Goal: Task Accomplishment & Management: Manage account settings

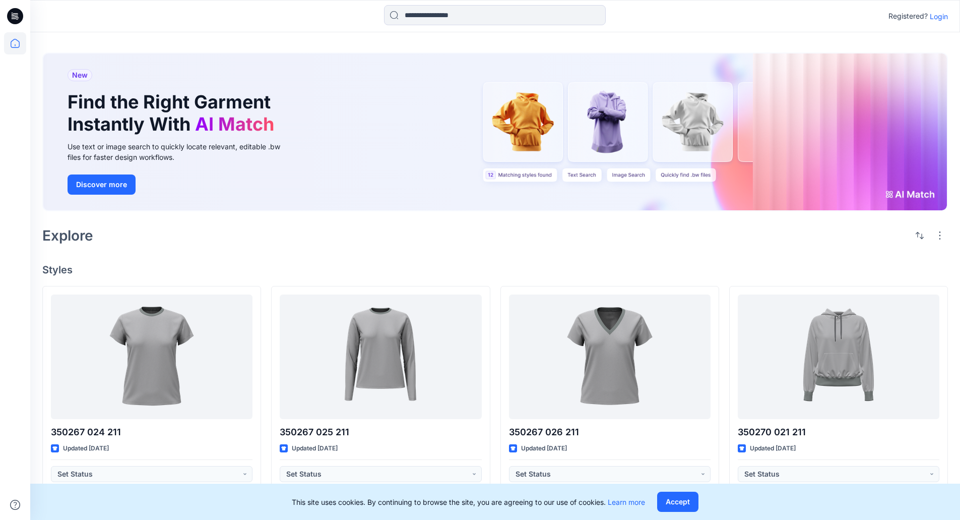
click at [943, 16] on p "Login" at bounding box center [939, 16] width 18 height 11
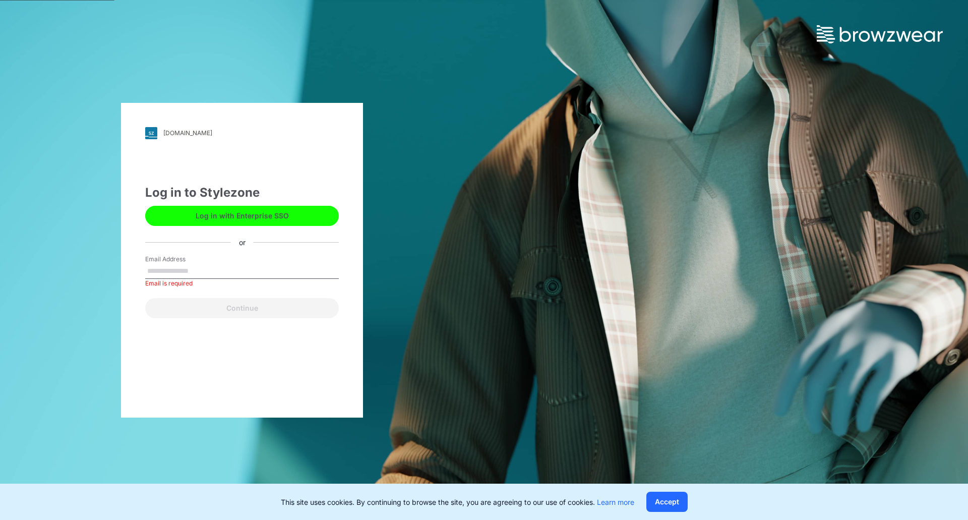
click at [208, 221] on button "Log in with Enterprise SSO" at bounding box center [242, 216] width 194 height 20
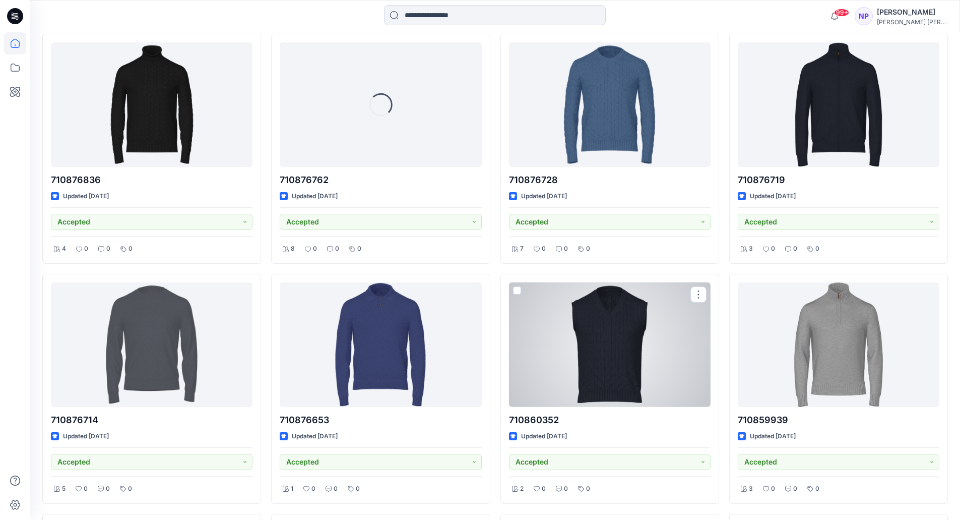
scroll to position [1725, 0]
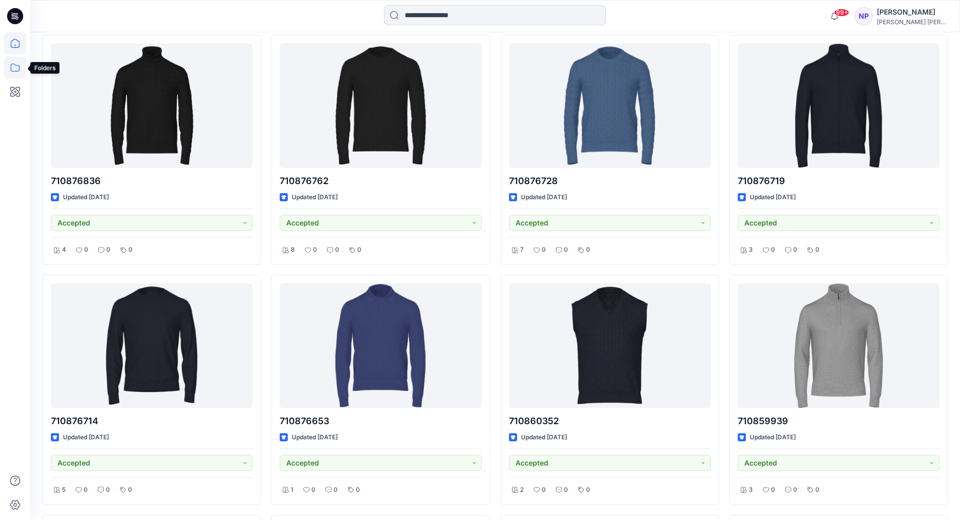
click at [13, 73] on icon at bounding box center [15, 67] width 22 height 22
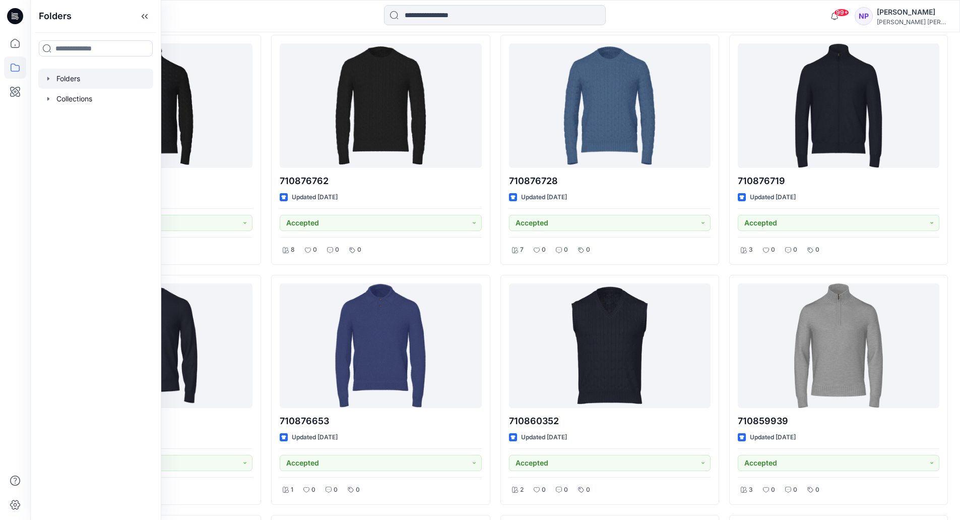
click at [71, 75] on div at bounding box center [95, 79] width 115 height 20
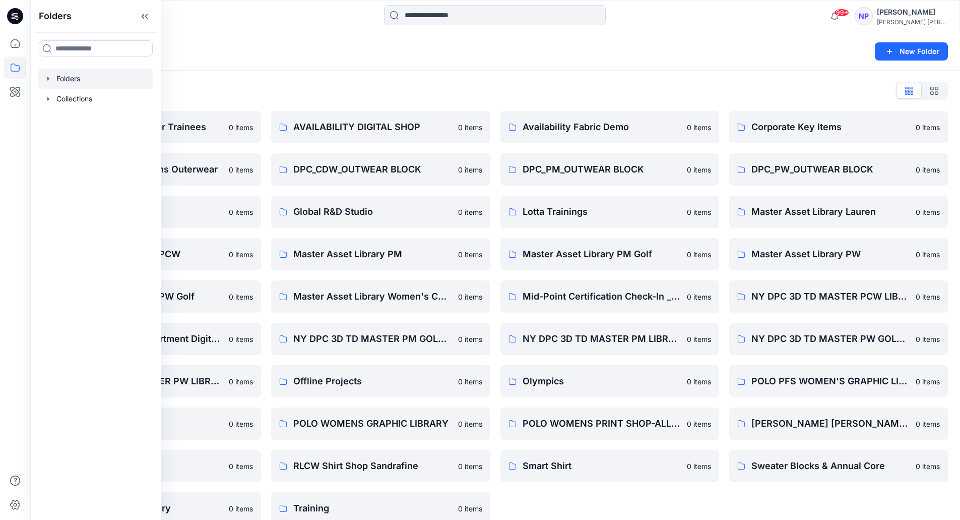
click at [648, 502] on div "Availability Fabric Demo 0 items DPC_PM_OUTWEAR BLOCK 0 items Lotta Trainings 0…" at bounding box center [610, 317] width 219 height 413
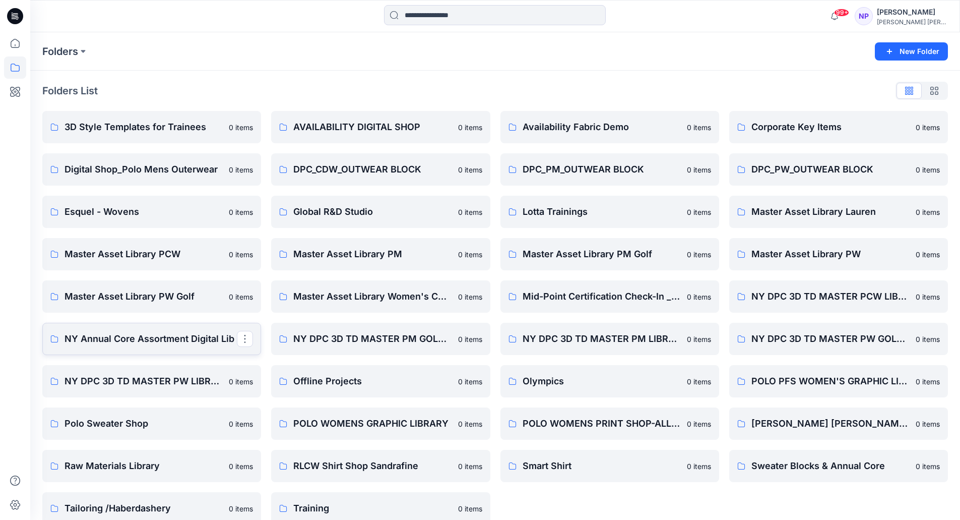
click at [132, 343] on p "NY Annual Core Assortment Digital Lib" at bounding box center [151, 339] width 172 height 14
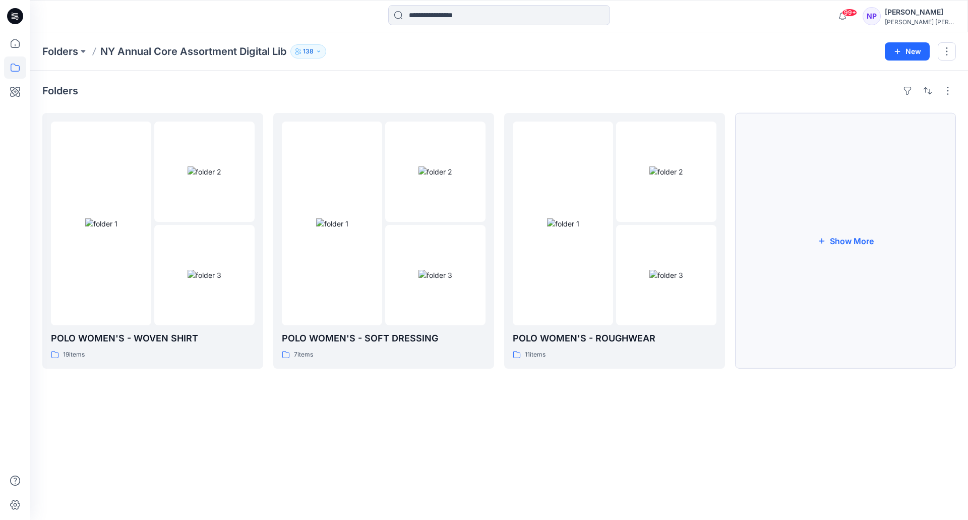
click at [807, 234] on button "Show More" at bounding box center [845, 241] width 221 height 256
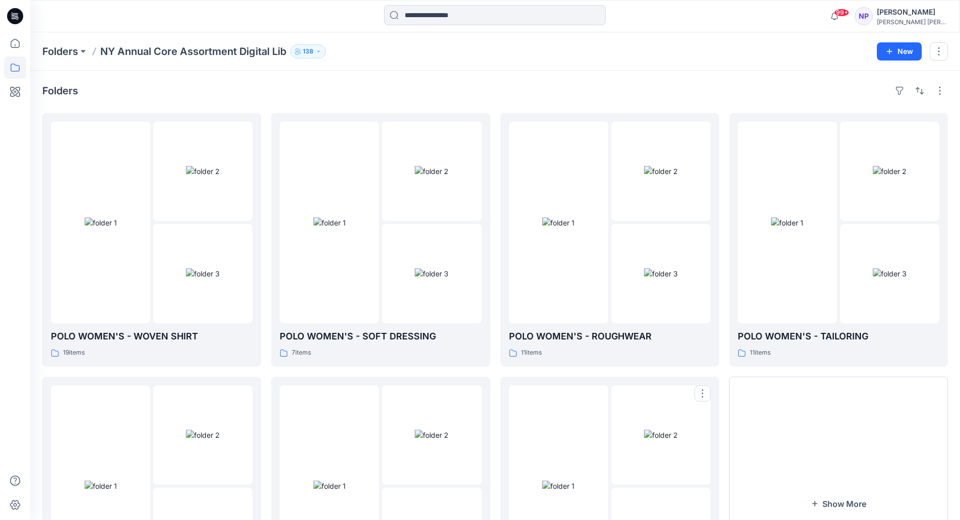
scroll to position [139, 0]
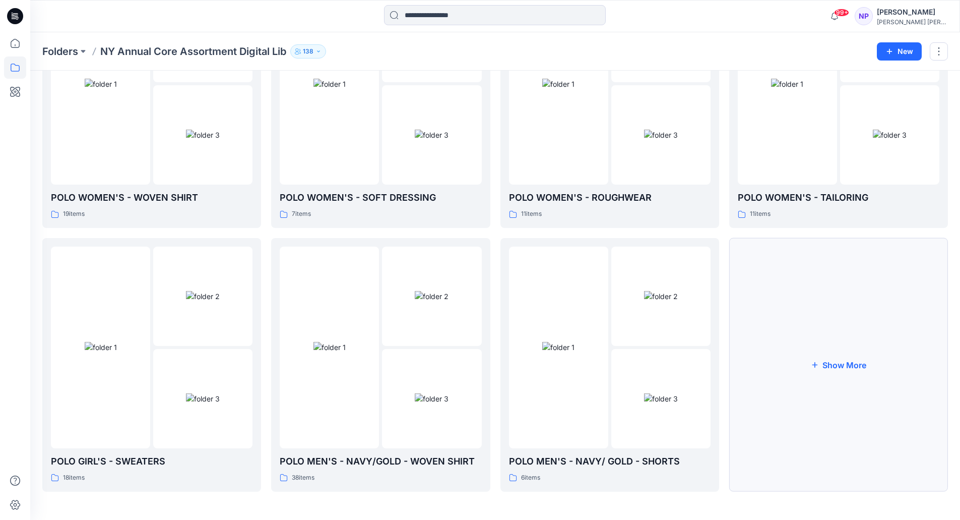
click at [838, 361] on button "Show More" at bounding box center [838, 365] width 219 height 254
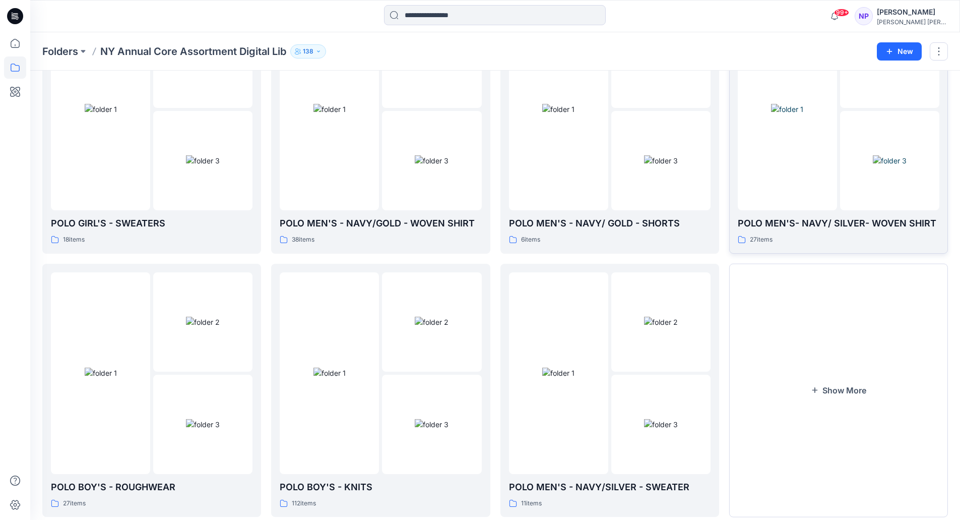
scroll to position [402, 0]
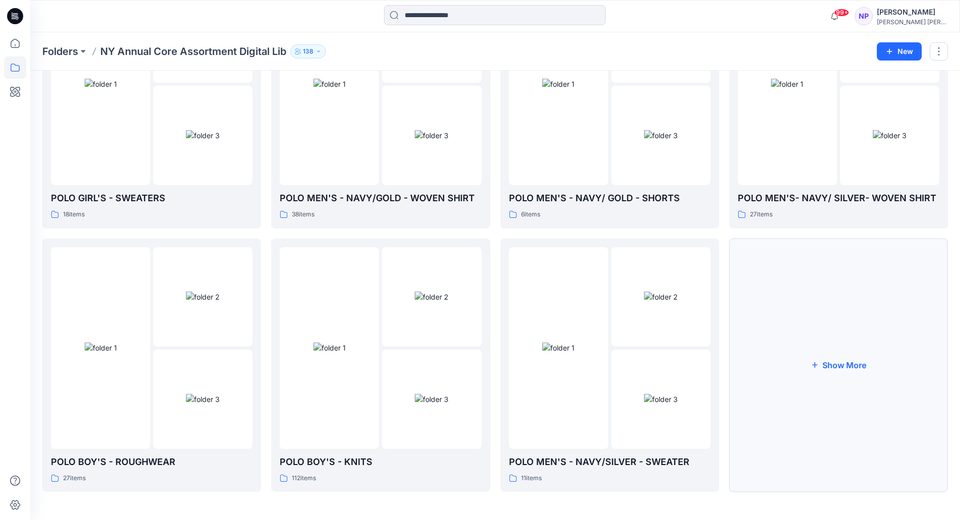
click at [826, 373] on button "Show More" at bounding box center [838, 365] width 219 height 254
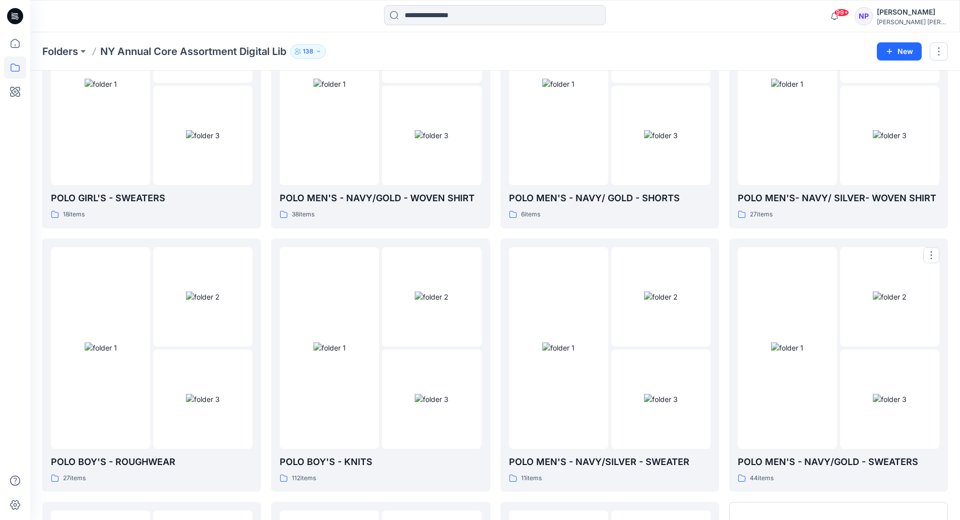
scroll to position [665, 0]
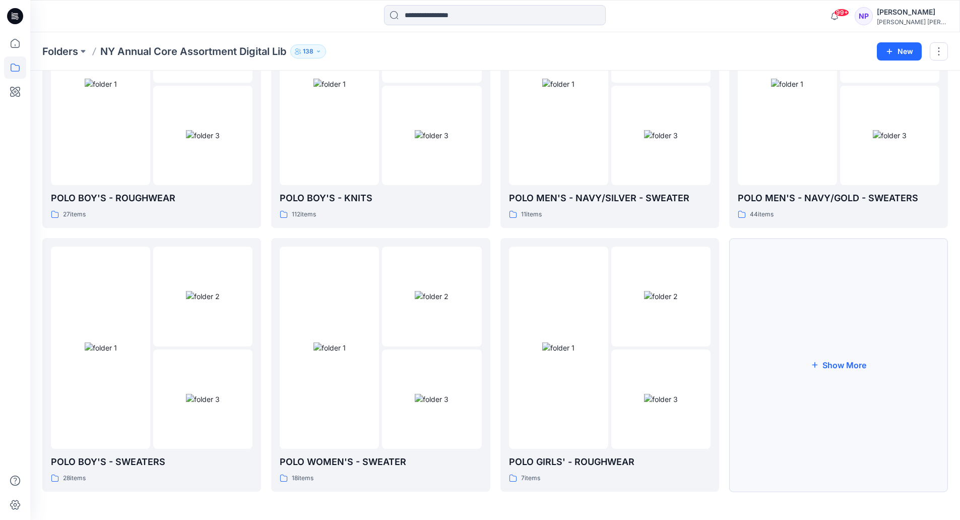
click at [833, 366] on button "Show More" at bounding box center [838, 365] width 219 height 254
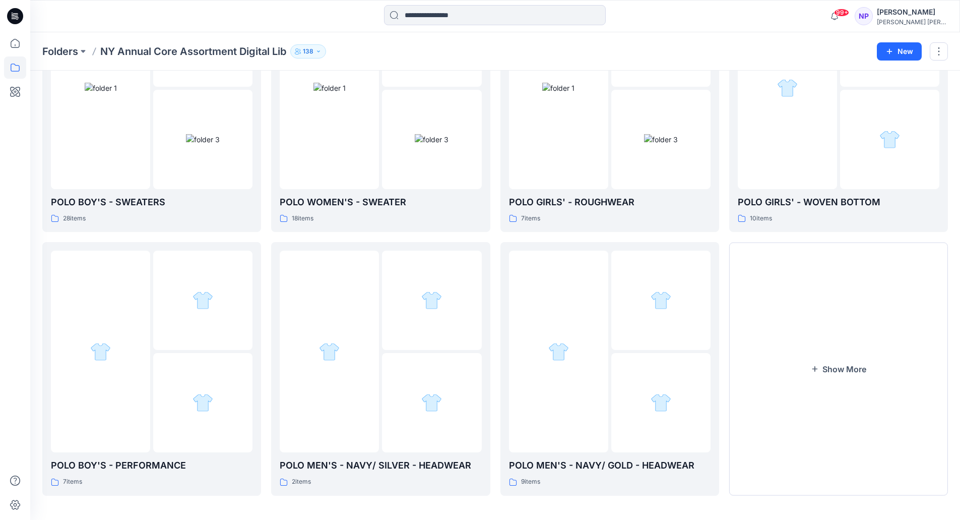
scroll to position [929, 0]
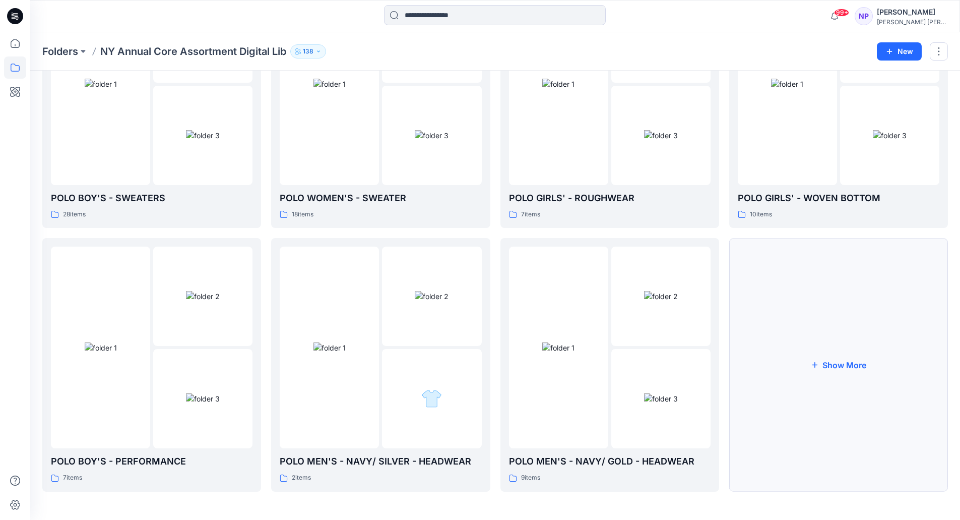
click at [835, 364] on button "Show More" at bounding box center [838, 365] width 219 height 254
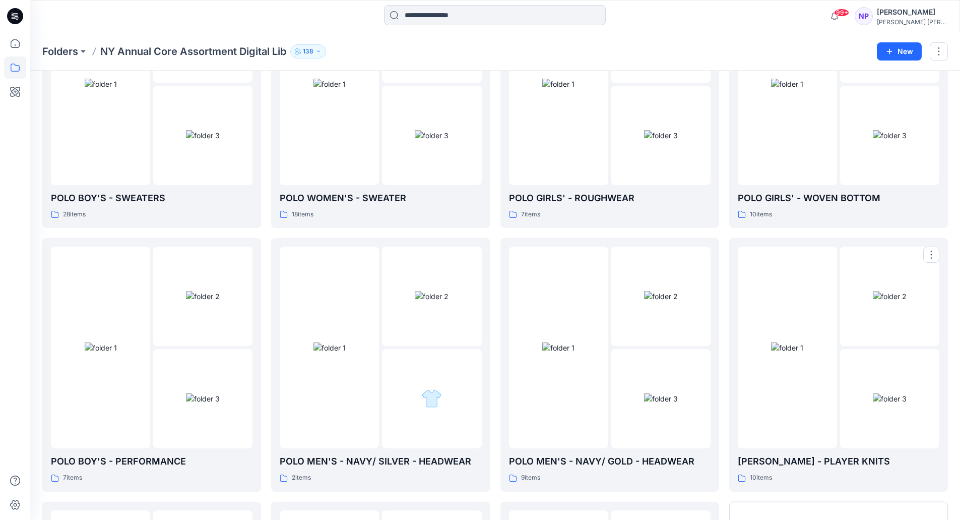
scroll to position [1193, 0]
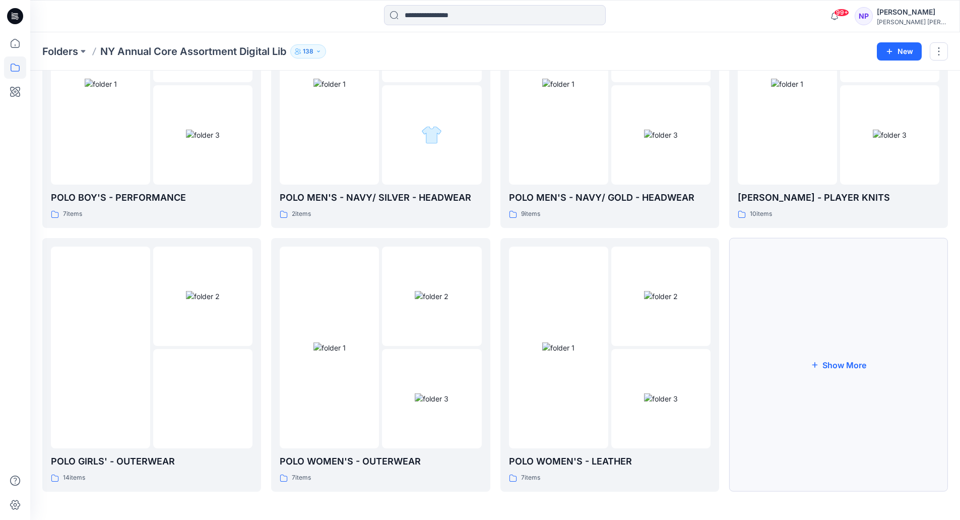
click at [837, 357] on button "Show More" at bounding box center [838, 365] width 219 height 254
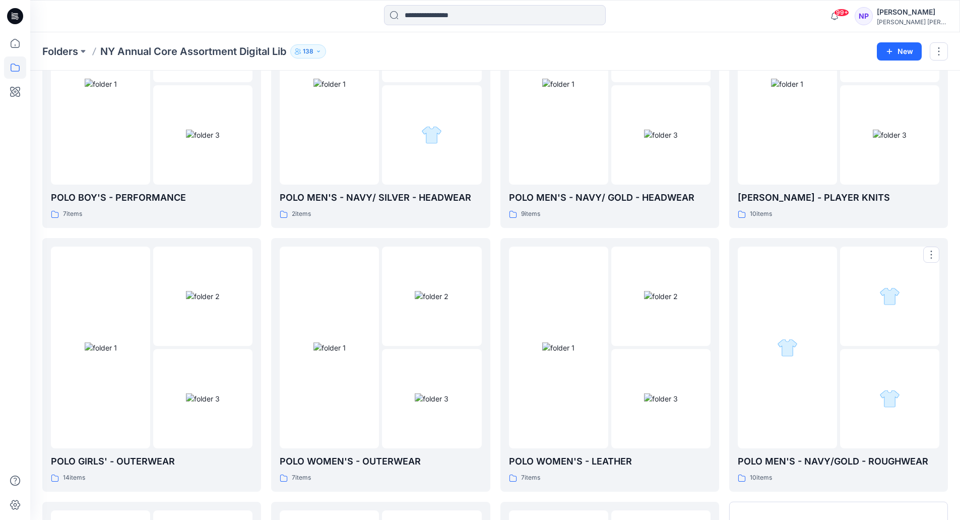
scroll to position [1456, 0]
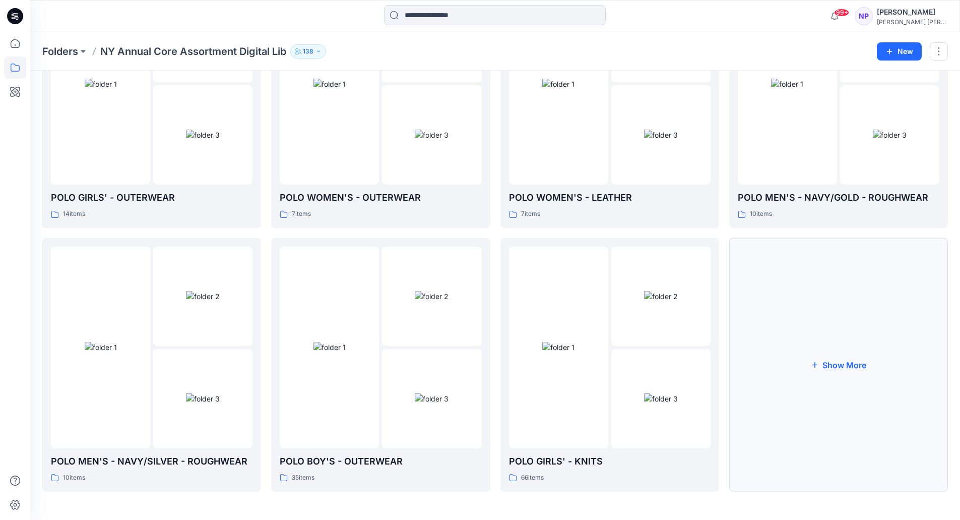
click at [833, 355] on button "Show More" at bounding box center [838, 365] width 219 height 254
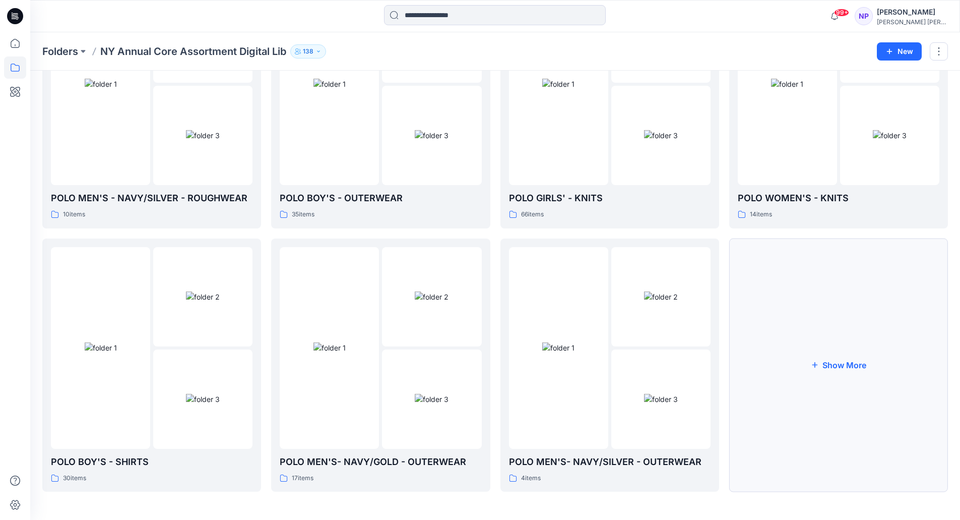
click at [827, 374] on button "Show More" at bounding box center [838, 365] width 219 height 254
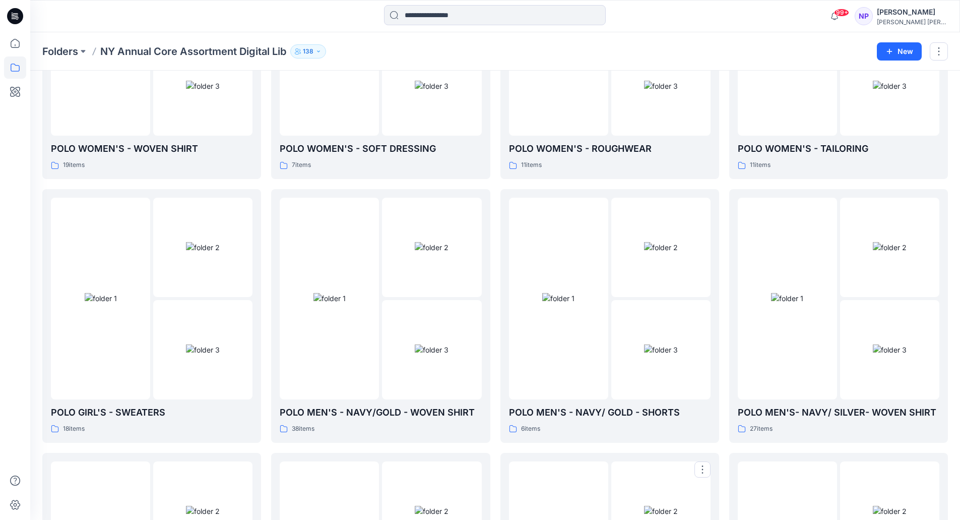
scroll to position [184, 0]
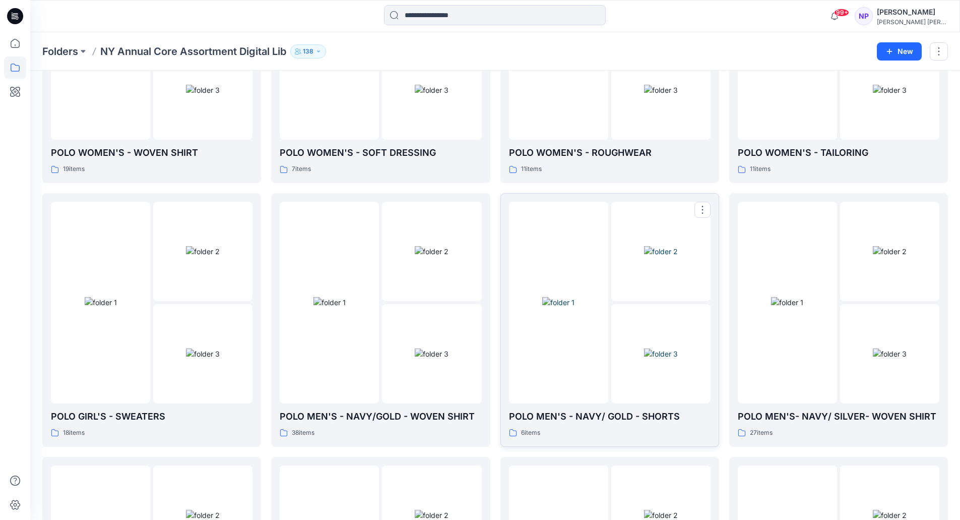
click at [589, 412] on p "POLO MEN'S - NAVY/ GOLD - SHORTS" at bounding box center [610, 416] width 202 height 14
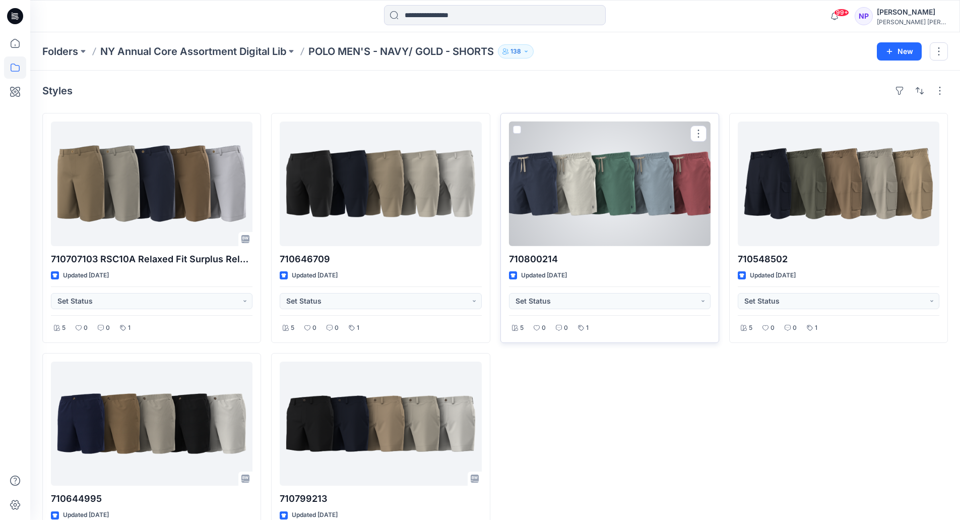
click at [519, 131] on span at bounding box center [517, 130] width 8 height 8
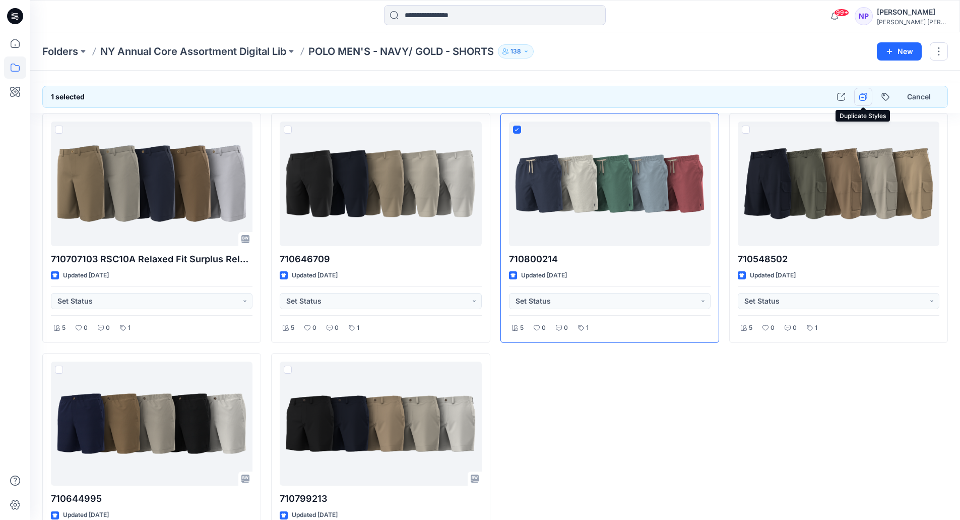
click at [863, 97] on icon "button" at bounding box center [863, 98] width 3 height 2
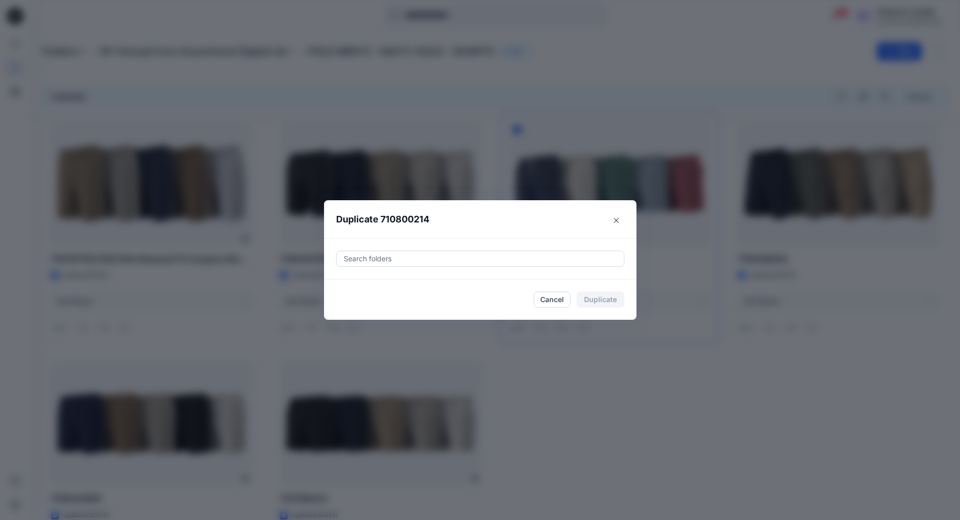
click at [477, 256] on div at bounding box center [480, 259] width 275 height 12
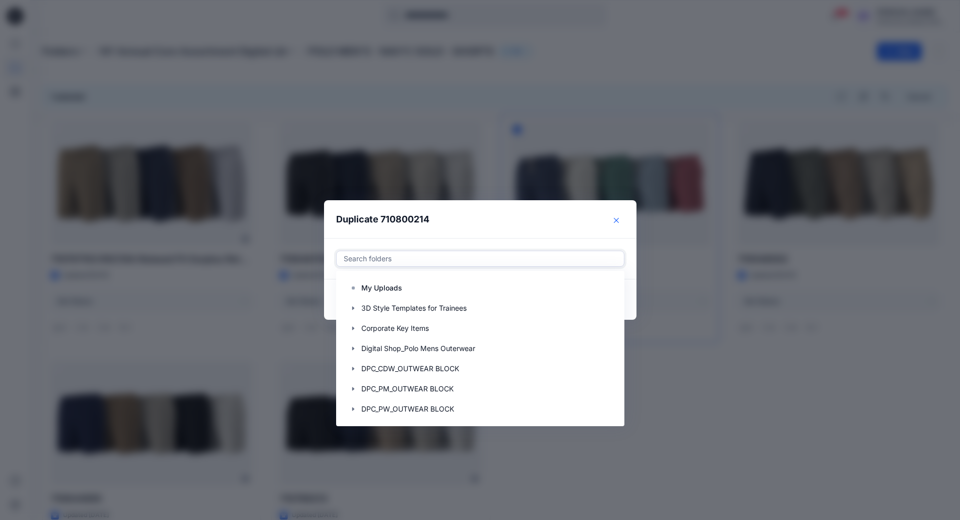
click at [622, 216] on button "Close" at bounding box center [616, 220] width 16 height 16
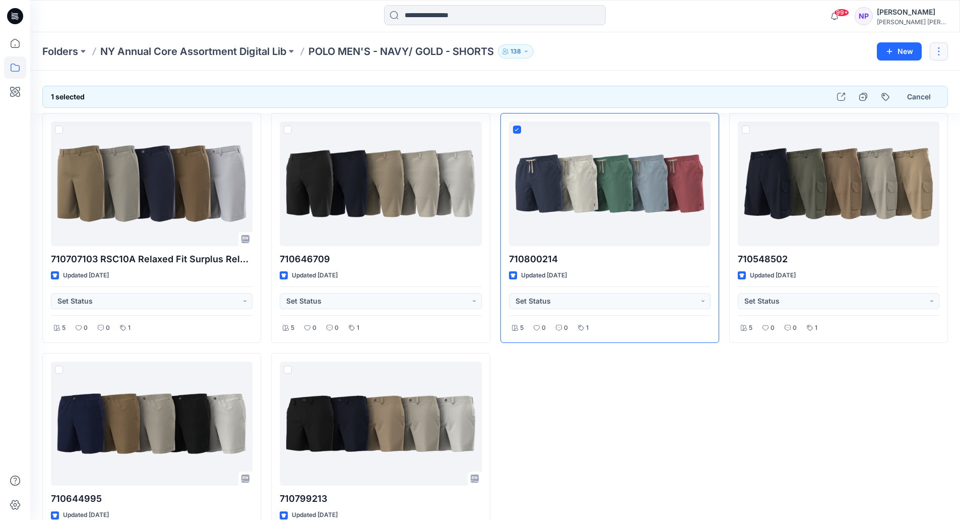
click at [942, 50] on button "button" at bounding box center [939, 51] width 18 height 18
click at [82, 50] on button at bounding box center [83, 51] width 10 height 14
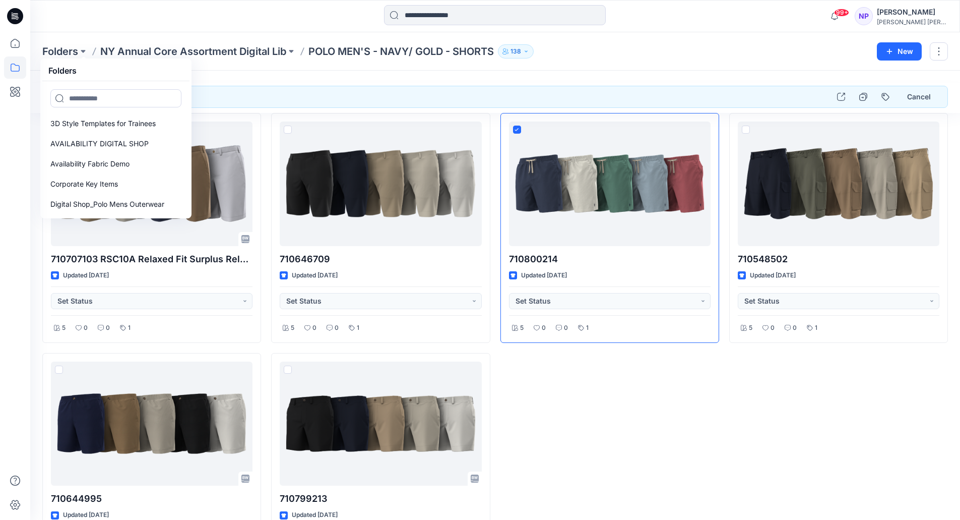
click at [60, 67] on h5 "Folders" at bounding box center [62, 70] width 40 height 20
click at [53, 49] on p "Folders" at bounding box center [60, 51] width 36 height 14
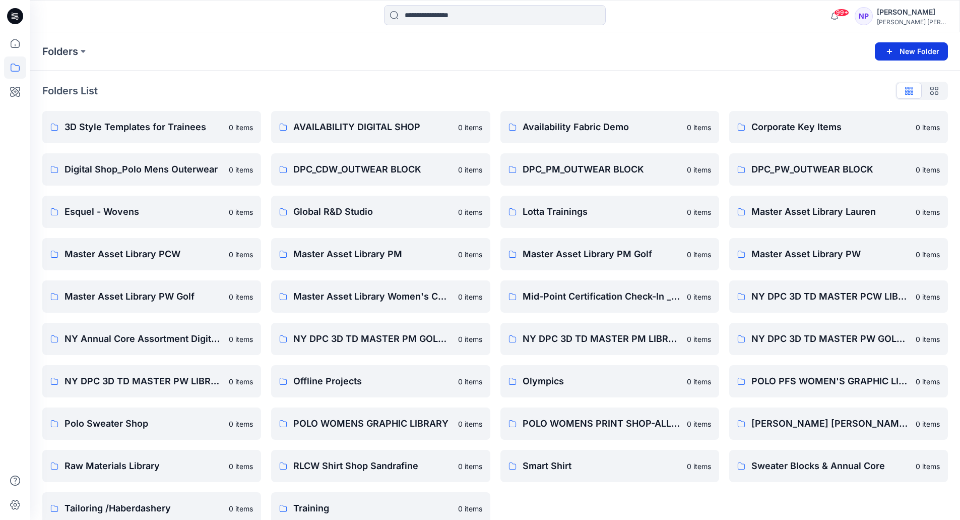
click at [906, 52] on button "New Folder" at bounding box center [911, 51] width 73 height 18
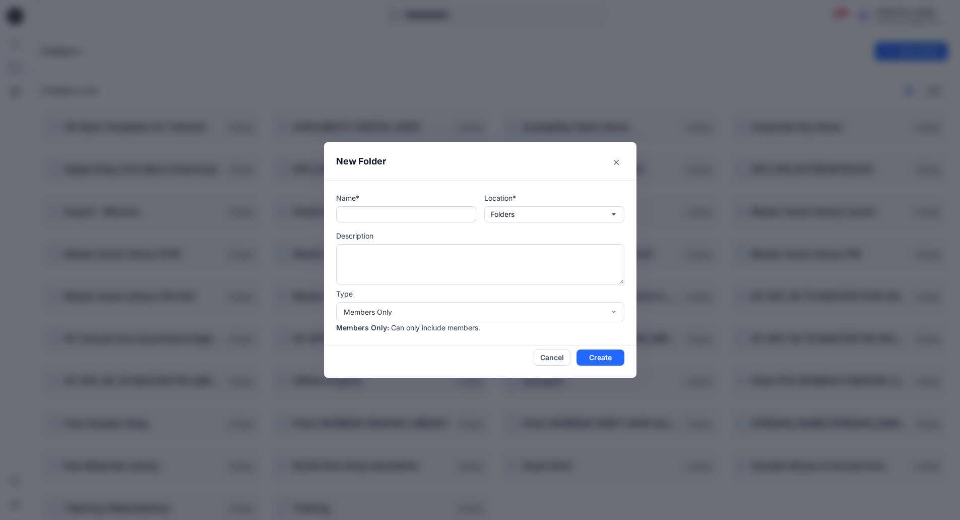
click at [445, 217] on input "text" at bounding box center [406, 214] width 140 height 16
type input "**********"
click at [535, 214] on button "Folders" at bounding box center [554, 214] width 140 height 16
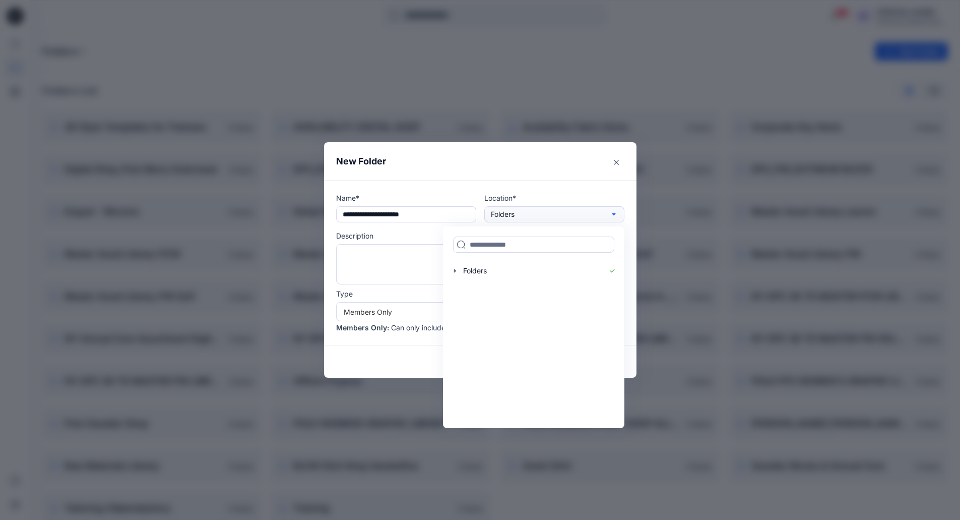
click at [535, 214] on button "Folders" at bounding box center [554, 214] width 140 height 16
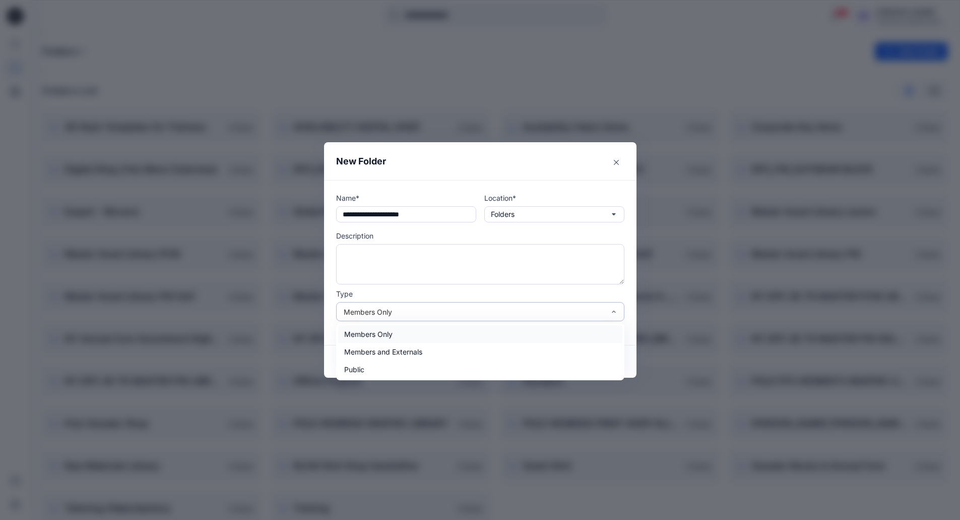
click at [404, 317] on div "Members Only" at bounding box center [474, 312] width 261 height 11
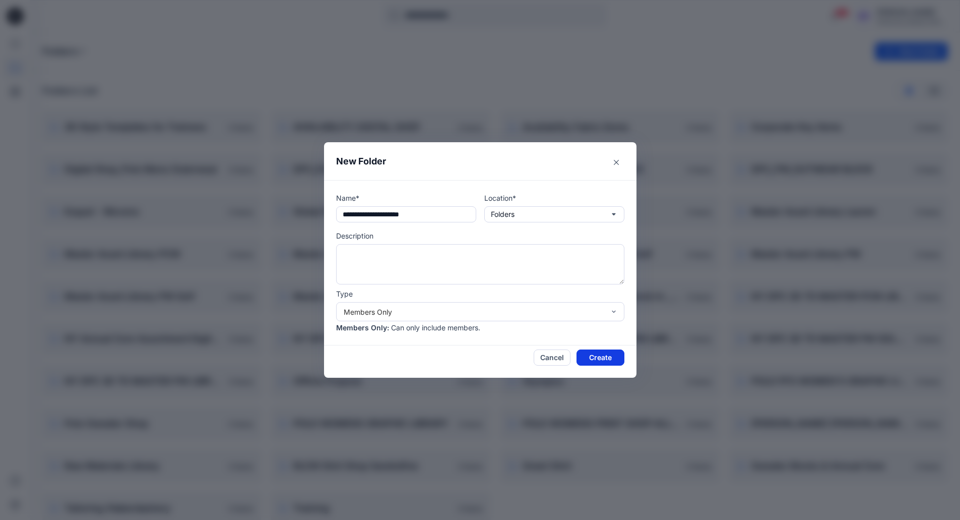
click at [600, 354] on button "Create" at bounding box center [601, 357] width 48 height 16
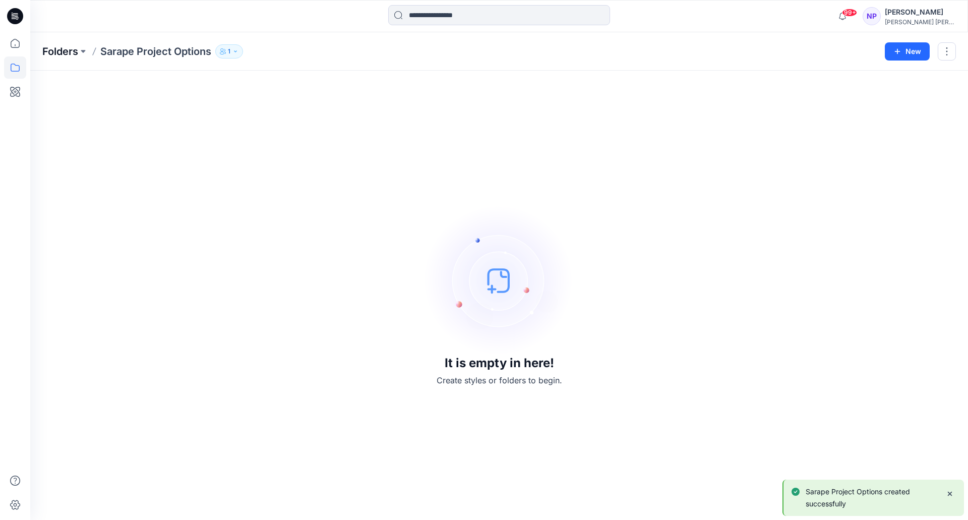
click at [64, 51] on p "Folders" at bounding box center [60, 51] width 36 height 14
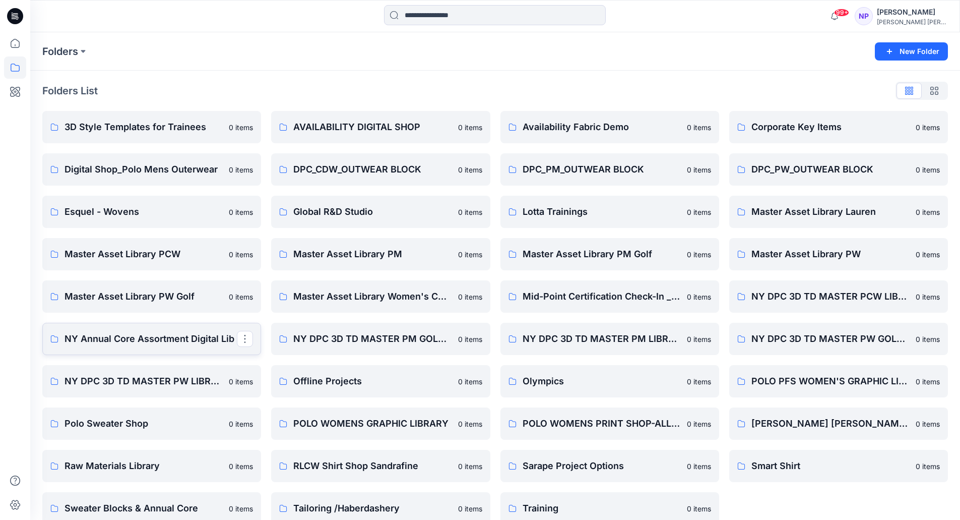
click at [135, 346] on link "NY Annual Core Assortment Digital Lib" at bounding box center [151, 339] width 219 height 32
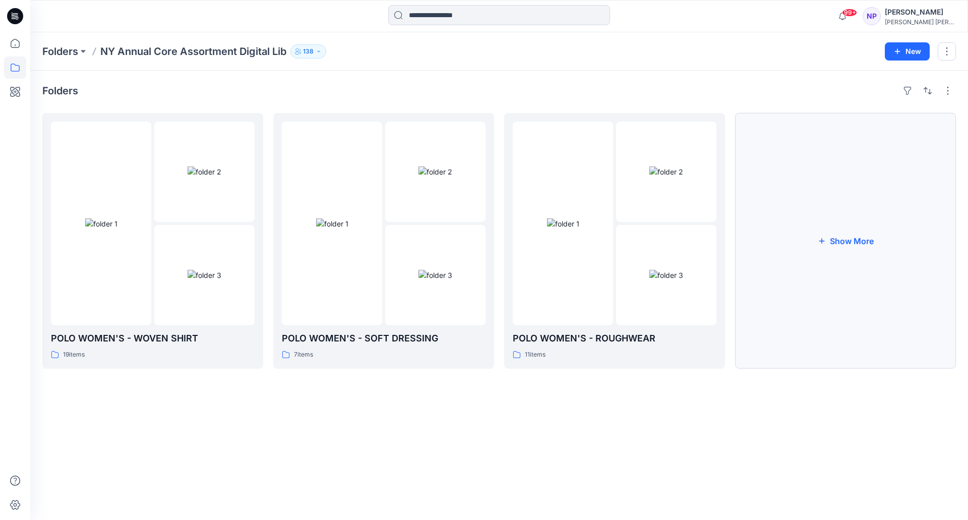
click at [825, 246] on button "Show More" at bounding box center [845, 241] width 221 height 256
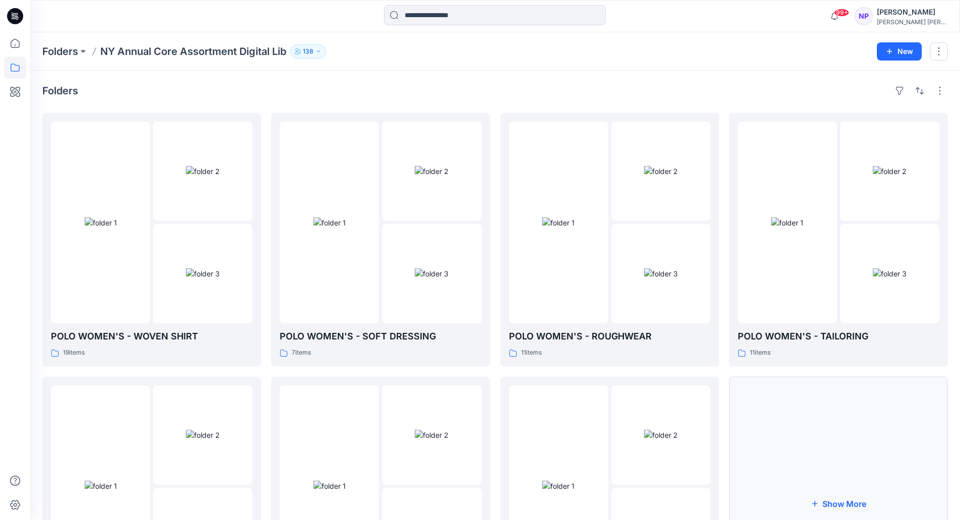
click at [796, 479] on button "Show More" at bounding box center [838, 504] width 219 height 254
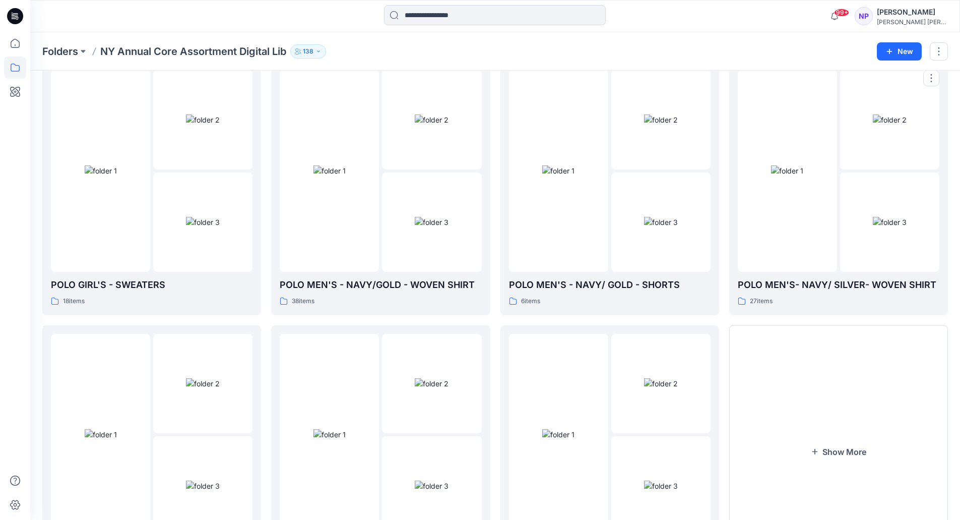
scroll to position [402, 0]
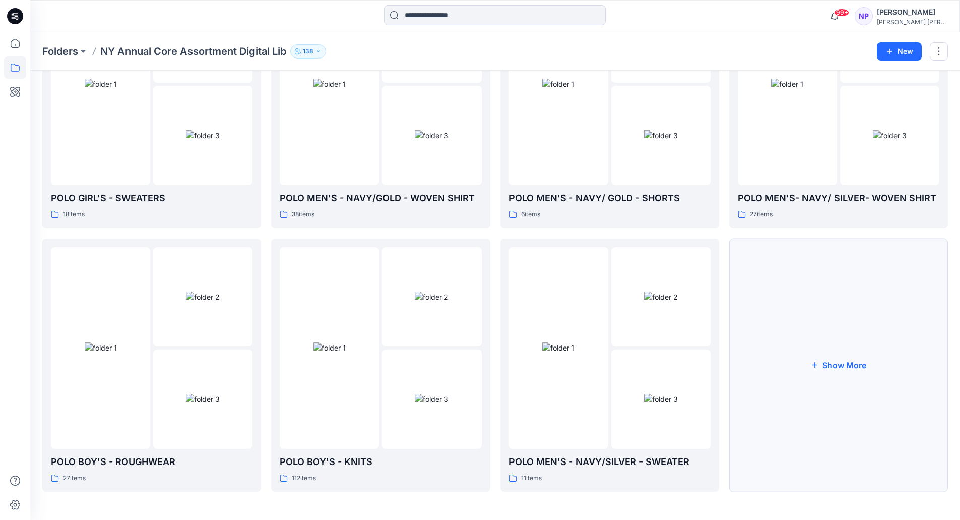
click at [852, 336] on button "Show More" at bounding box center [838, 365] width 219 height 254
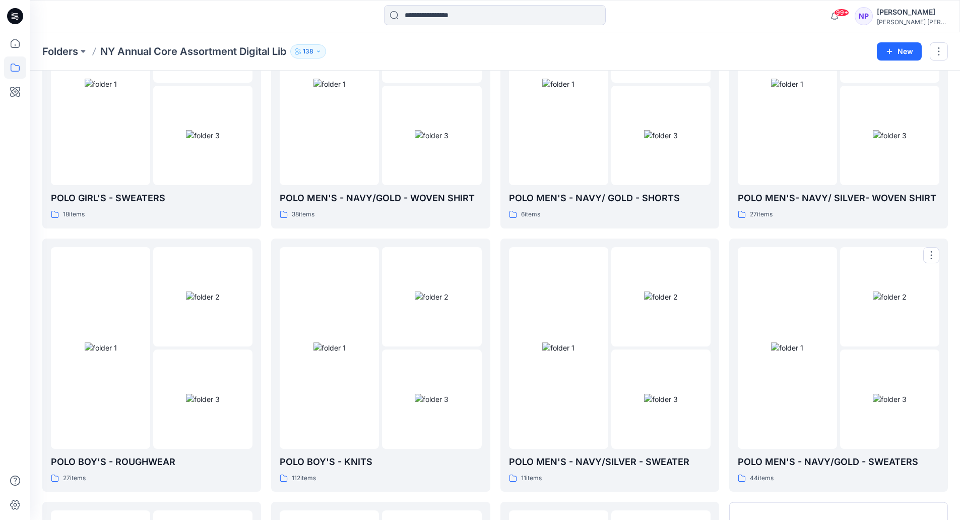
scroll to position [665, 0]
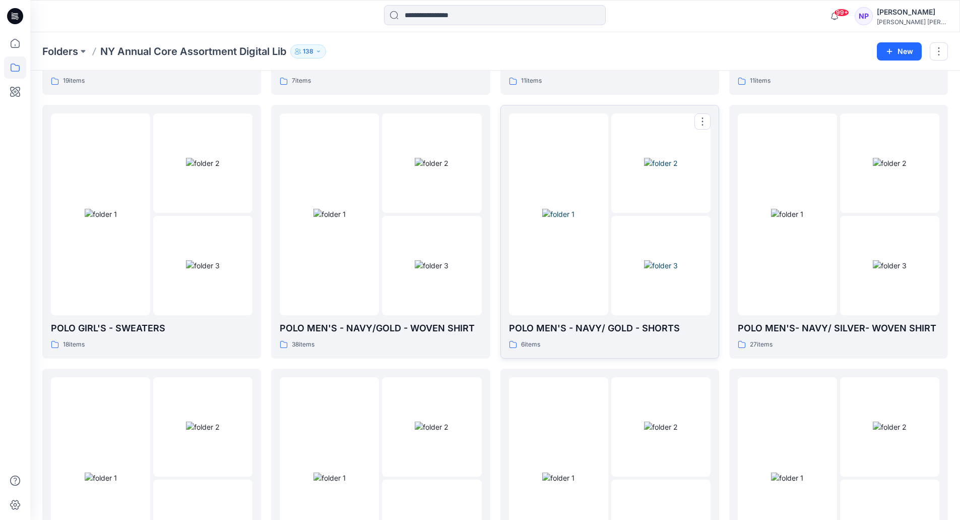
click at [593, 326] on p "POLO MEN'S - NAVY/ GOLD - SHORTS" at bounding box center [610, 328] width 202 height 14
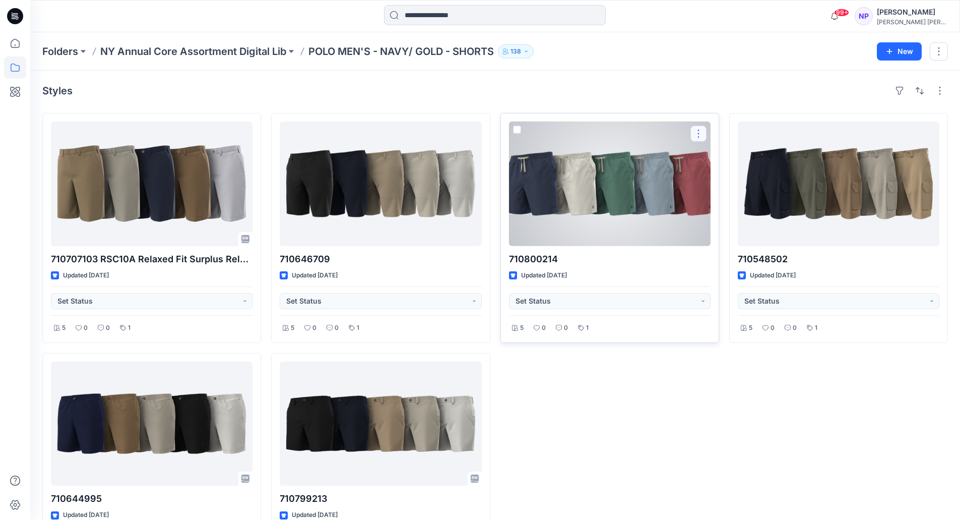
click at [701, 133] on button "button" at bounding box center [699, 134] width 16 height 16
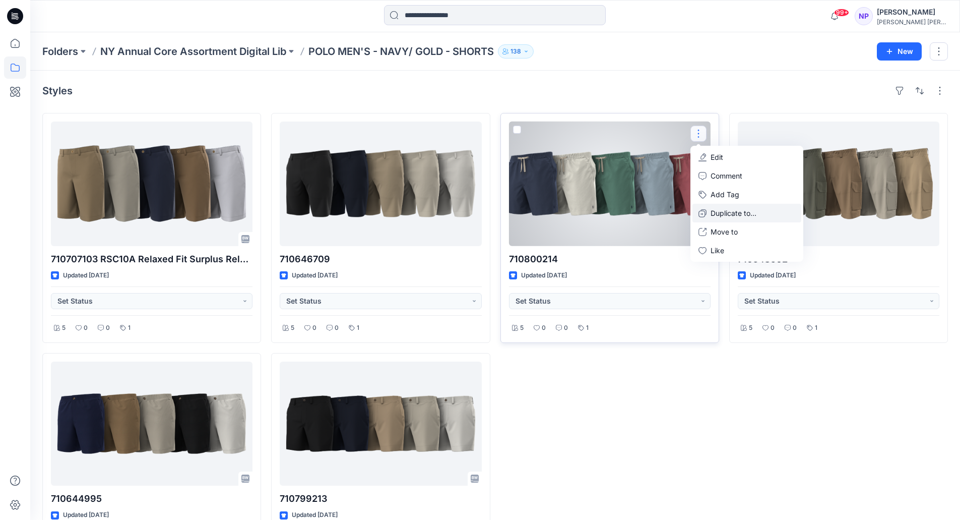
click at [728, 208] on p "Duplicate to..." at bounding box center [734, 213] width 46 height 11
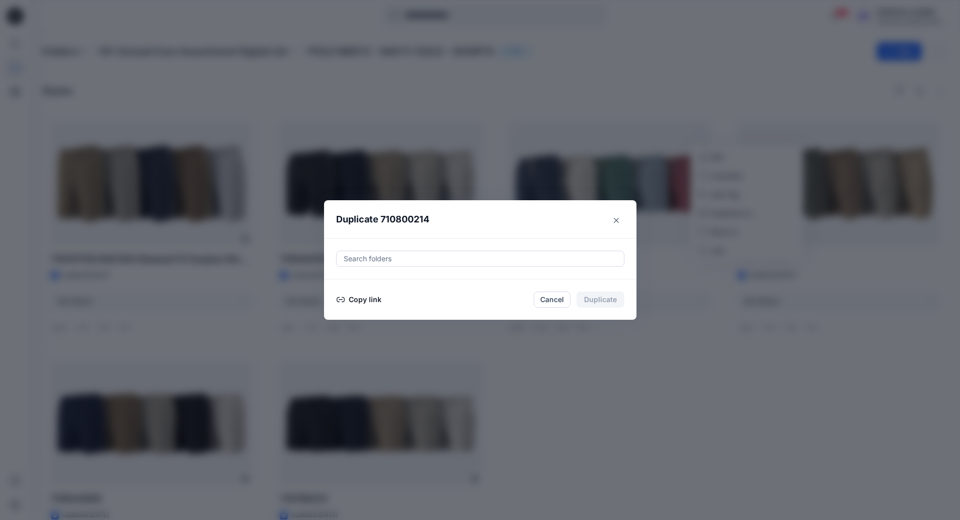
click at [408, 256] on div at bounding box center [480, 259] width 275 height 12
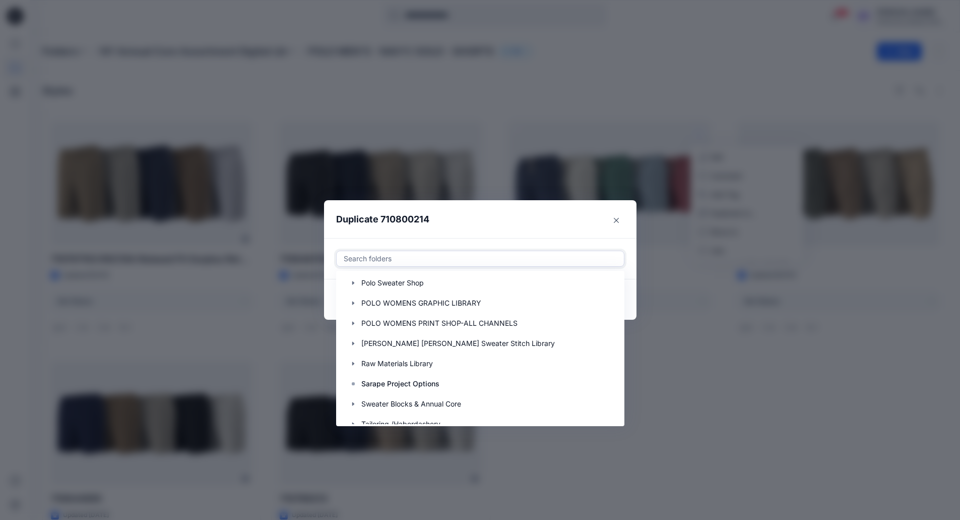
scroll to position [530, 0]
click at [399, 388] on p "Sarape Project Options" at bounding box center [400, 383] width 78 height 12
click at [536, 203] on header "Duplicate 710800214" at bounding box center [470, 219] width 292 height 38
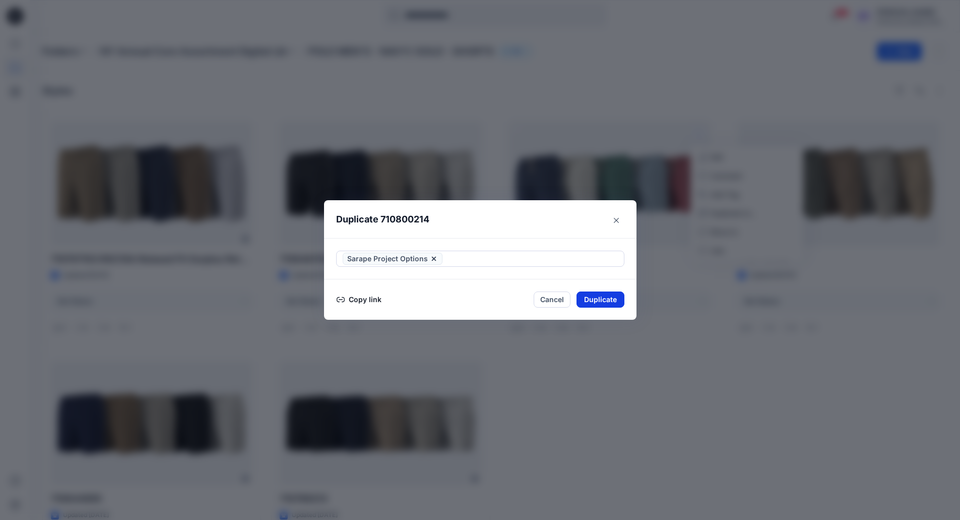
click at [603, 301] on button "Duplicate" at bounding box center [601, 299] width 48 height 16
click at [625, 300] on button "Close" at bounding box center [608, 300] width 33 height 16
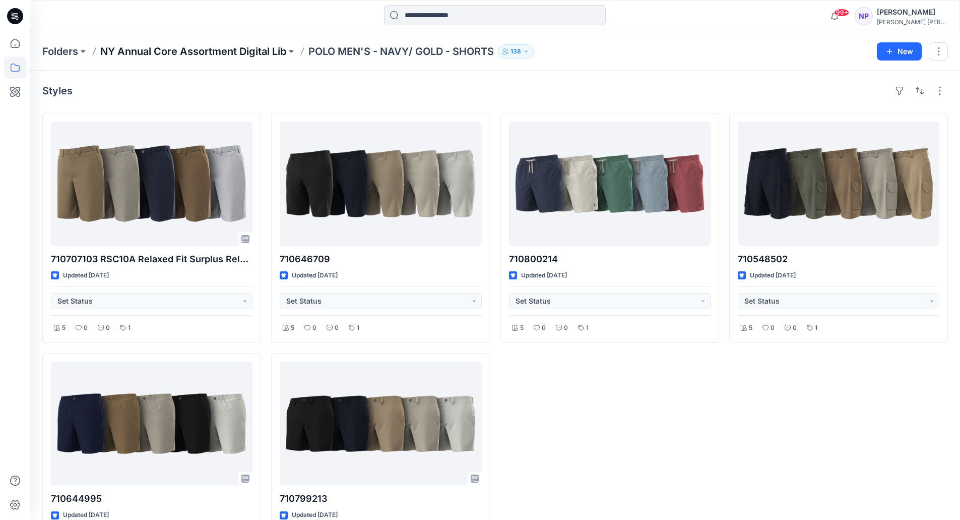
click at [248, 52] on p "NY Annual Core Assortment Digital Lib" at bounding box center [193, 51] width 186 height 14
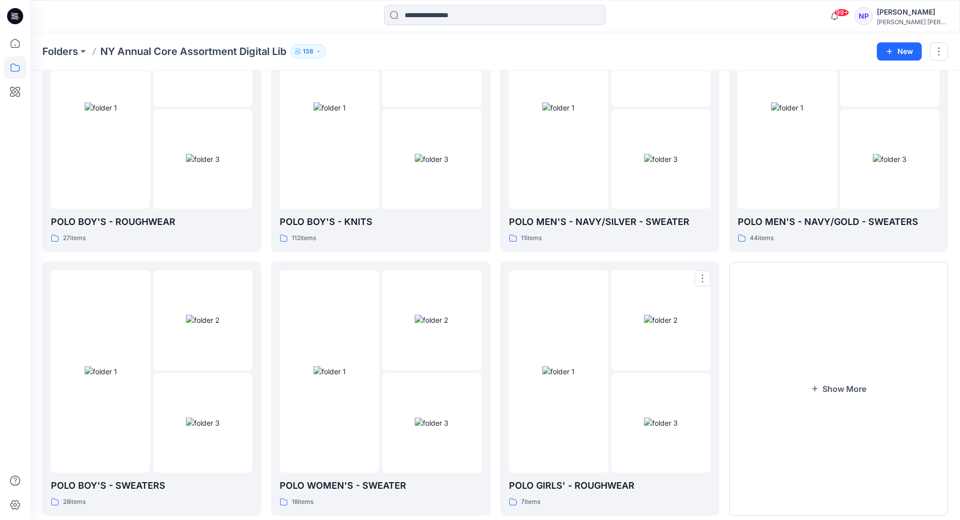
scroll to position [665, 0]
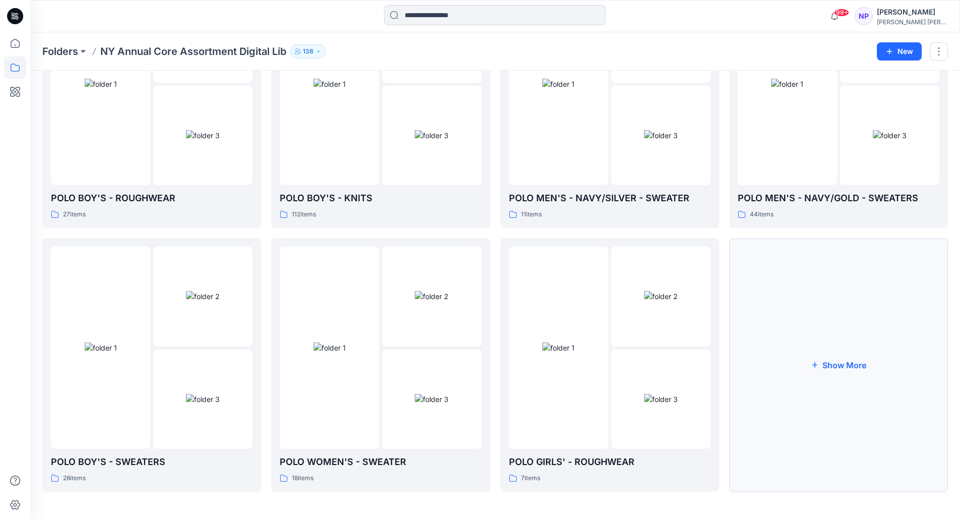
click at [841, 374] on button "Show More" at bounding box center [838, 365] width 219 height 254
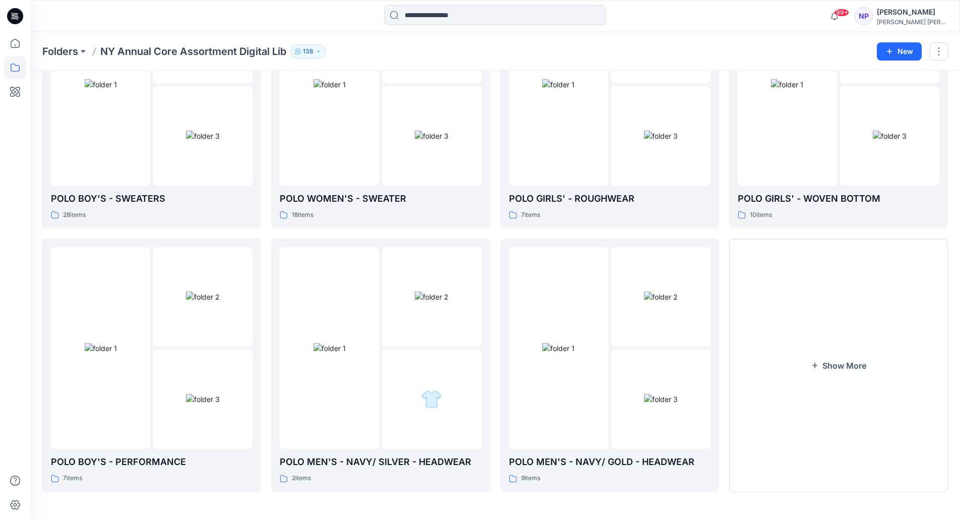
click at [841, 374] on button "Show More" at bounding box center [838, 365] width 219 height 254
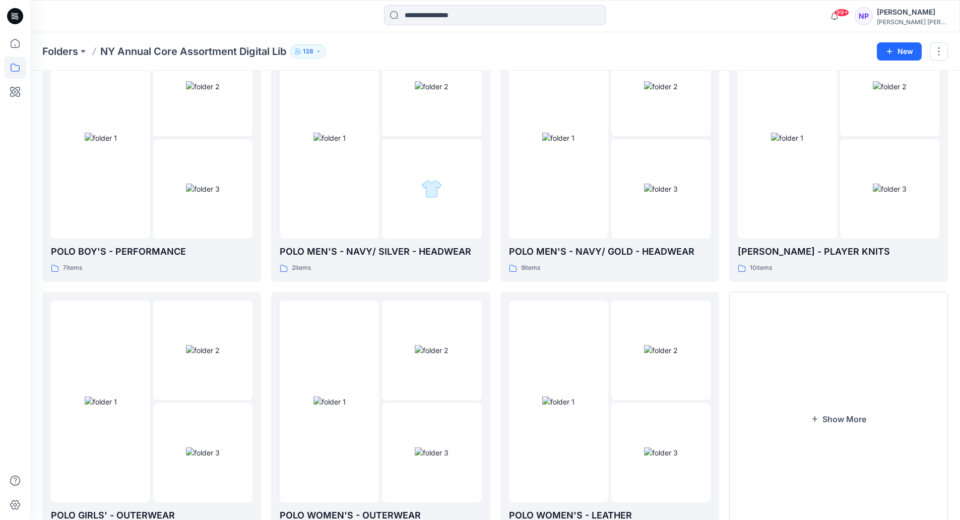
scroll to position [1192, 0]
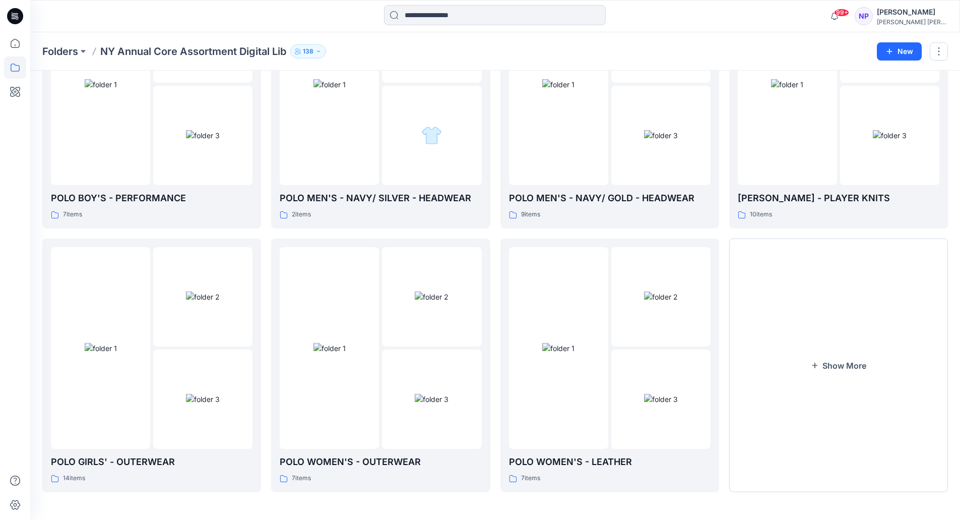
click at [841, 374] on button "Show More" at bounding box center [838, 365] width 219 height 254
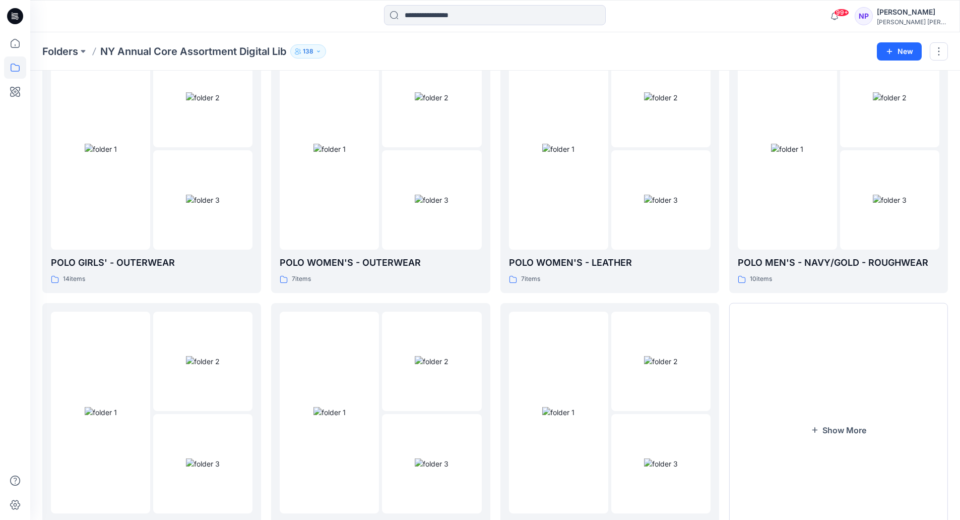
scroll to position [1456, 0]
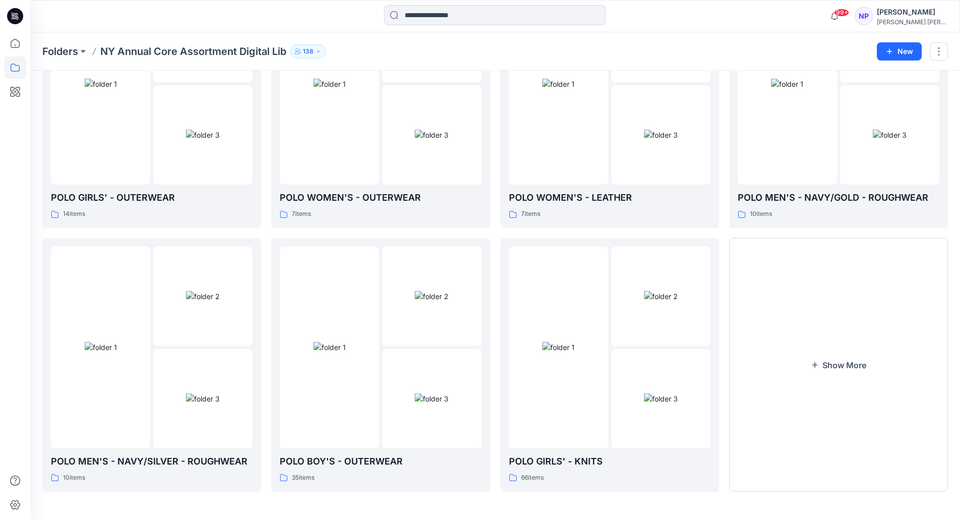
click at [841, 374] on button "Show More" at bounding box center [838, 365] width 219 height 254
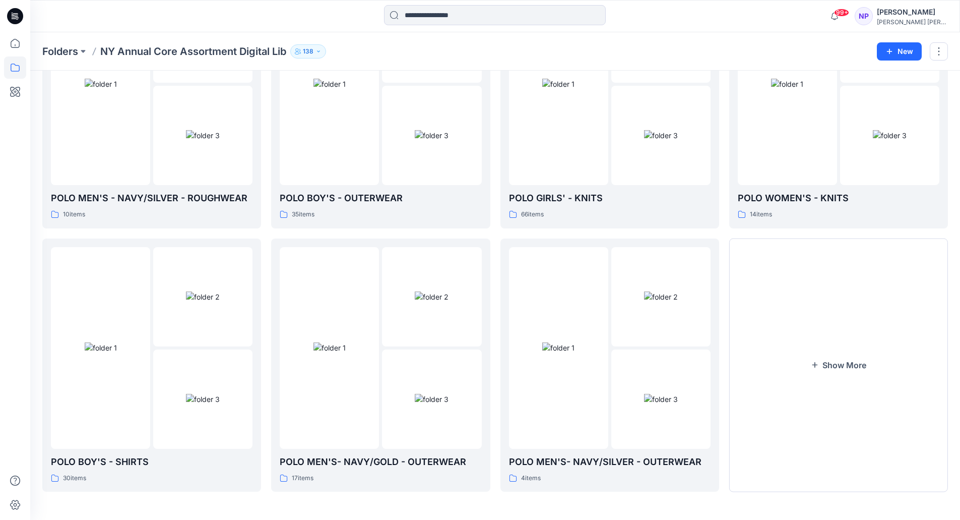
scroll to position [1720, 0]
click at [787, 198] on p "POLO WOMEN'S - KNITS" at bounding box center [839, 198] width 202 height 14
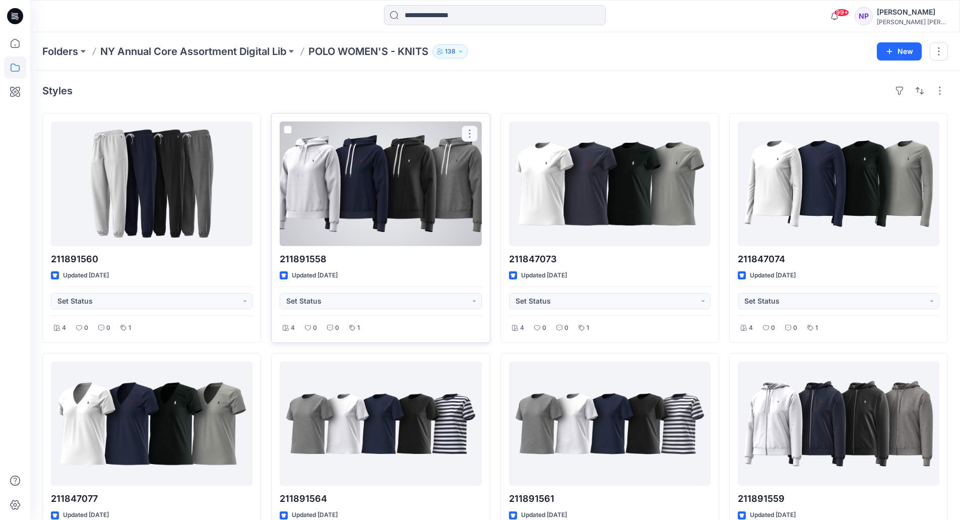
click at [466, 133] on button "button" at bounding box center [470, 134] width 16 height 16
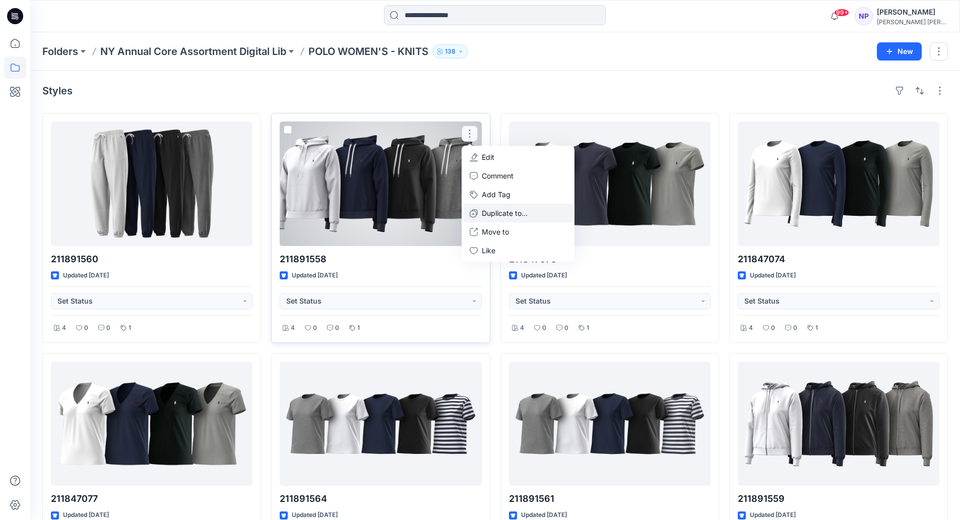
click at [487, 215] on p "Duplicate to..." at bounding box center [505, 213] width 46 height 11
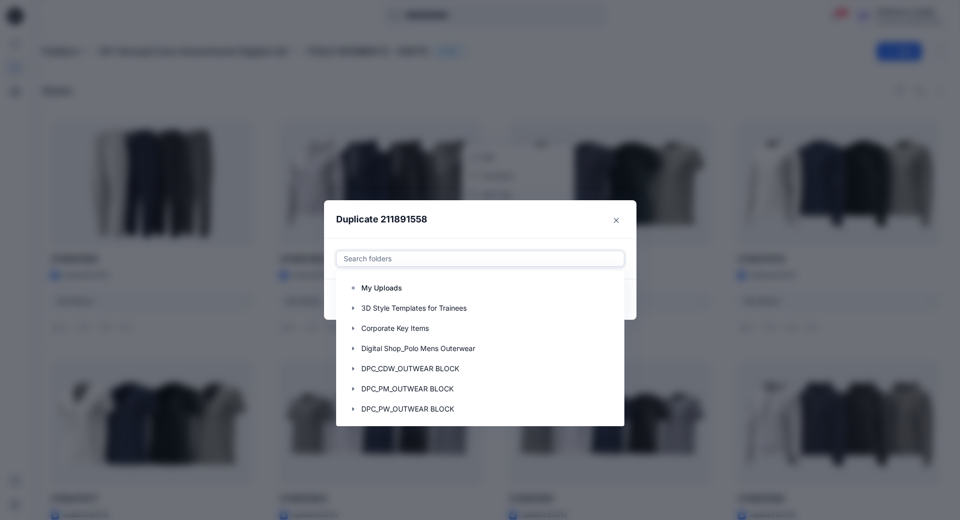
click at [416, 259] on div at bounding box center [480, 259] width 275 height 12
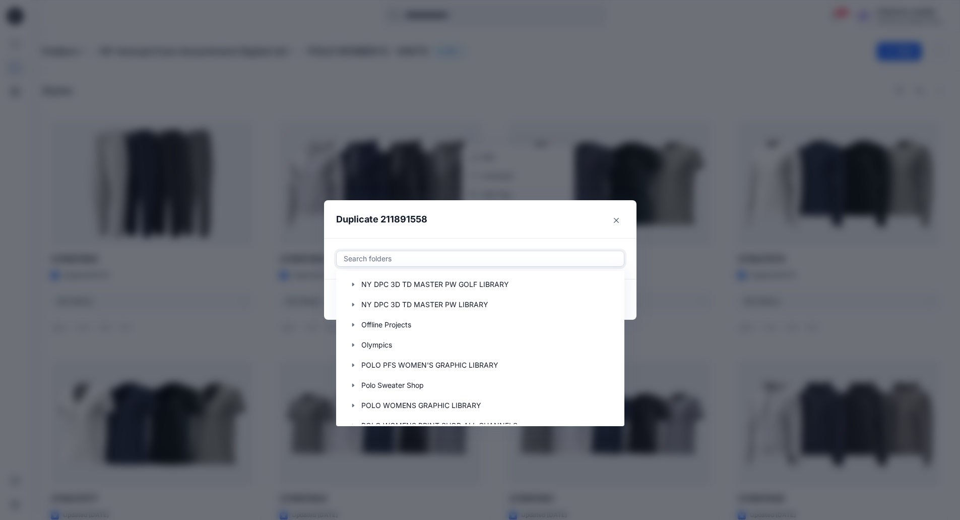
scroll to position [565, 0]
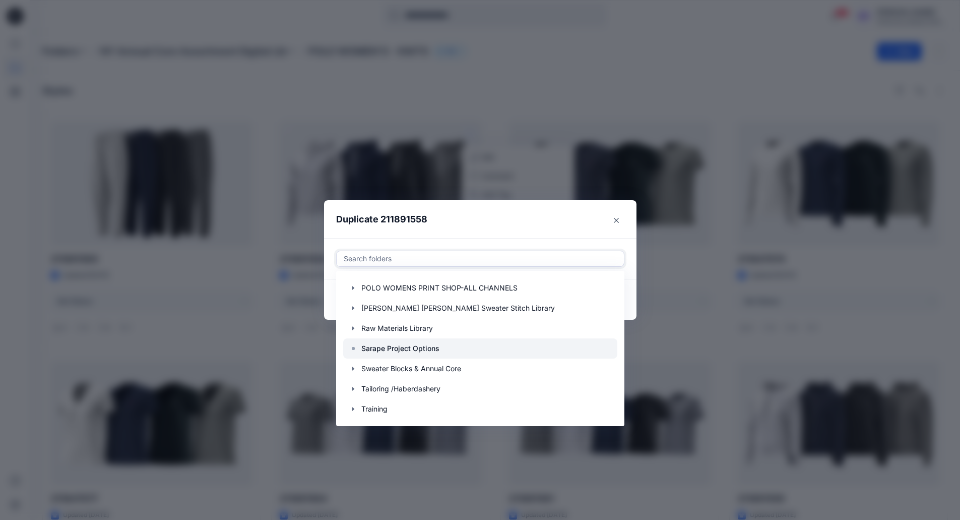
click at [410, 348] on p "Sarape Project Options" at bounding box center [400, 348] width 78 height 12
click at [532, 230] on header "Duplicate 211891558" at bounding box center [470, 219] width 292 height 38
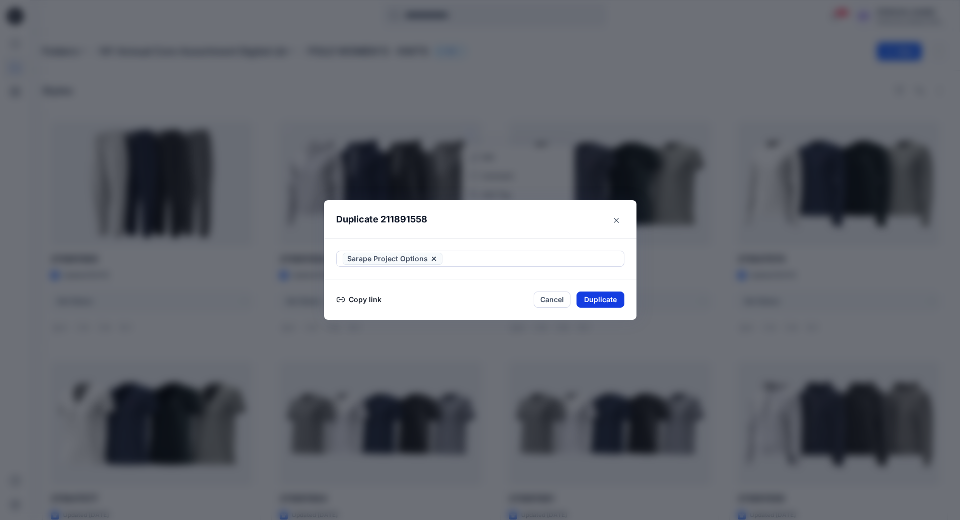
click at [608, 300] on button "Duplicate" at bounding box center [601, 299] width 48 height 16
click at [608, 300] on button "Close" at bounding box center [608, 300] width 33 height 16
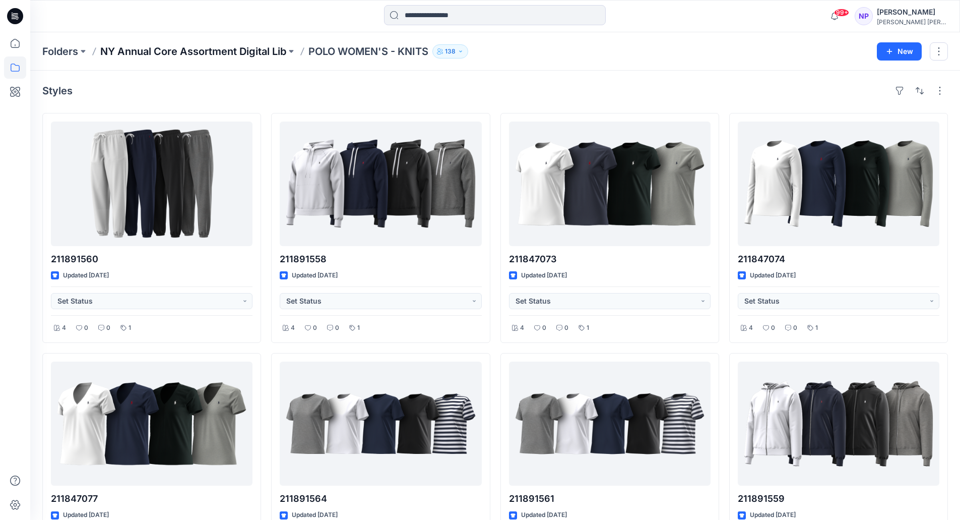
click at [237, 48] on p "NY Annual Core Assortment Digital Lib" at bounding box center [193, 51] width 186 height 14
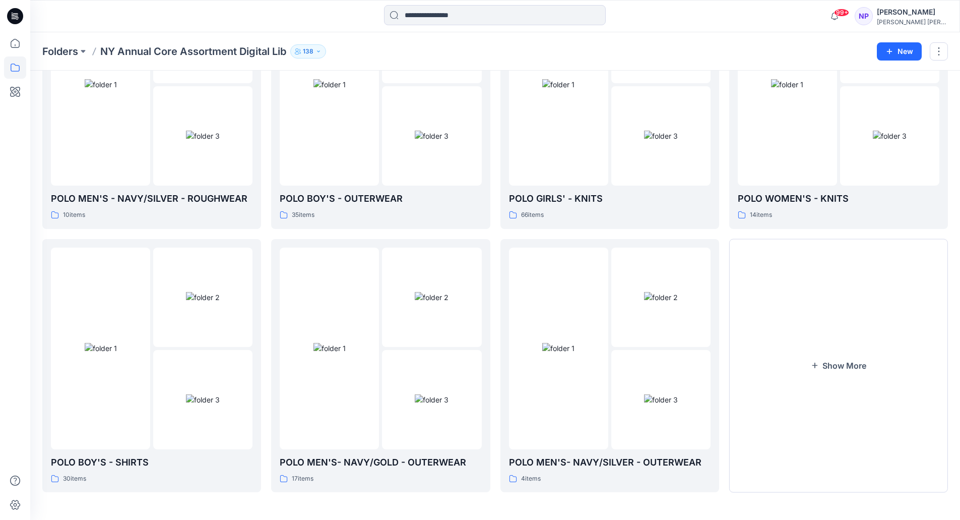
scroll to position [1720, 0]
click at [811, 400] on button "Show More" at bounding box center [838, 365] width 219 height 254
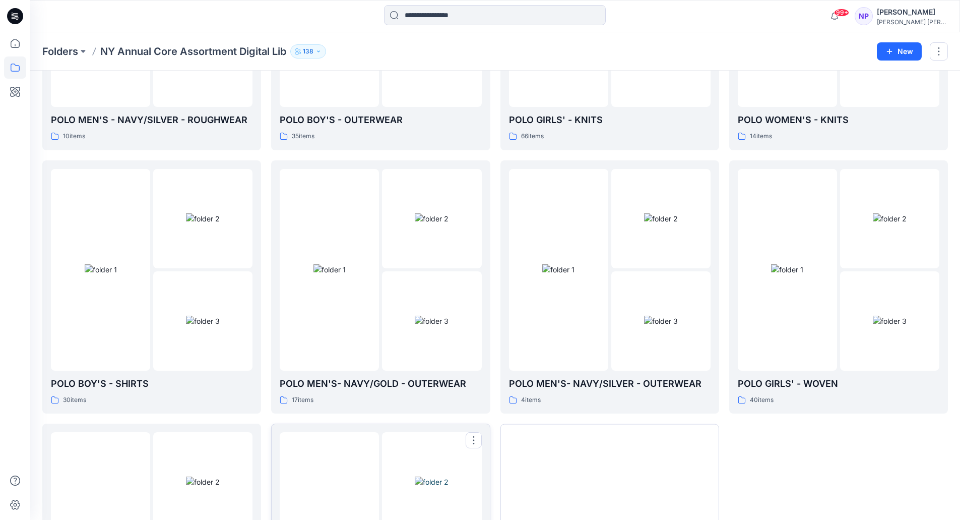
scroll to position [1796, 0]
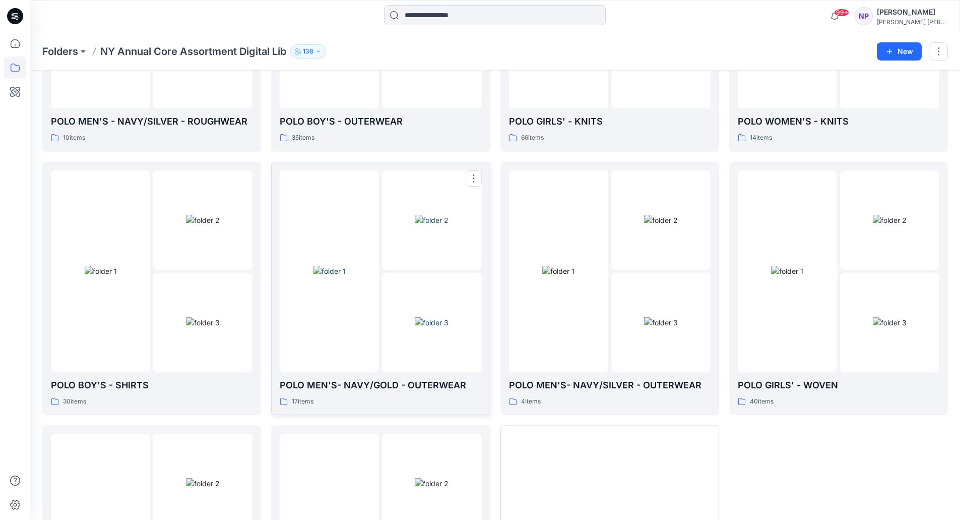
click at [415, 317] on img at bounding box center [432, 322] width 34 height 11
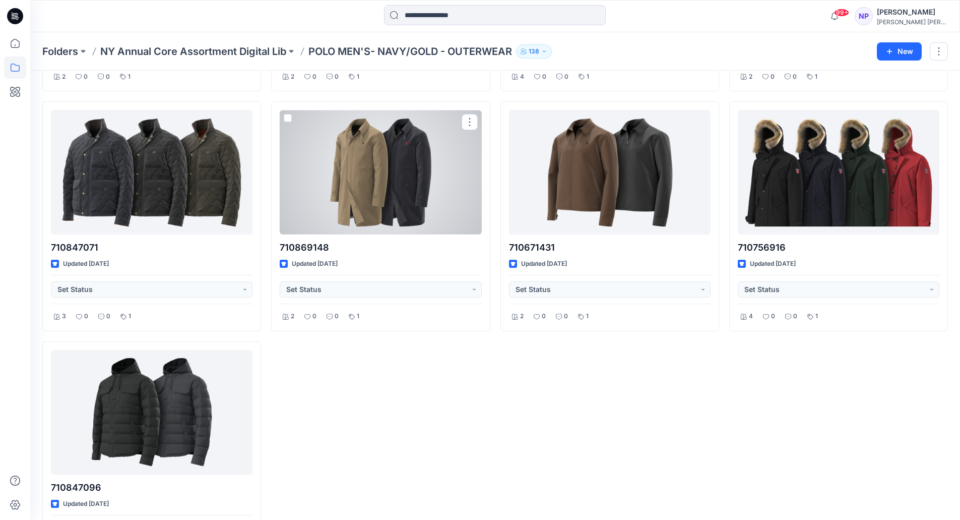
scroll to position [731, 0]
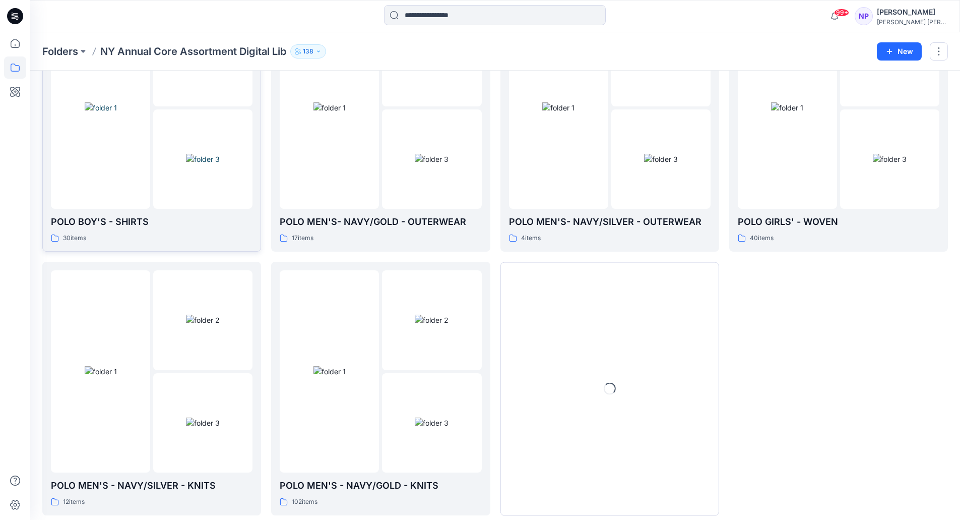
scroll to position [1983, 0]
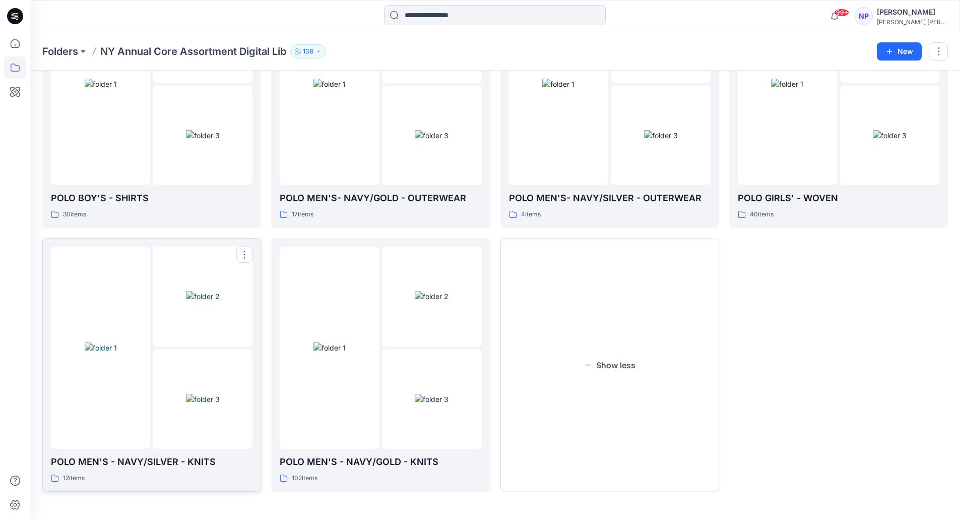
click at [152, 457] on p "POLO MEN'S - NAVY/SILVER - KNITS" at bounding box center [152, 462] width 202 height 14
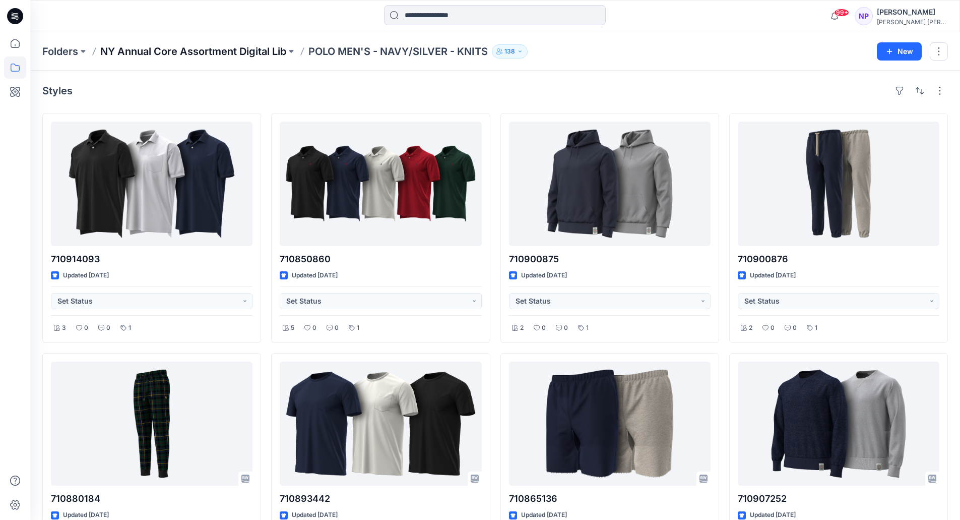
click at [286, 53] on p "NY Annual Core Assortment Digital Lib" at bounding box center [193, 51] width 186 height 14
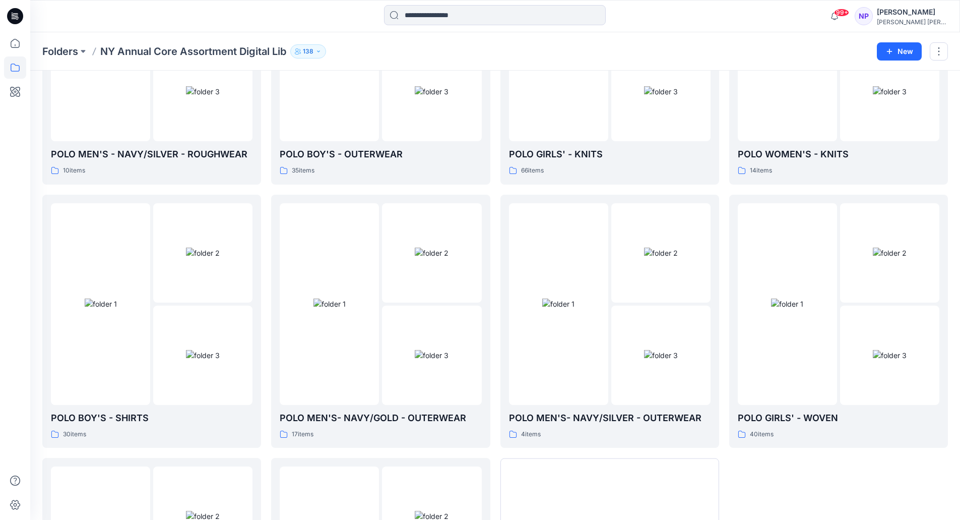
scroll to position [1983, 0]
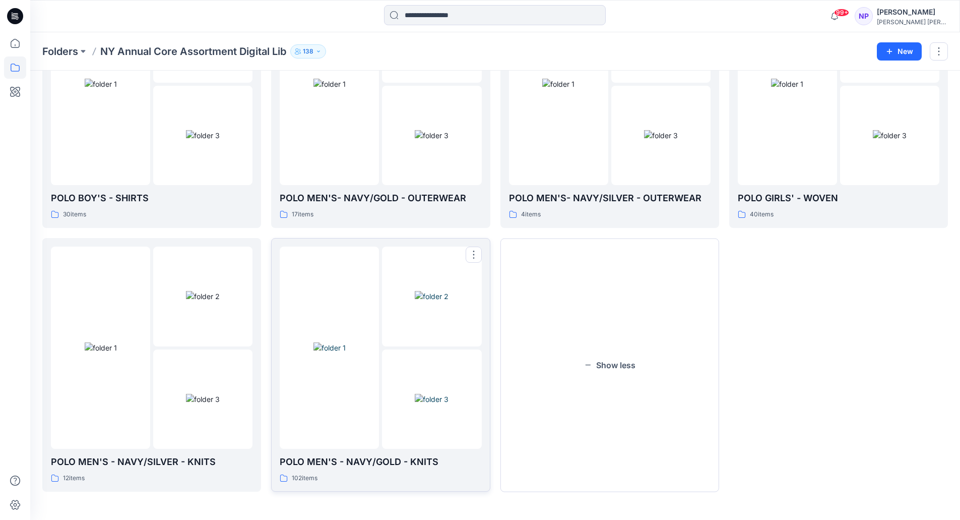
click at [355, 469] on div "POLO MEN'S - NAVY/GOLD - KNITS 102 items" at bounding box center [381, 469] width 202 height 29
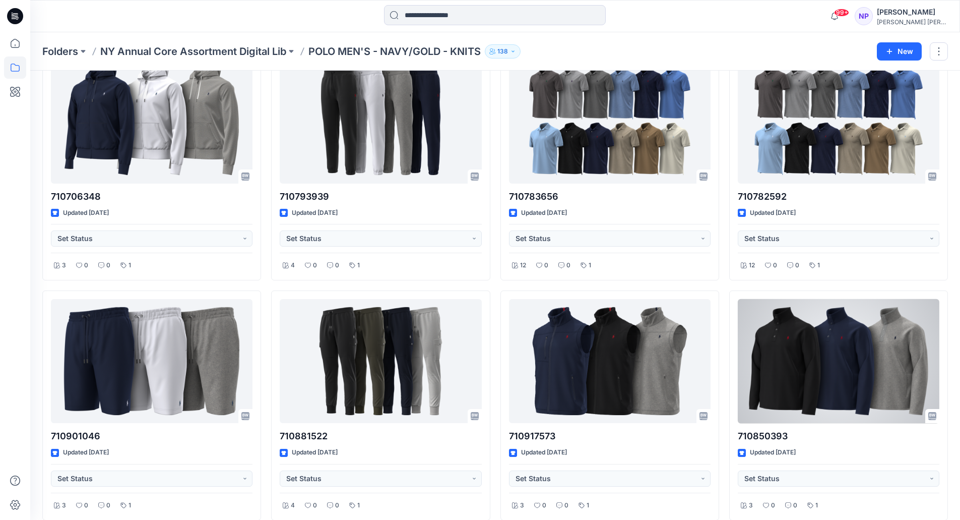
scroll to position [3784, 0]
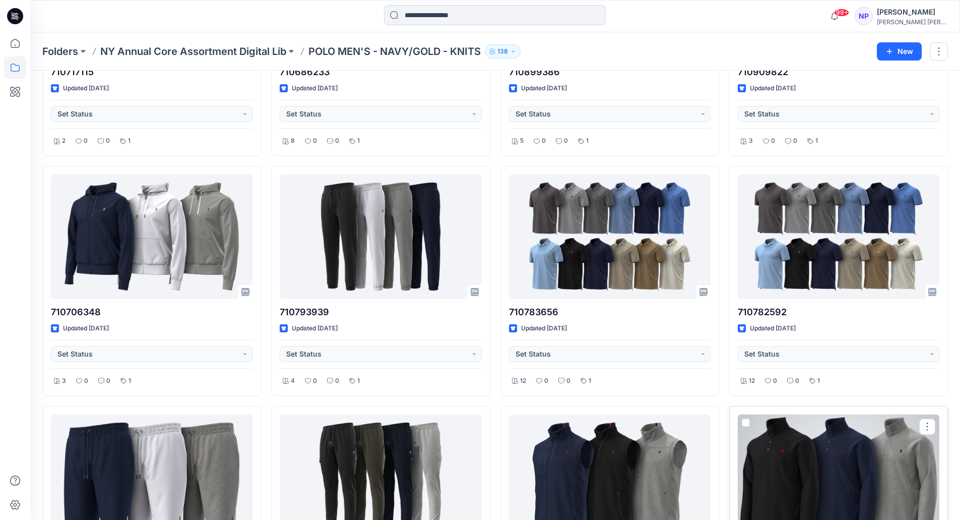
click at [801, 448] on div at bounding box center [839, 476] width 202 height 125
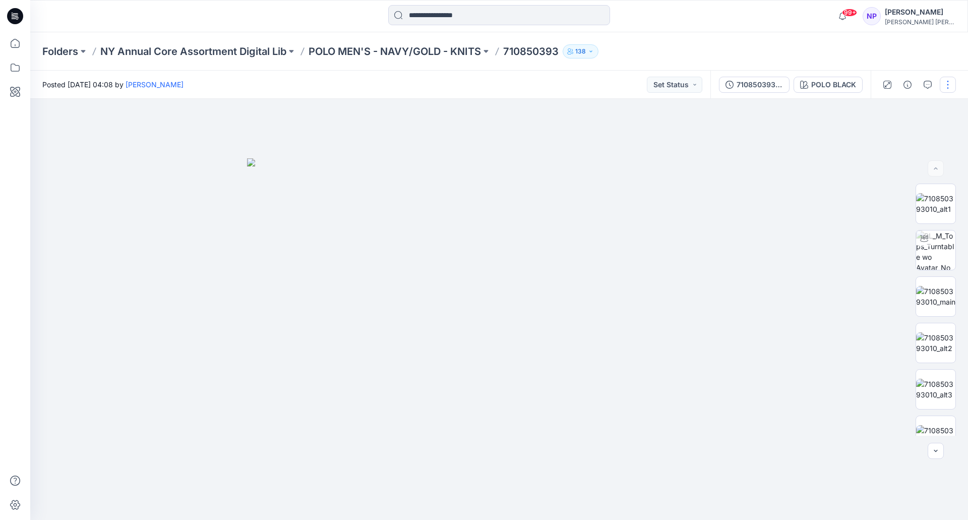
click at [948, 84] on button "button" at bounding box center [948, 85] width 16 height 16
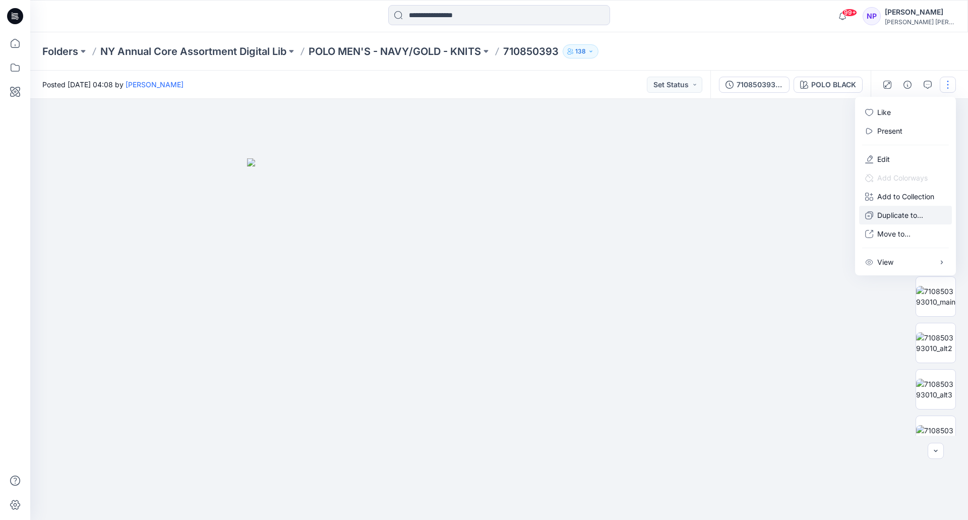
click at [888, 216] on p "Duplicate to..." at bounding box center [900, 215] width 46 height 11
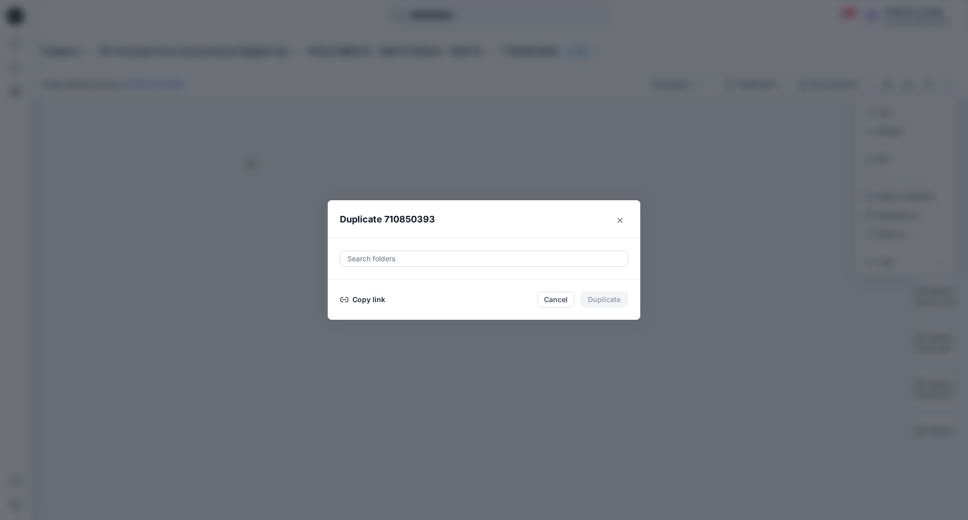
click at [446, 259] on div at bounding box center [483, 259] width 275 height 12
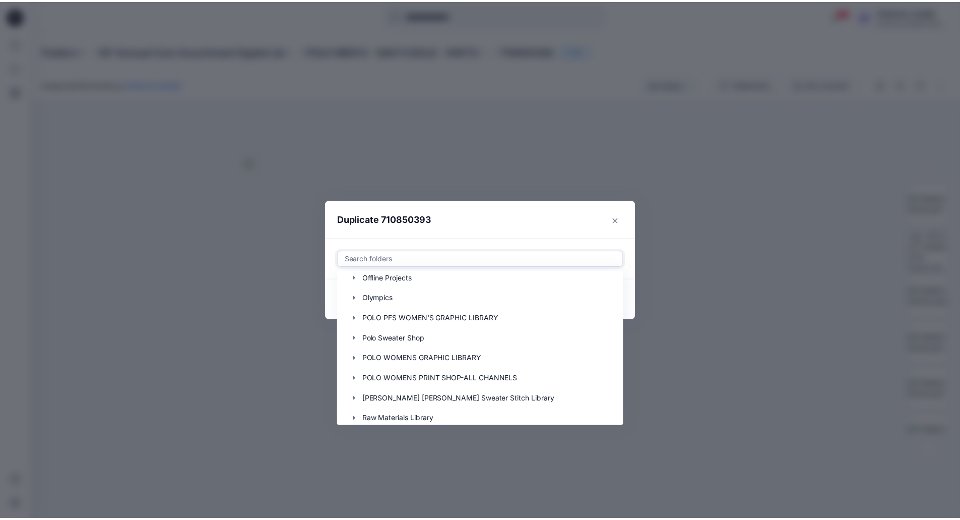
scroll to position [565, 0]
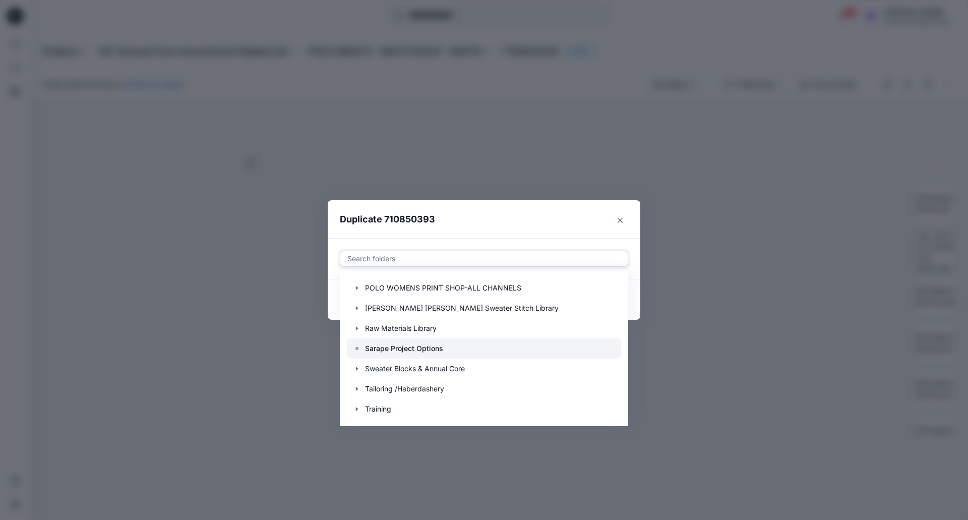
click at [398, 350] on p "Sarape Project Options" at bounding box center [404, 348] width 78 height 12
click at [557, 217] on header "Duplicate 710850393" at bounding box center [474, 219] width 292 height 38
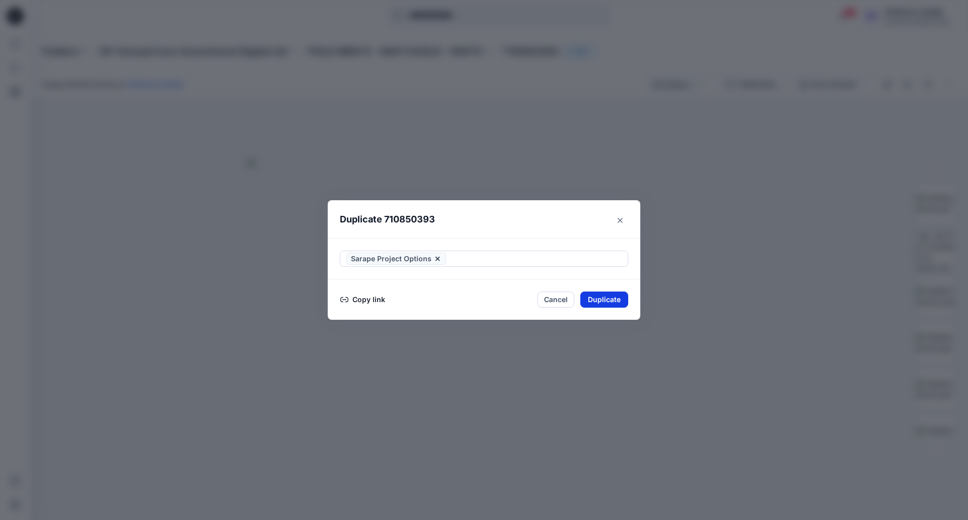
click at [596, 303] on button "Duplicate" at bounding box center [604, 299] width 48 height 16
click at [622, 293] on button "Close" at bounding box center [611, 300] width 33 height 16
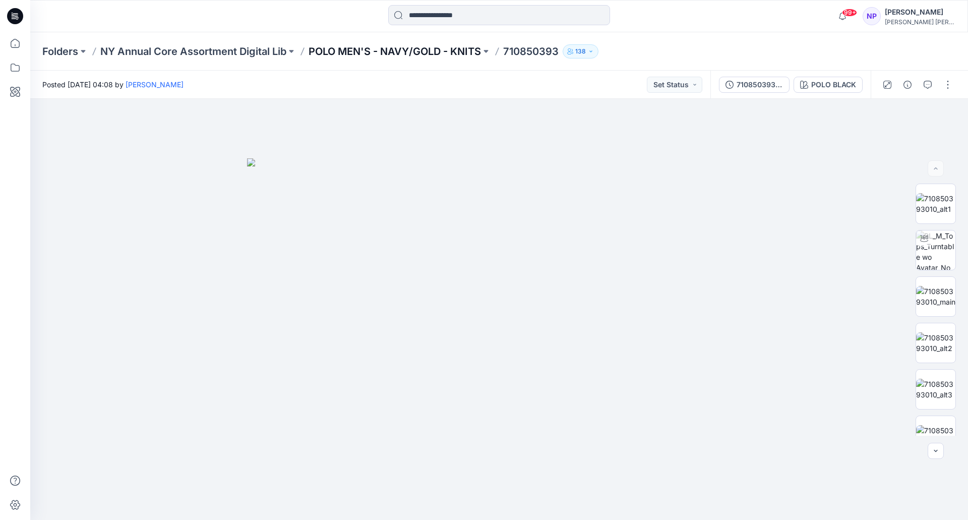
click at [406, 52] on p "POLO MEN'S - NAVY/GOLD - KNITS" at bounding box center [395, 51] width 172 height 14
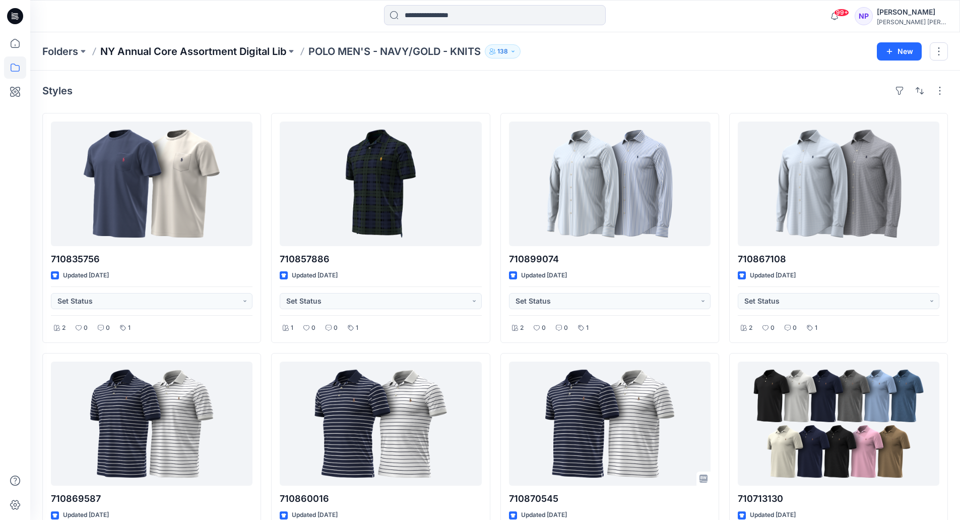
click at [226, 49] on p "NY Annual Core Assortment Digital Lib" at bounding box center [193, 51] width 186 height 14
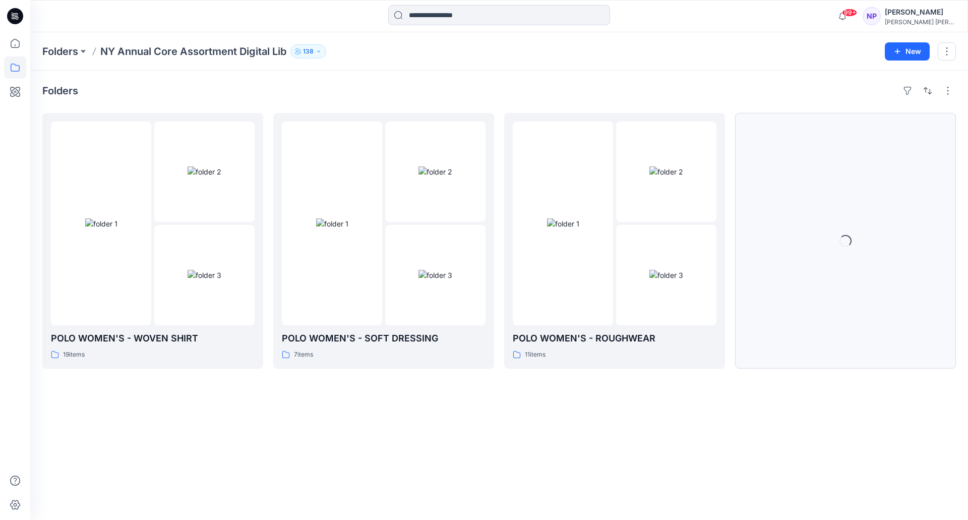
click at [866, 261] on button "Loading..." at bounding box center [845, 241] width 221 height 256
click at [806, 282] on button "Show More" at bounding box center [845, 241] width 221 height 256
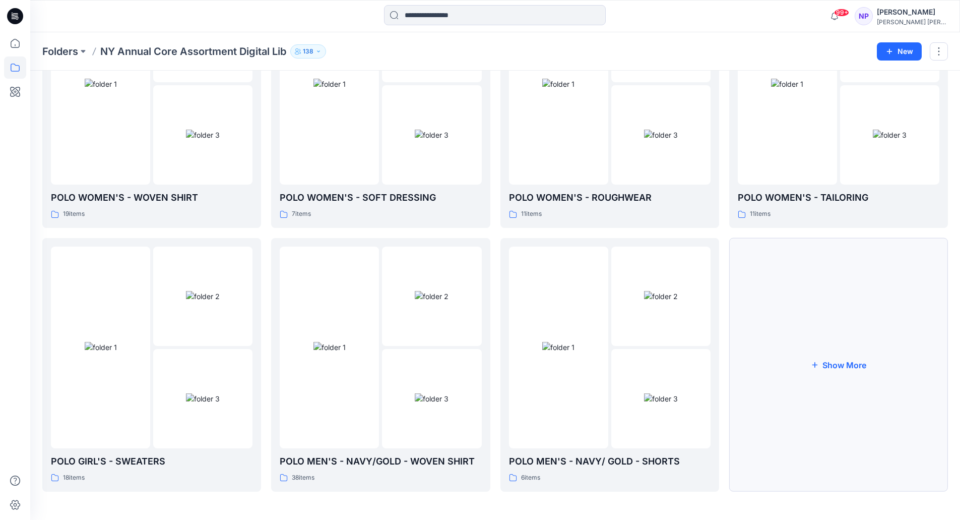
scroll to position [138, 0]
click at [777, 412] on button "Show More" at bounding box center [838, 365] width 219 height 254
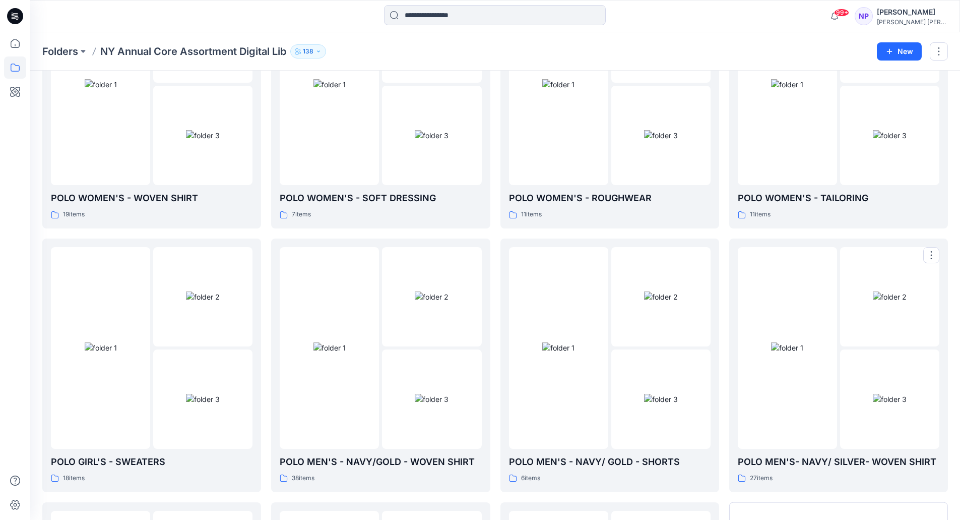
scroll to position [402, 0]
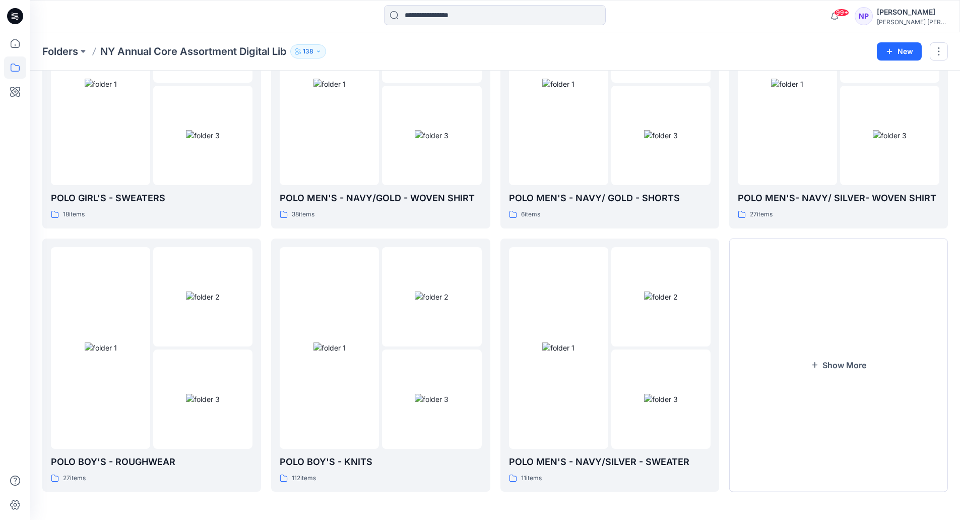
click at [777, 412] on button "Show More" at bounding box center [838, 365] width 219 height 254
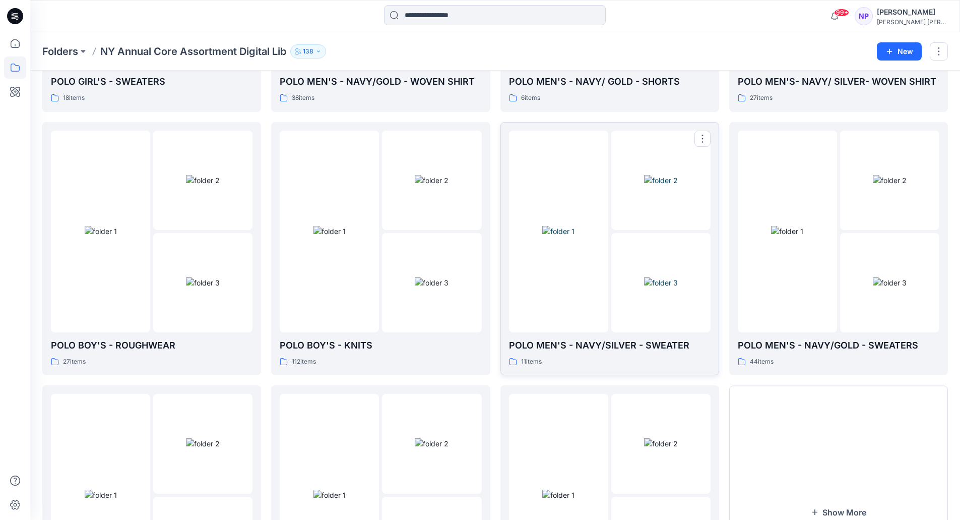
scroll to position [543, 0]
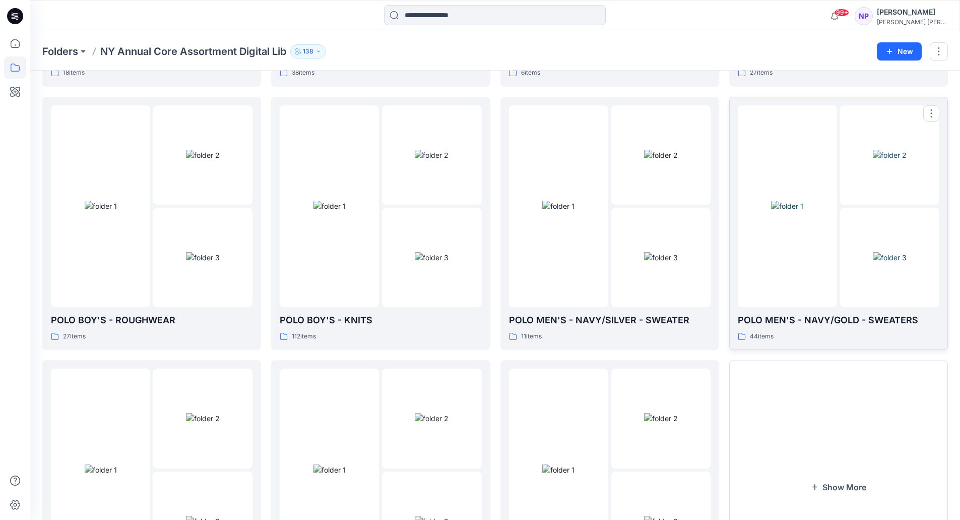
click at [805, 318] on p "POLO MEN'S - NAVY/GOLD - SWEATERS" at bounding box center [839, 320] width 202 height 14
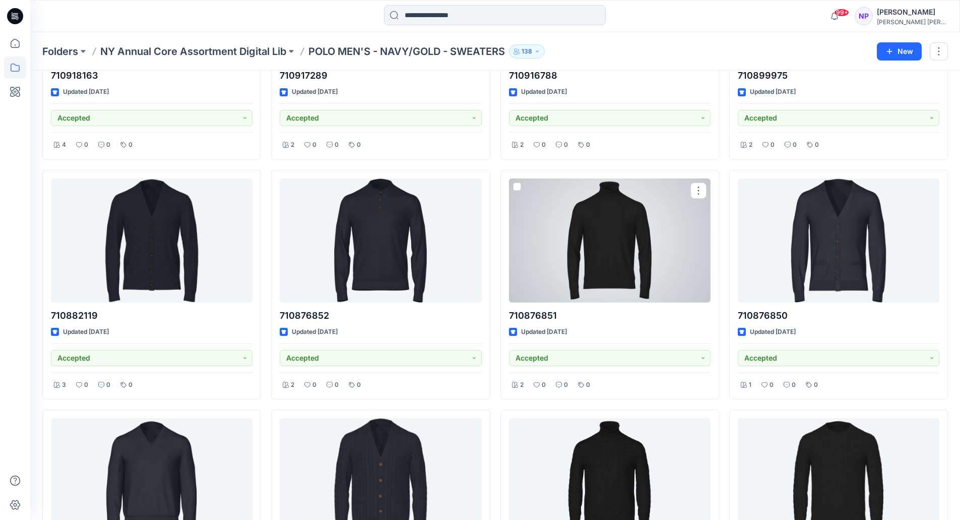
scroll to position [426, 0]
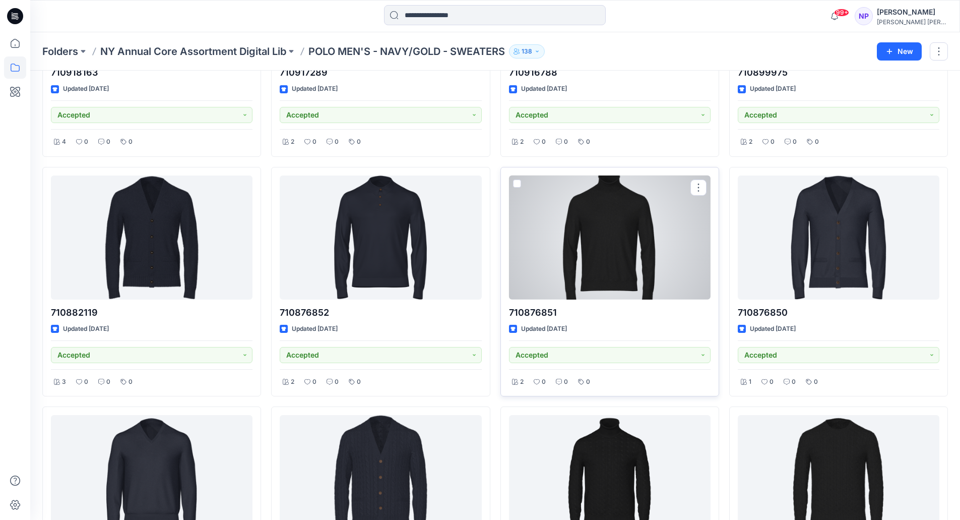
click at [595, 264] on div at bounding box center [610, 237] width 202 height 125
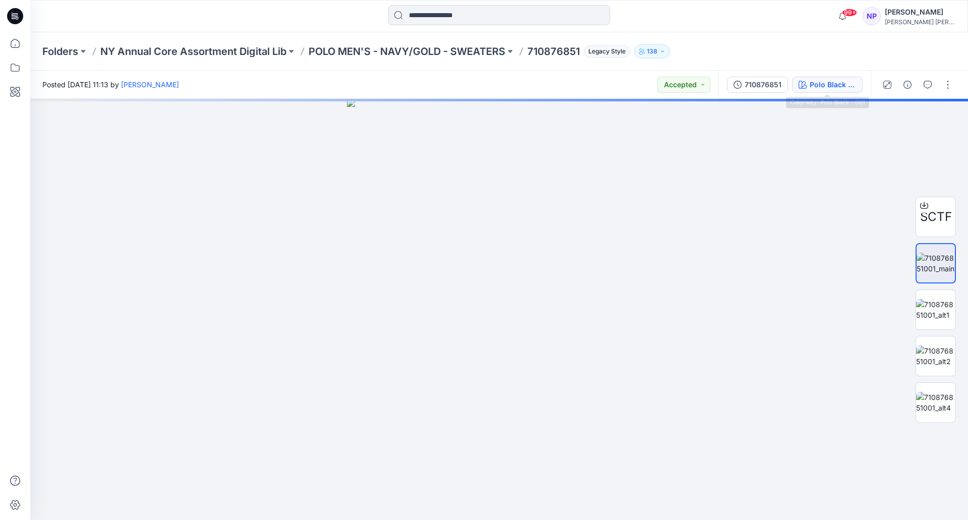
click at [844, 81] on div "Polo Black - 001" at bounding box center [833, 84] width 46 height 11
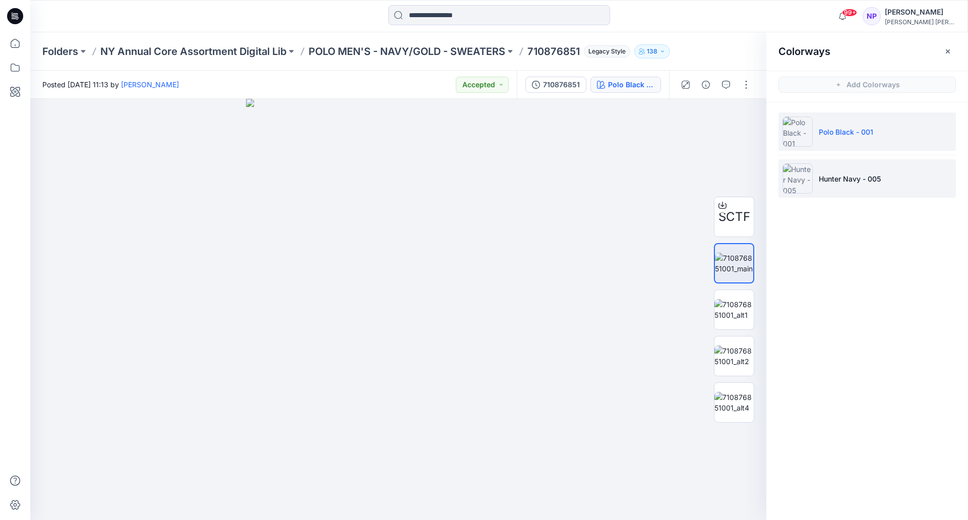
click at [850, 184] on li "Hunter Navy - 005" at bounding box center [866, 178] width 177 height 38
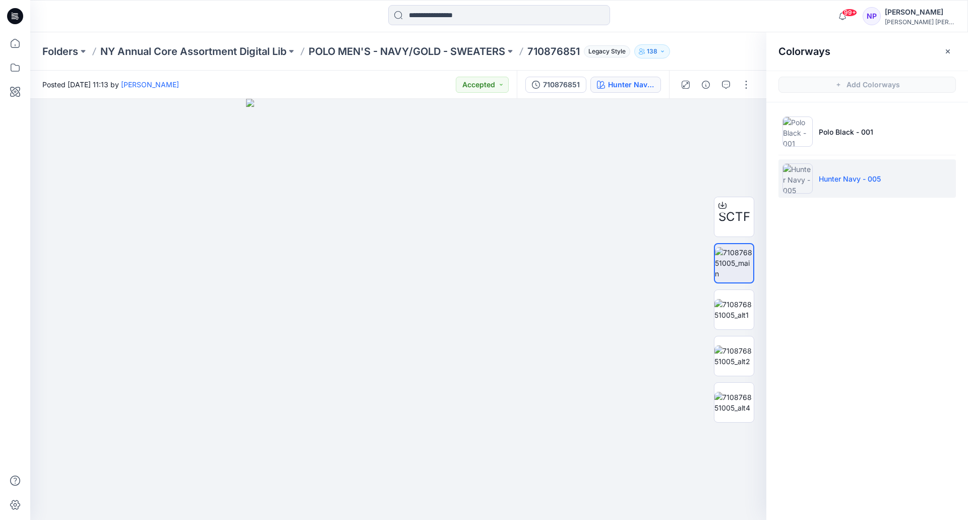
click at [729, 56] on div "Folders NY Annual Core Assortment Digital Lib POLO MEN'S - NAVY/GOLD - SWEATERS…" at bounding box center [459, 51] width 835 height 14
click at [942, 47] on button "button" at bounding box center [948, 51] width 16 height 16
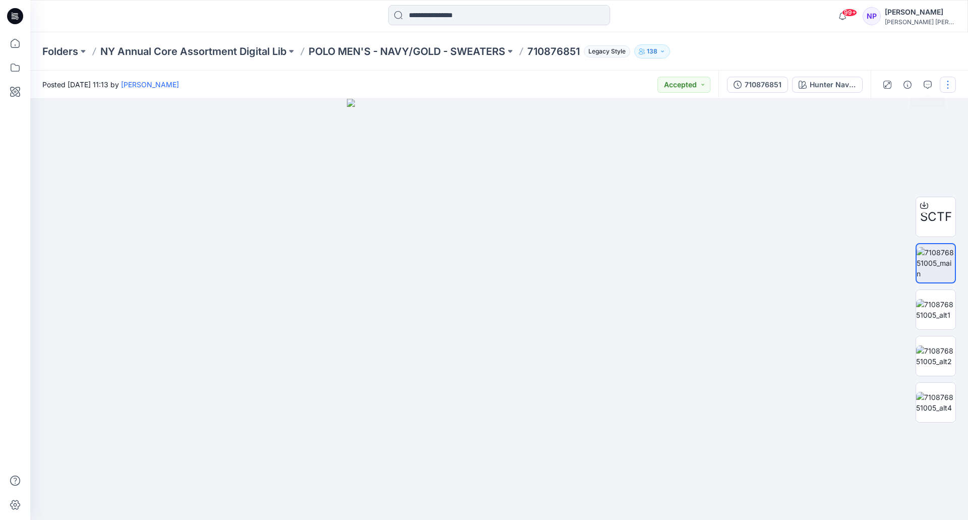
click at [944, 85] on button "button" at bounding box center [948, 85] width 16 height 16
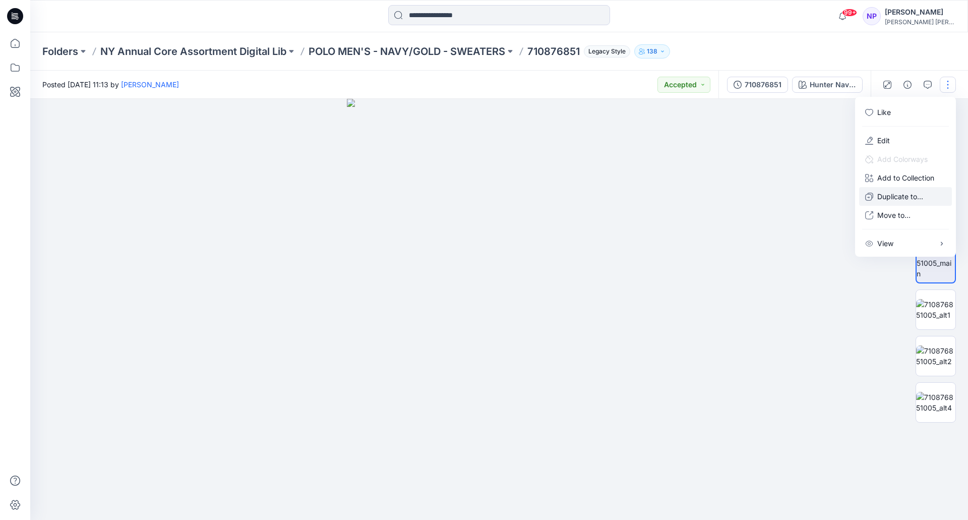
click at [905, 204] on button "Duplicate to..." at bounding box center [905, 196] width 93 height 19
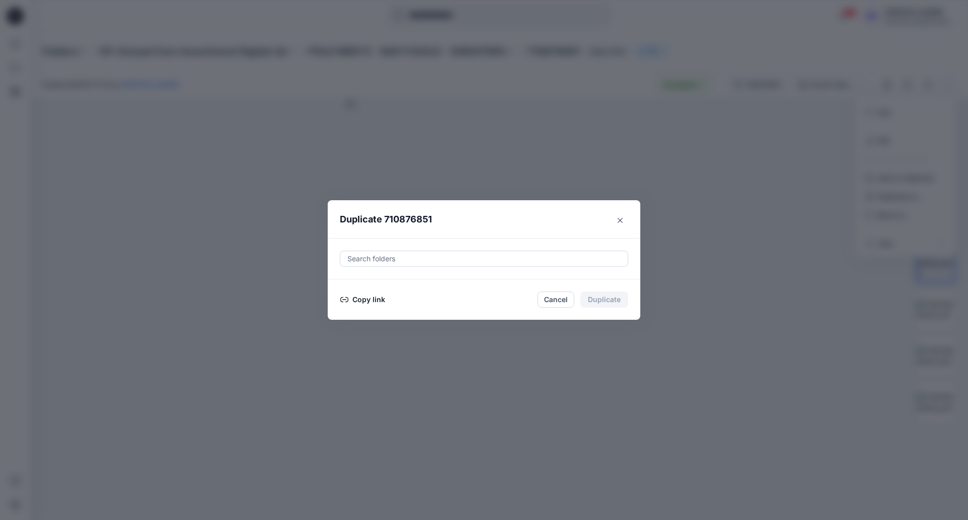
click at [525, 253] on div at bounding box center [483, 259] width 275 height 12
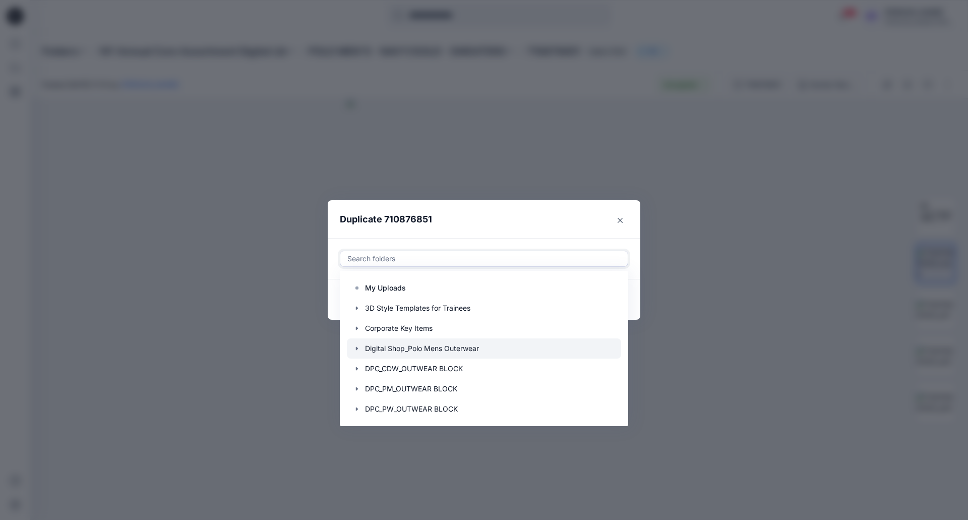
scroll to position [565, 0]
click at [398, 350] on p "Sarape Project Options" at bounding box center [404, 348] width 78 height 12
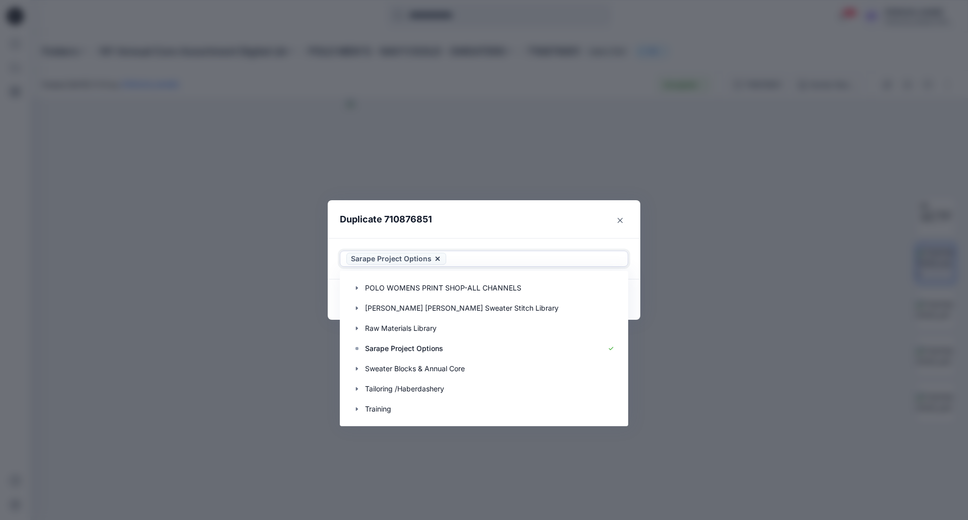
click at [557, 232] on header "Duplicate 710876851" at bounding box center [474, 219] width 292 height 38
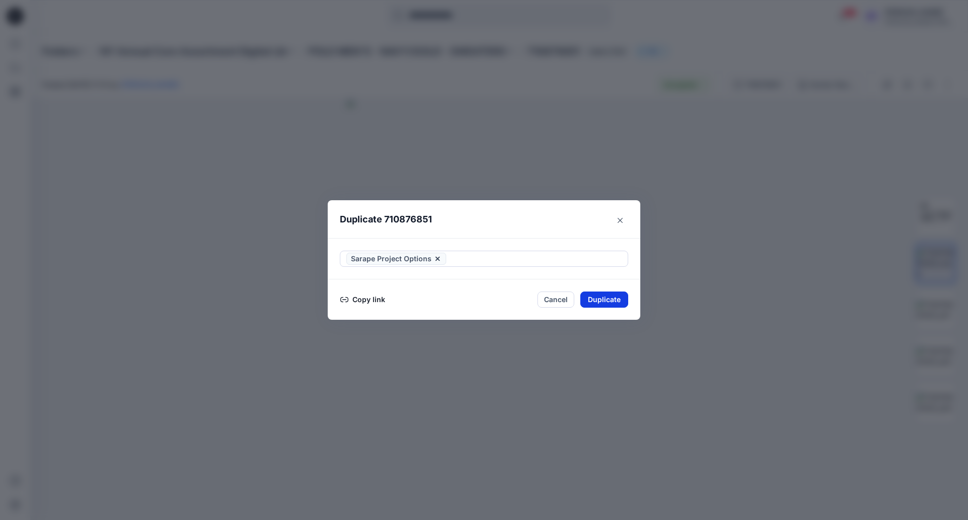
click at [599, 297] on button "Duplicate" at bounding box center [604, 299] width 48 height 16
click at [620, 215] on button "Close" at bounding box center [620, 220] width 16 height 16
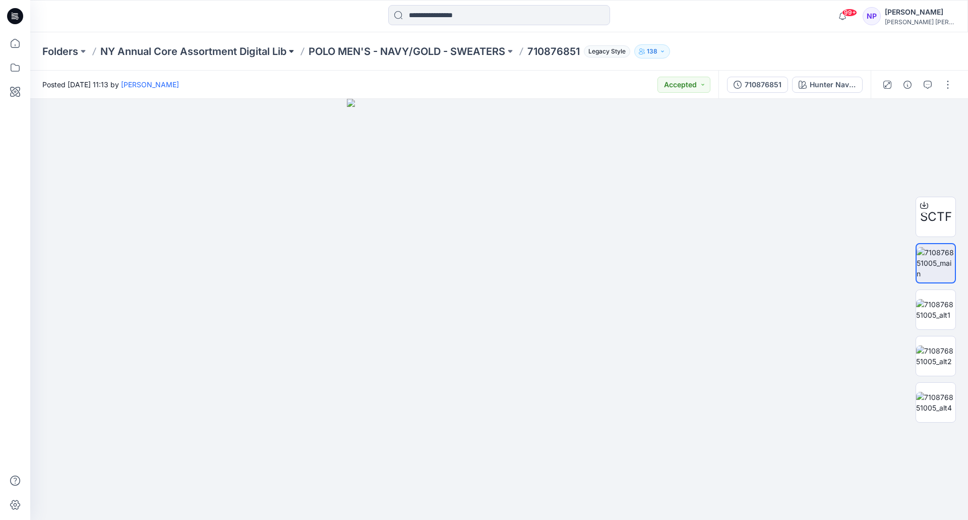
click at [295, 52] on button at bounding box center [291, 51] width 10 height 14
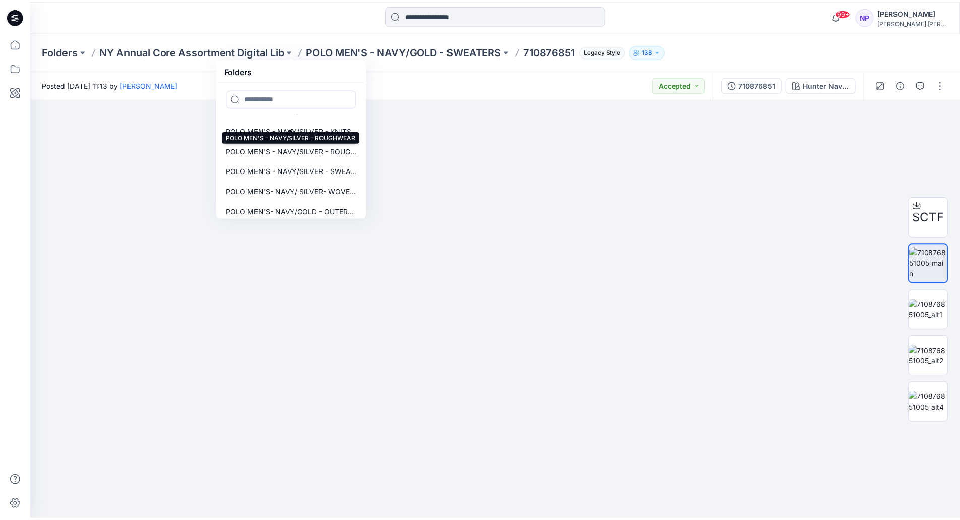
scroll to position [557, 0]
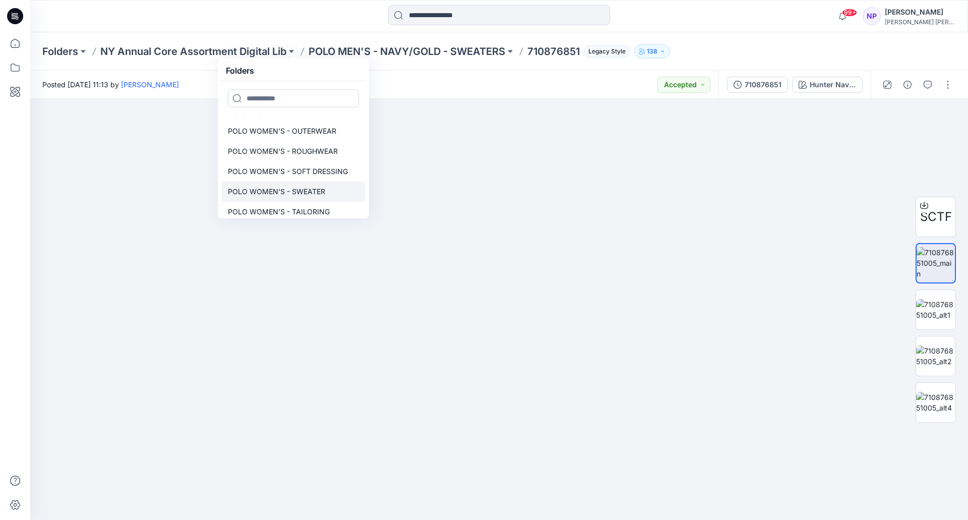
click at [289, 196] on p "POLO WOMEN'S - SWEATER" at bounding box center [276, 192] width 97 height 12
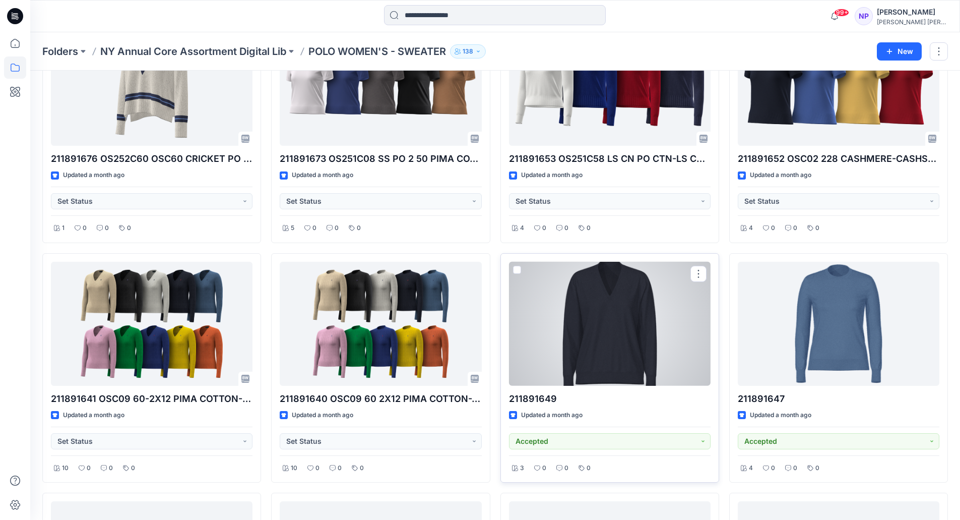
scroll to position [339, 0]
click at [666, 294] on div at bounding box center [610, 324] width 202 height 125
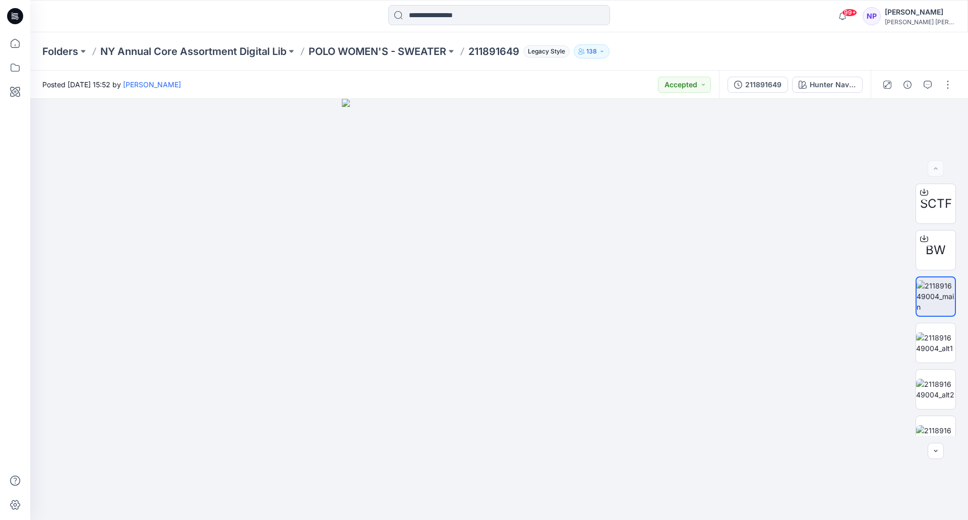
click at [946, 75] on div at bounding box center [917, 85] width 93 height 28
click at [421, 46] on p "POLO WOMEN'S - SWEATER" at bounding box center [378, 51] width 138 height 14
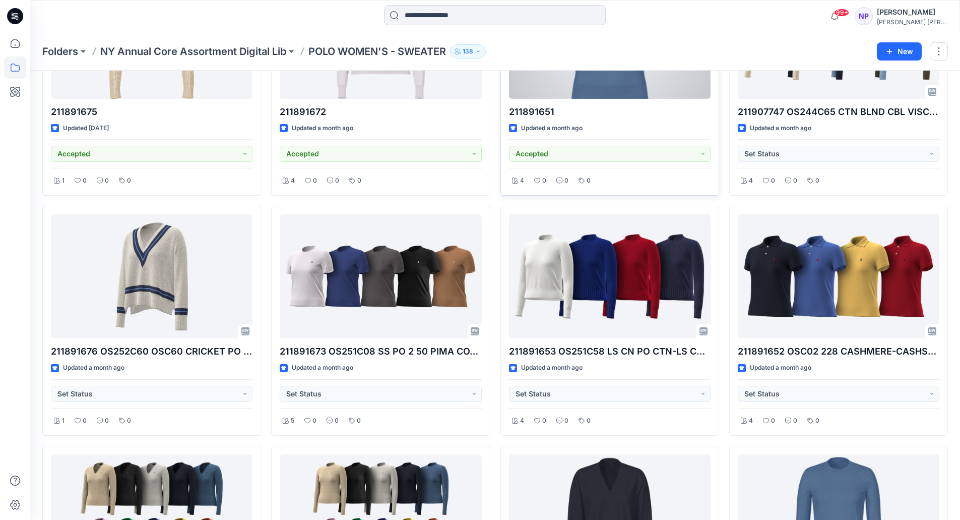
scroll to position [169, 0]
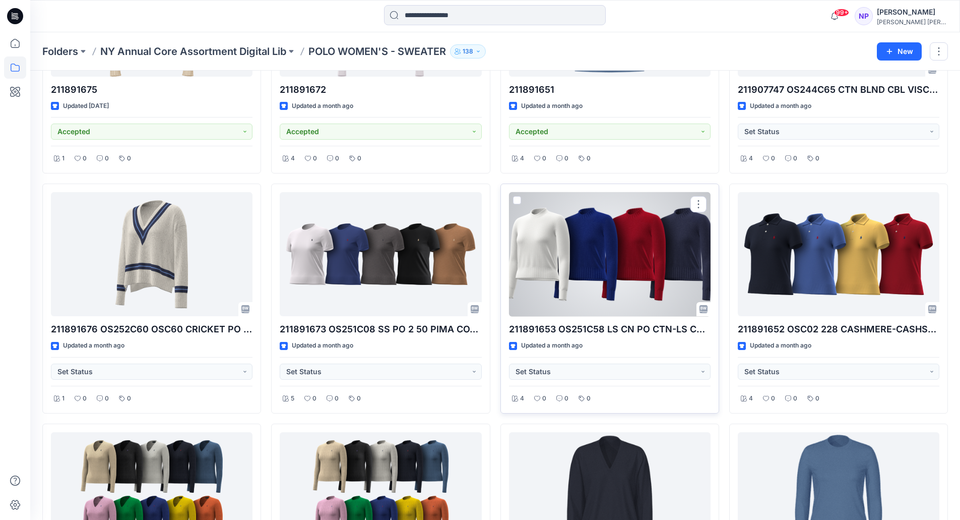
click at [645, 277] on div at bounding box center [610, 254] width 202 height 125
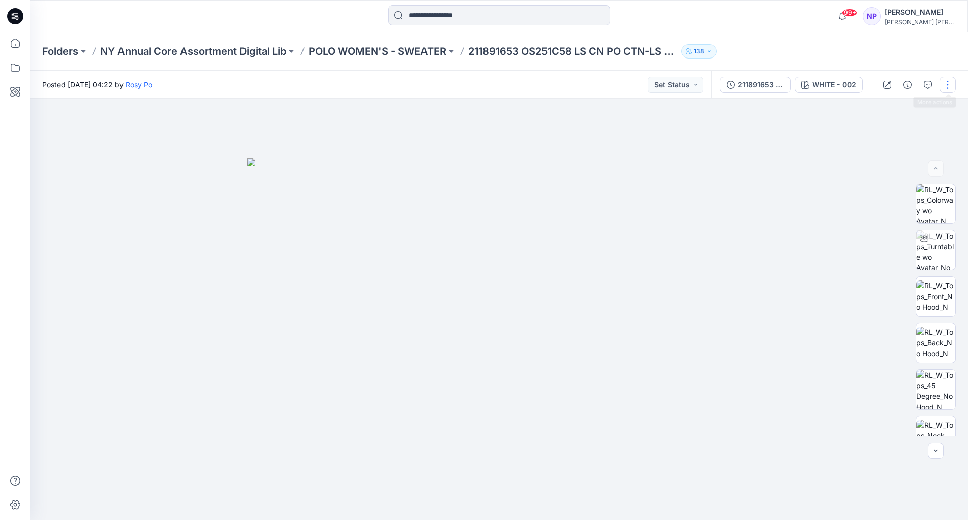
click at [945, 84] on button "button" at bounding box center [948, 85] width 16 height 16
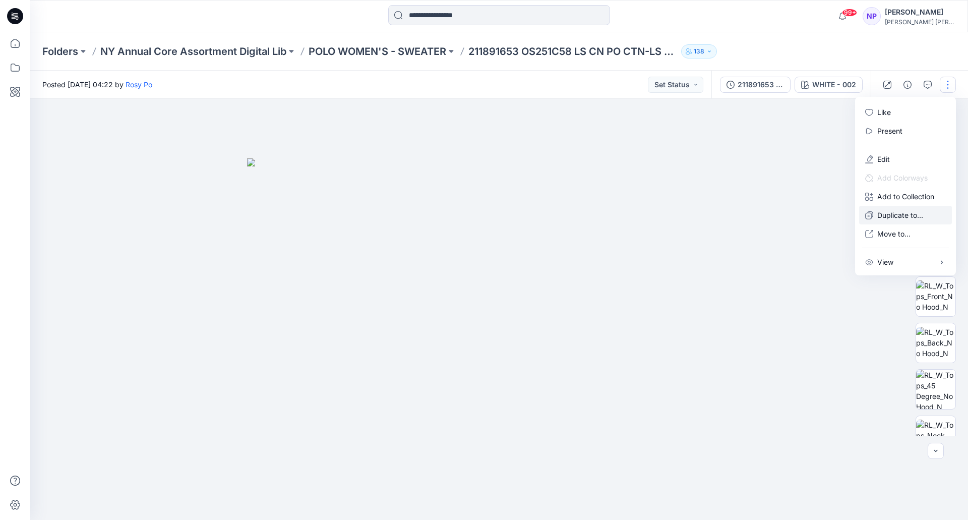
click at [891, 215] on p "Duplicate to..." at bounding box center [900, 215] width 46 height 11
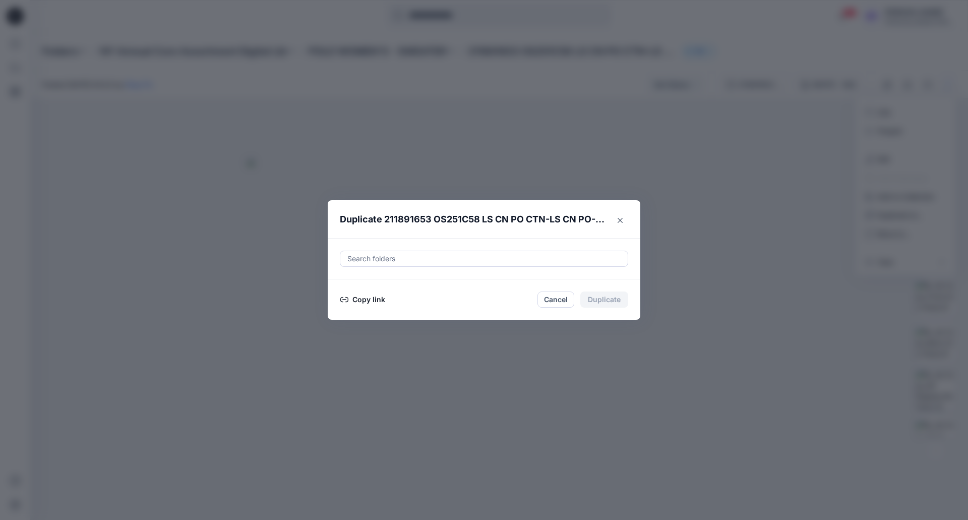
click at [529, 262] on div at bounding box center [483, 259] width 275 height 12
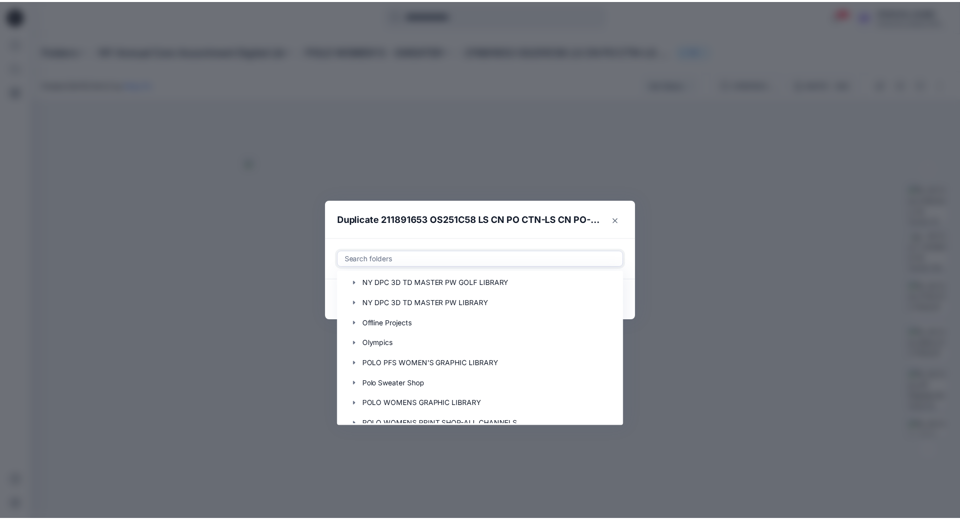
scroll to position [565, 0]
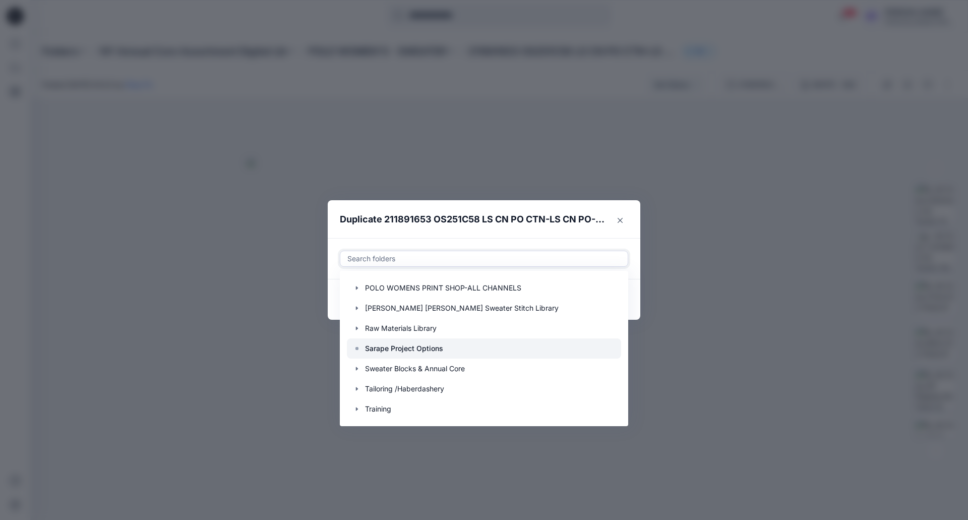
click at [416, 352] on p "Sarape Project Options" at bounding box center [404, 348] width 78 height 12
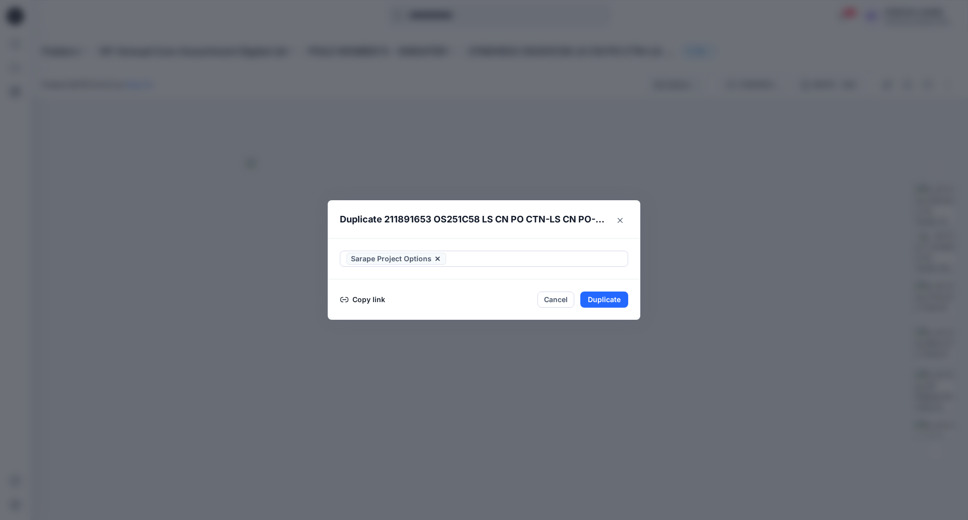
click at [598, 232] on header "Duplicate 211891653 OS251C58 LS CN PO CTN-LS CN PO-LONG SLEEVE-PULLOVER" at bounding box center [474, 219] width 292 height 38
click at [608, 304] on button "Duplicate" at bounding box center [604, 299] width 48 height 16
click at [617, 295] on button "Close" at bounding box center [611, 300] width 33 height 16
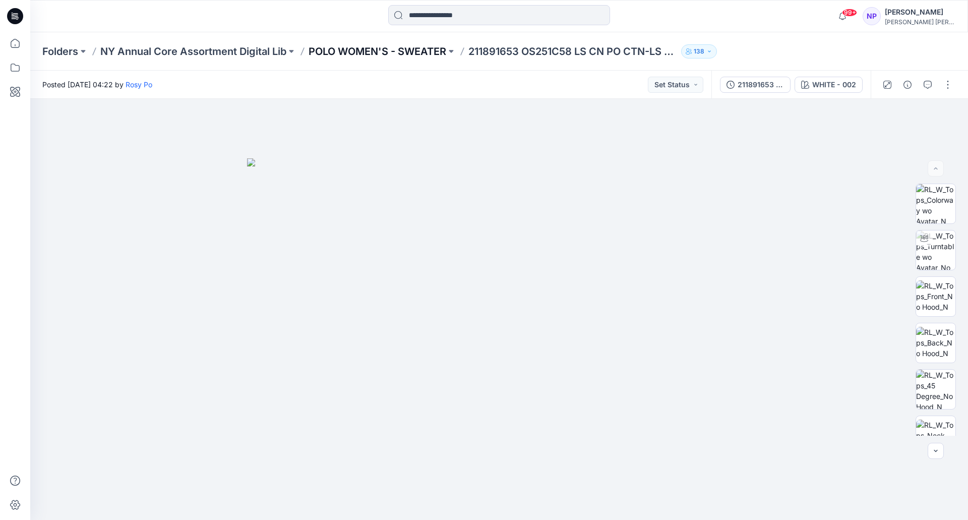
click at [429, 50] on p "POLO WOMEN'S - SWEATER" at bounding box center [378, 51] width 138 height 14
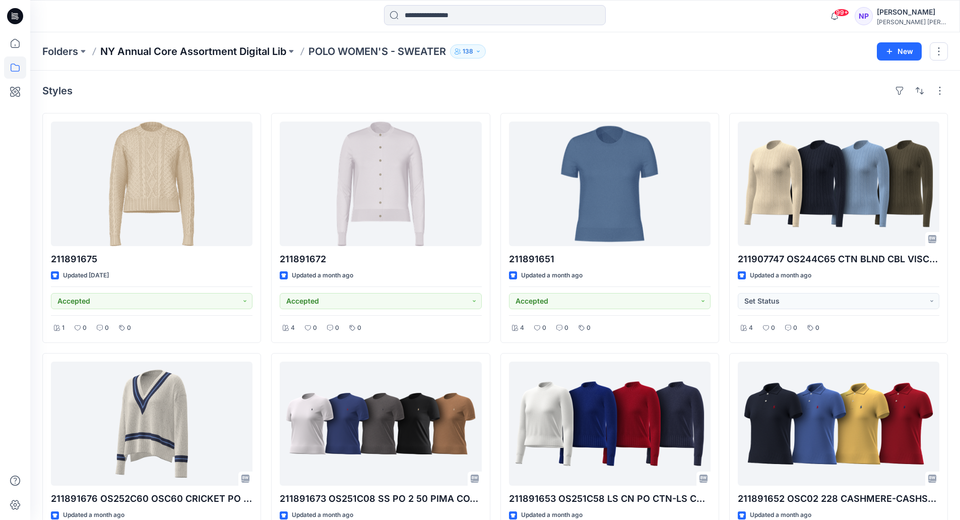
click at [265, 53] on p "NY Annual Core Assortment Digital Lib" at bounding box center [193, 51] width 186 height 14
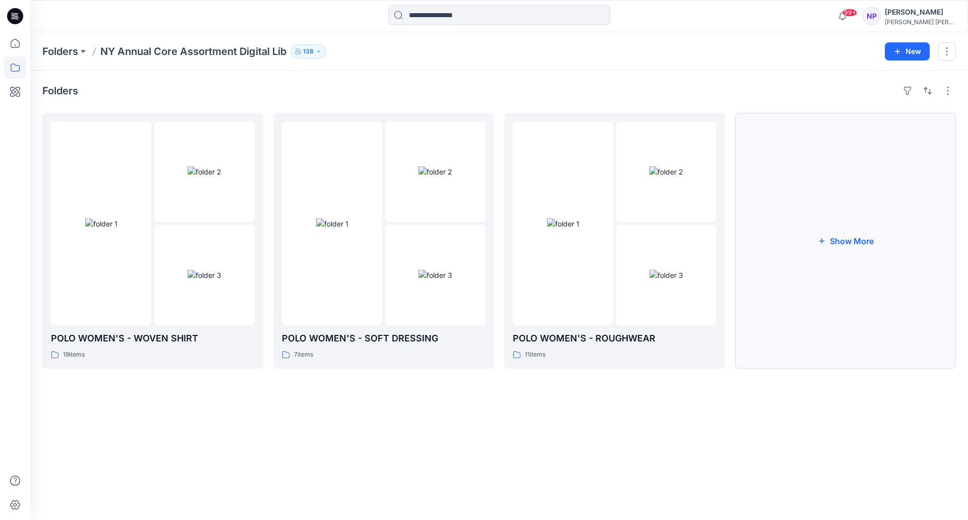
click at [847, 243] on button "Show More" at bounding box center [845, 241] width 221 height 256
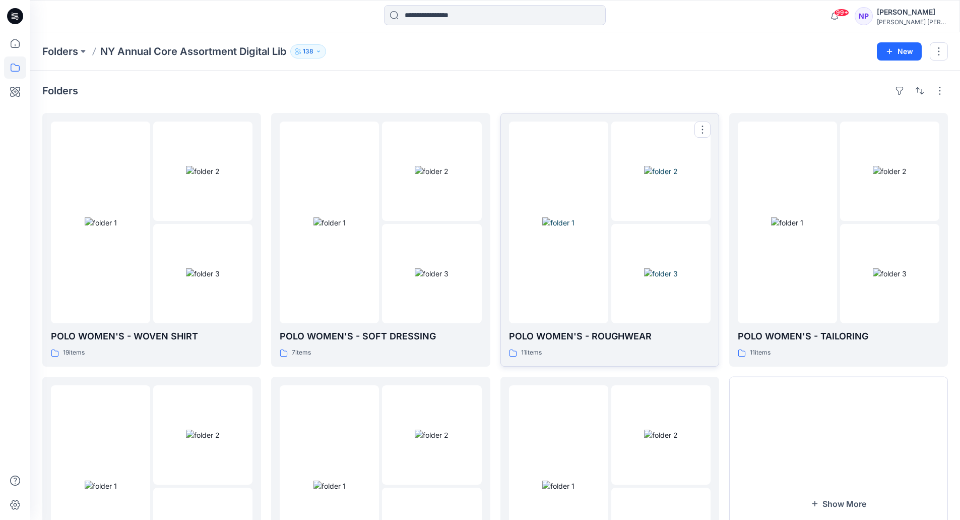
scroll to position [139, 0]
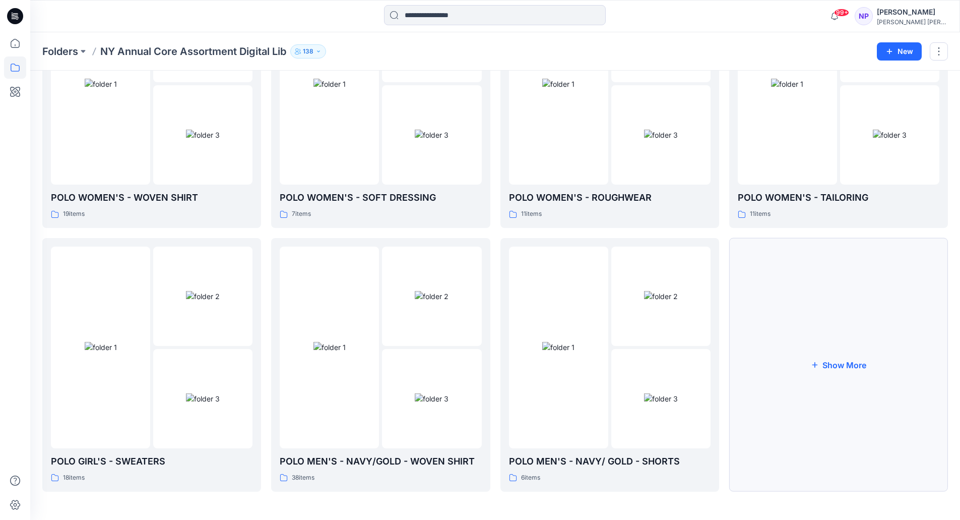
click at [826, 366] on button "Show More" at bounding box center [838, 365] width 219 height 254
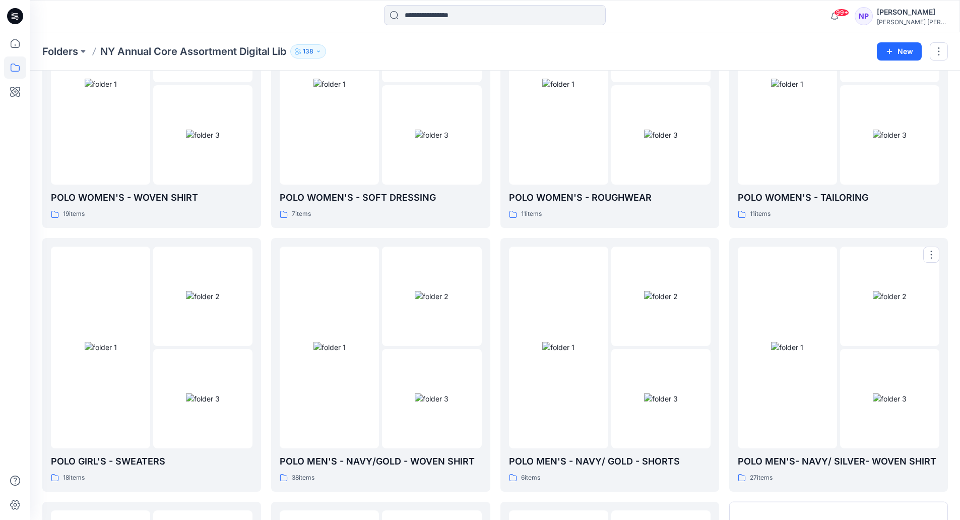
scroll to position [402, 0]
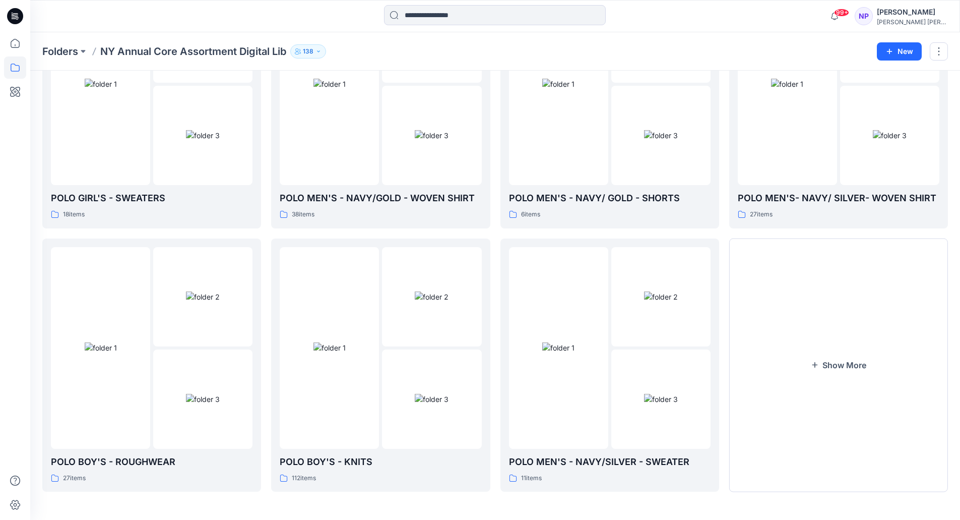
click at [826, 366] on button "Show More" at bounding box center [838, 365] width 219 height 254
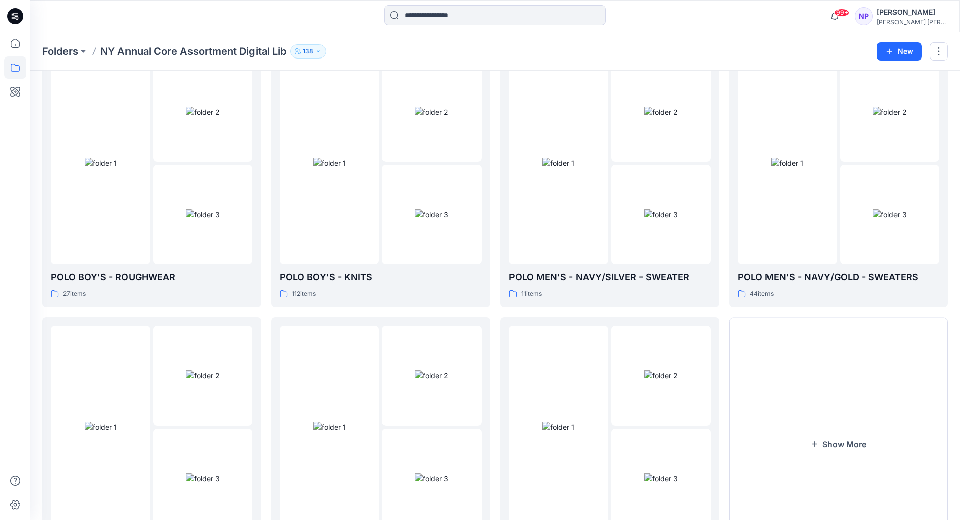
scroll to position [587, 0]
click at [795, 273] on p "POLO MEN'S - NAVY/GOLD - SWEATERS" at bounding box center [839, 277] width 202 height 14
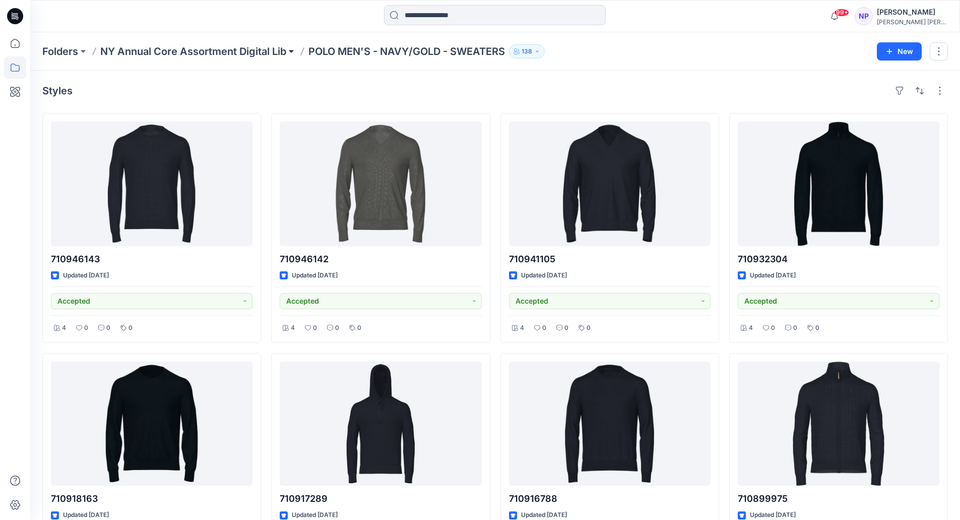
click at [290, 50] on button at bounding box center [291, 51] width 10 height 14
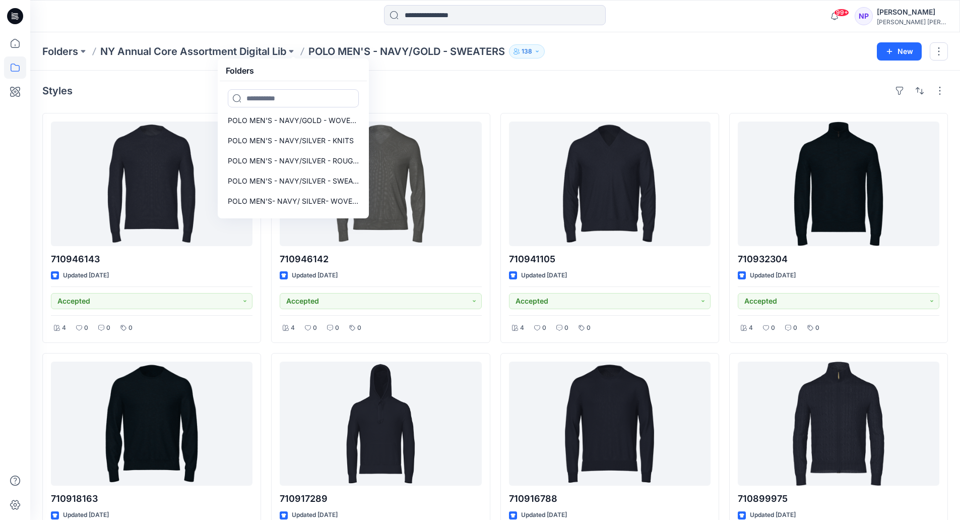
scroll to position [389, 0]
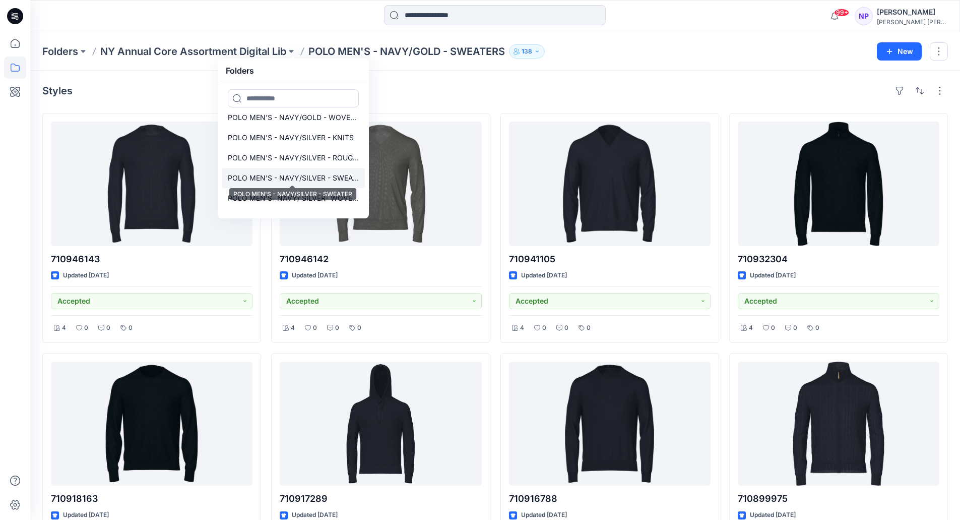
click at [309, 178] on p "POLO MEN'S - NAVY/SILVER - SWEATER" at bounding box center [293, 178] width 131 height 12
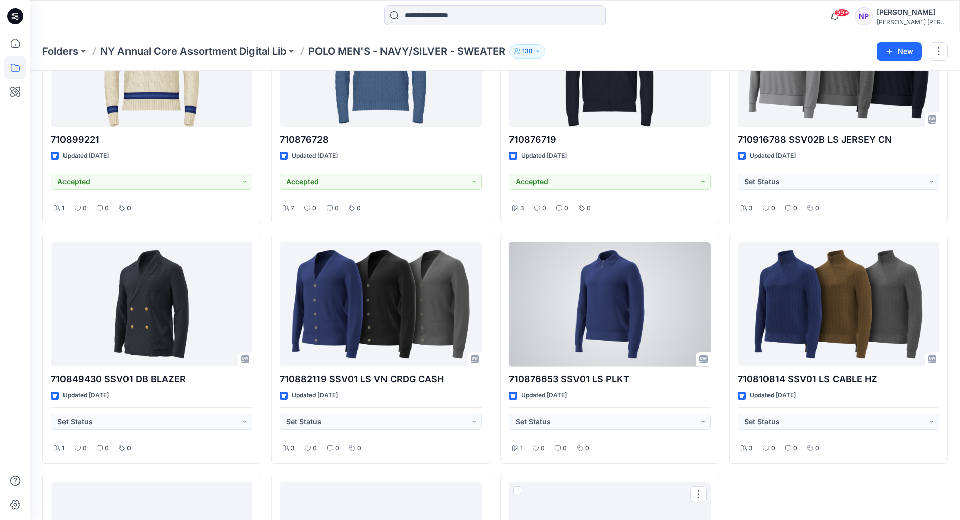
scroll to position [119, 0]
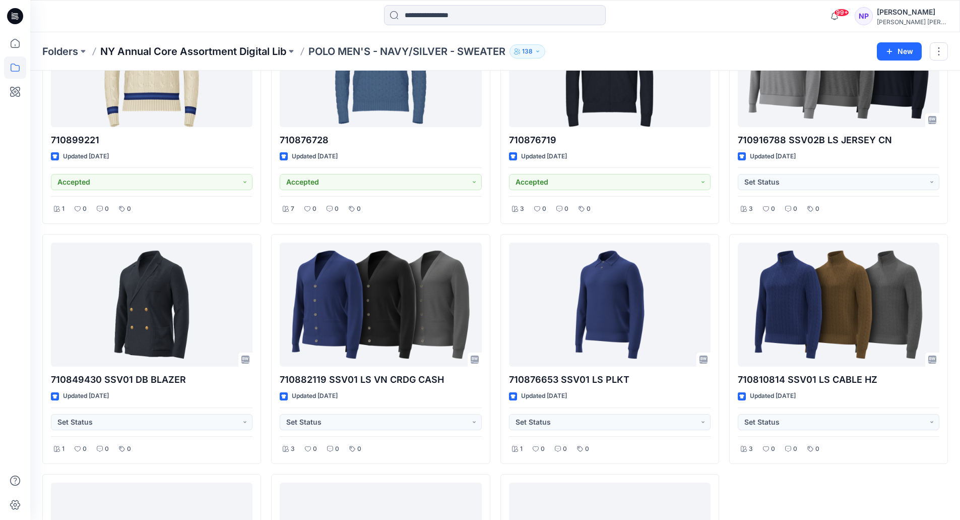
click at [260, 45] on p "NY Annual Core Assortment Digital Lib" at bounding box center [193, 51] width 186 height 14
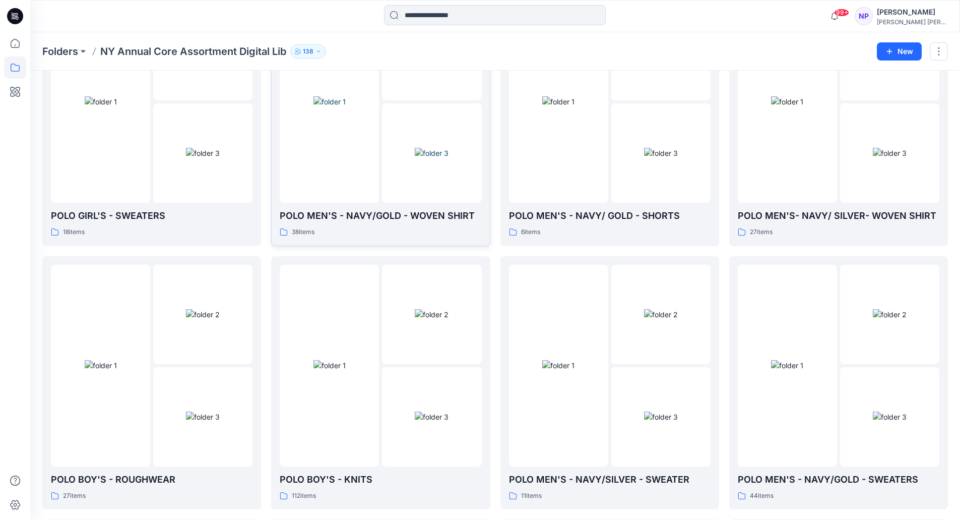
scroll to position [385, 0]
click at [374, 208] on div "POLO MEN'S - NAVY/GOLD - WOVEN SHIRT 38 items" at bounding box center [381, 119] width 202 height 236
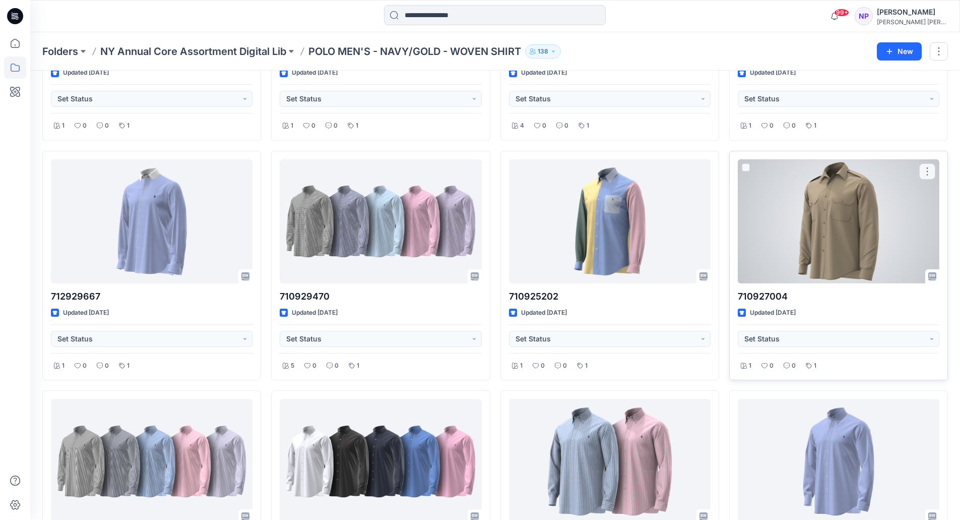
scroll to position [439, 0]
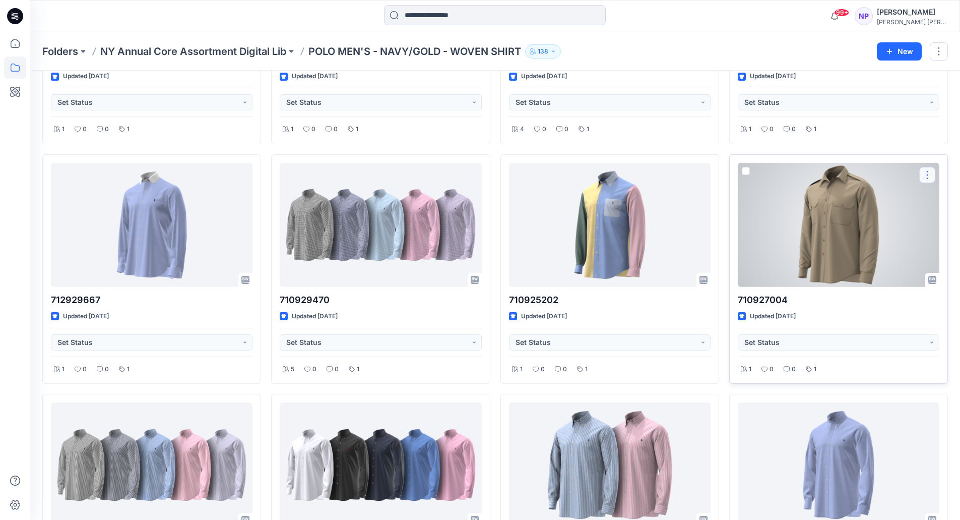
click at [931, 173] on button "button" at bounding box center [928, 175] width 16 height 16
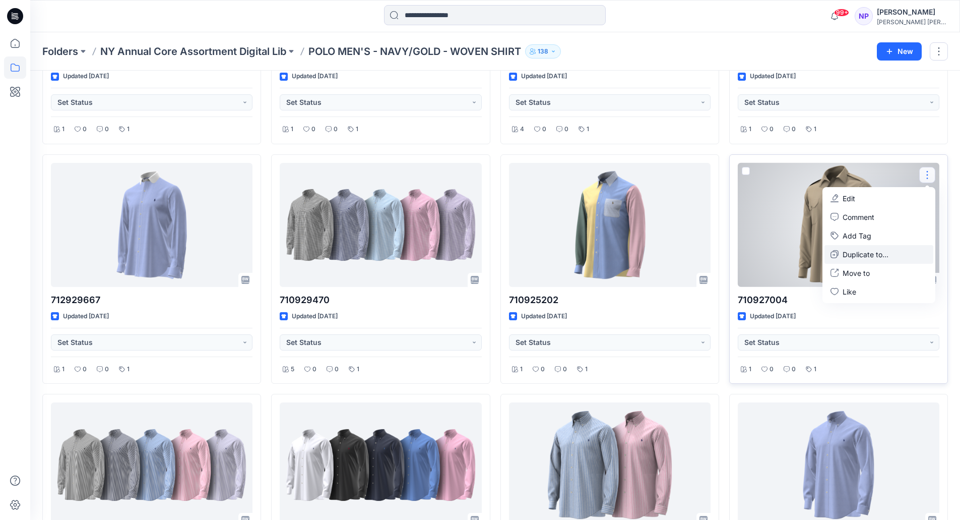
click at [862, 253] on p "Duplicate to..." at bounding box center [866, 254] width 46 height 11
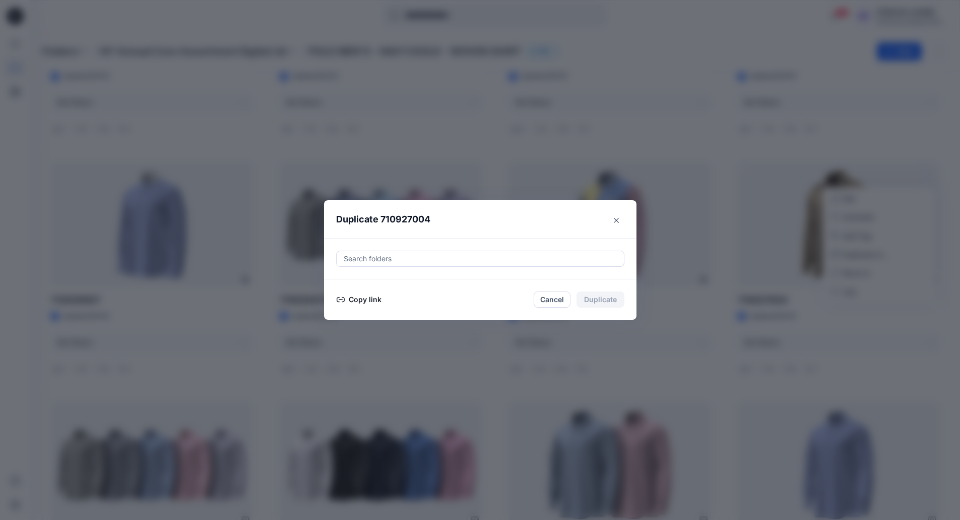
click at [570, 256] on div at bounding box center [480, 259] width 275 height 12
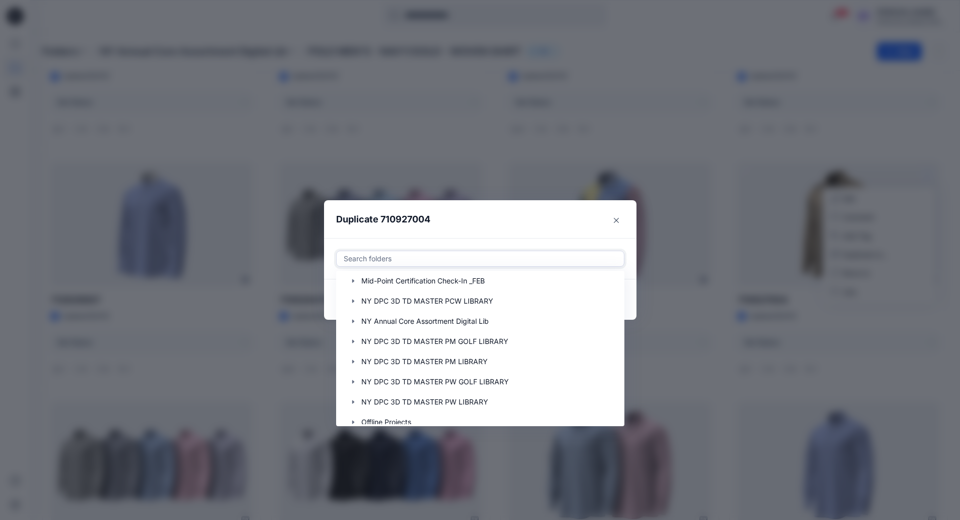
scroll to position [565, 0]
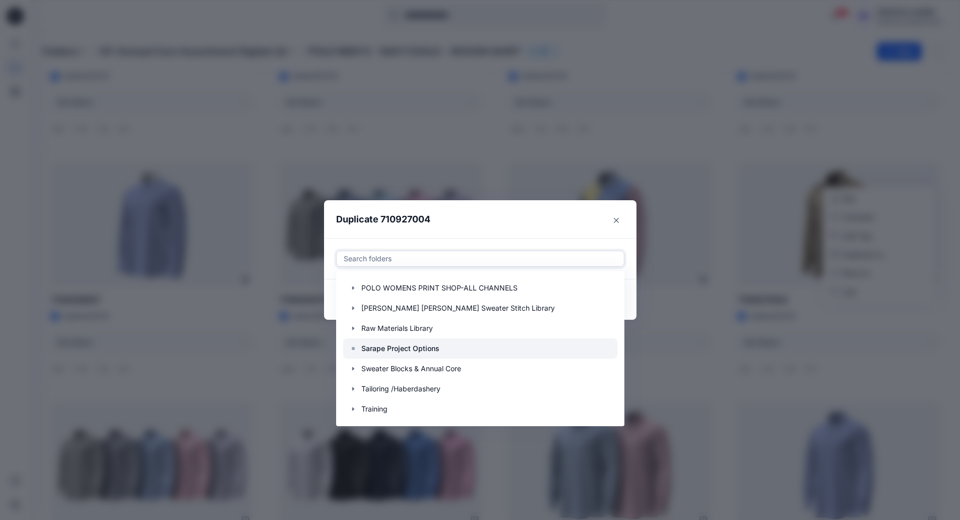
click at [424, 356] on div at bounding box center [480, 348] width 274 height 20
click at [512, 219] on header "Duplicate 710927004" at bounding box center [470, 219] width 292 height 38
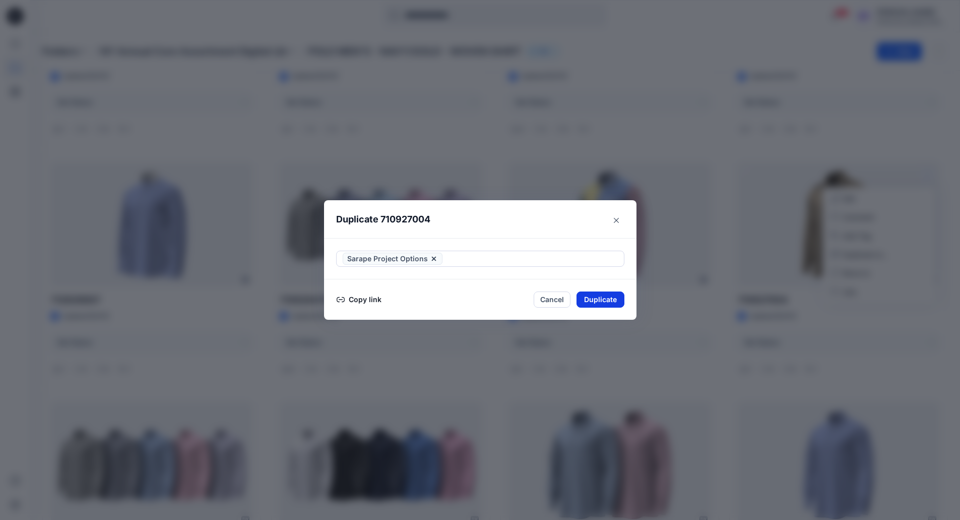
click at [606, 302] on button "Duplicate" at bounding box center [601, 299] width 48 height 16
click at [619, 225] on button "Close" at bounding box center [616, 220] width 16 height 16
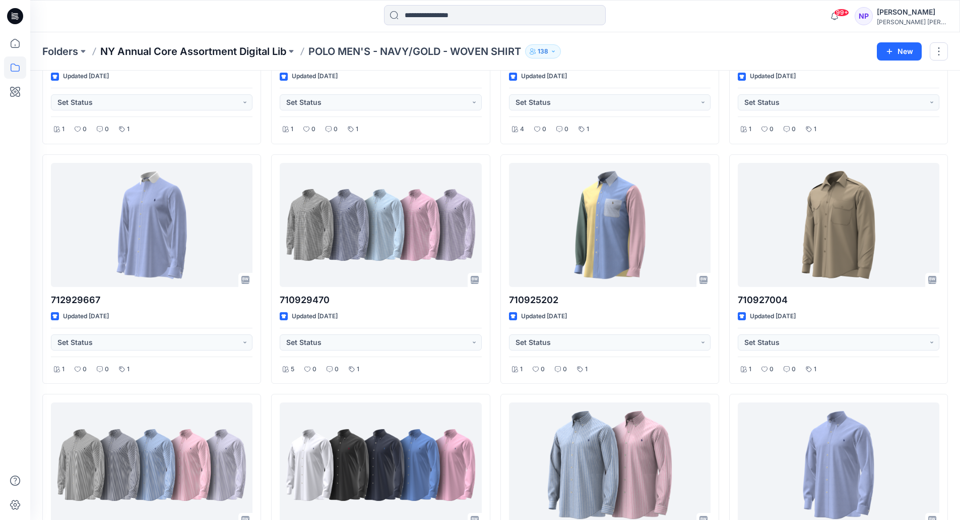
click at [267, 50] on p "NY Annual Core Assortment Digital Lib" at bounding box center [193, 51] width 186 height 14
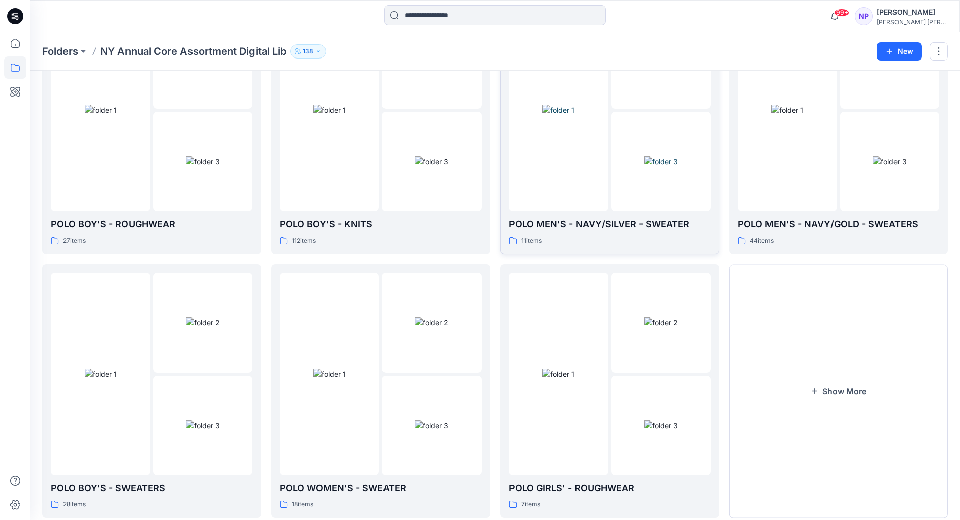
scroll to position [665, 0]
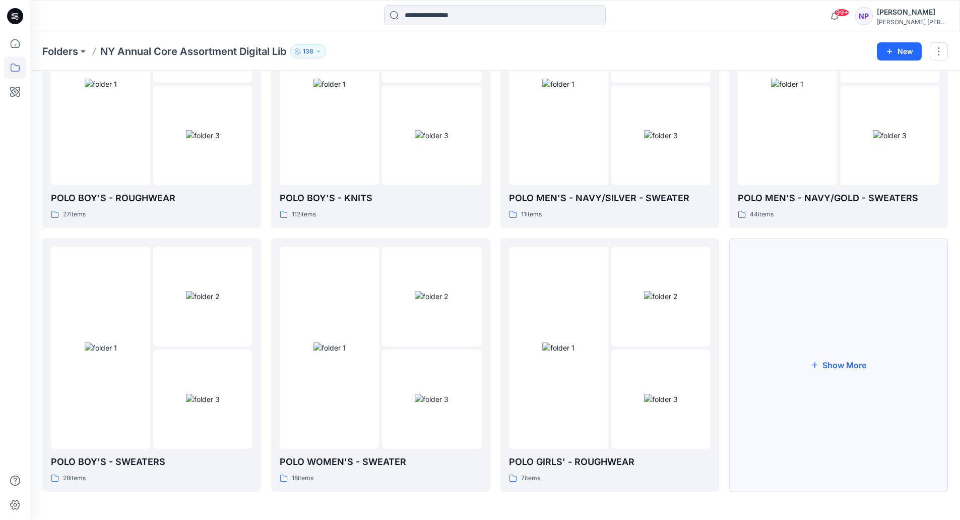
click at [806, 381] on button "Show More" at bounding box center [838, 365] width 219 height 254
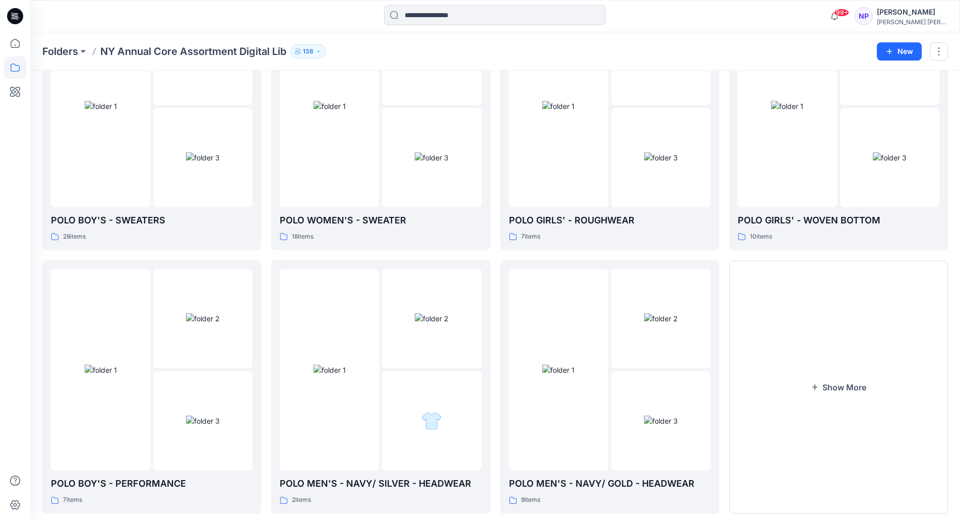
scroll to position [929, 0]
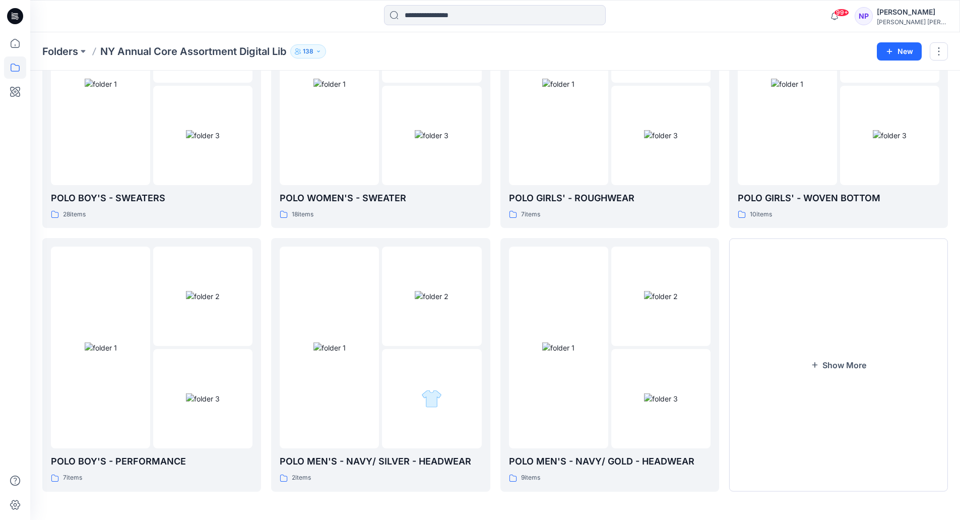
click at [806, 381] on button "Show More" at bounding box center [838, 365] width 219 height 254
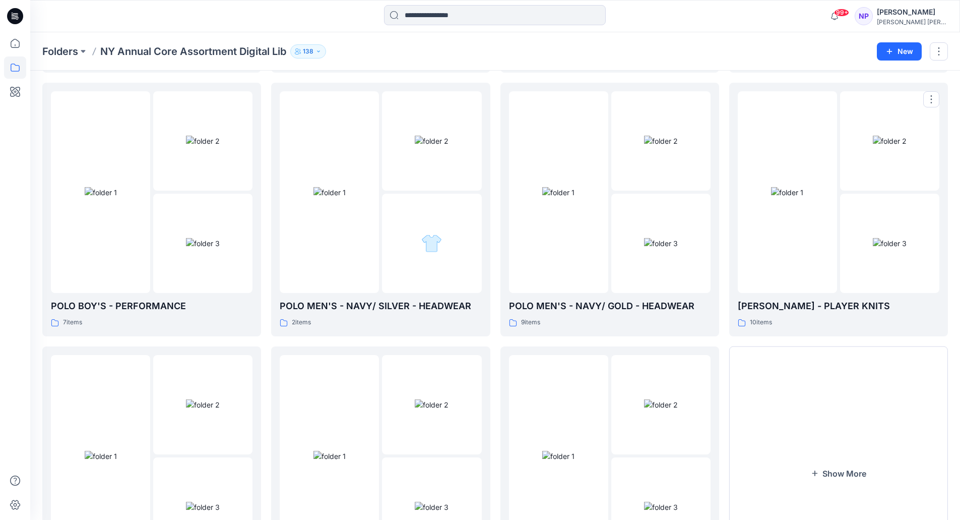
scroll to position [1193, 0]
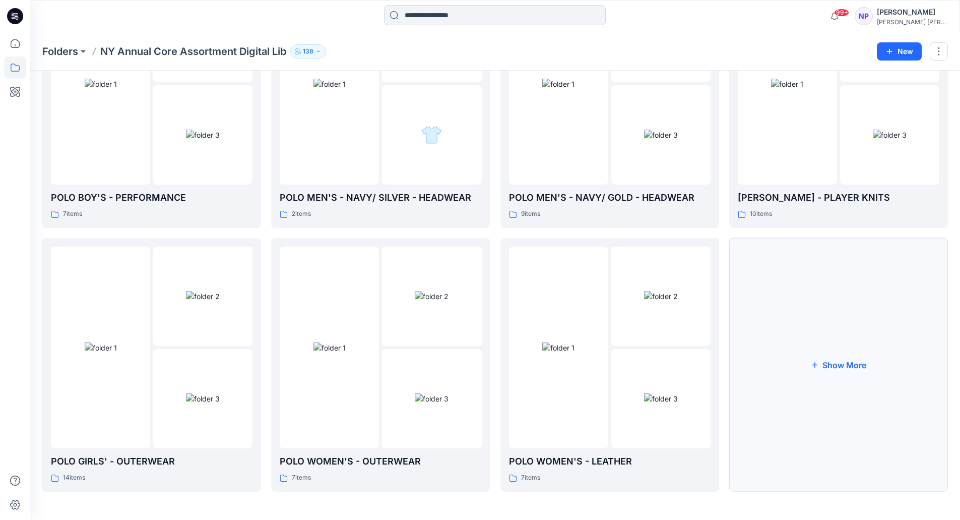
click at [816, 353] on button "Show More" at bounding box center [838, 365] width 219 height 254
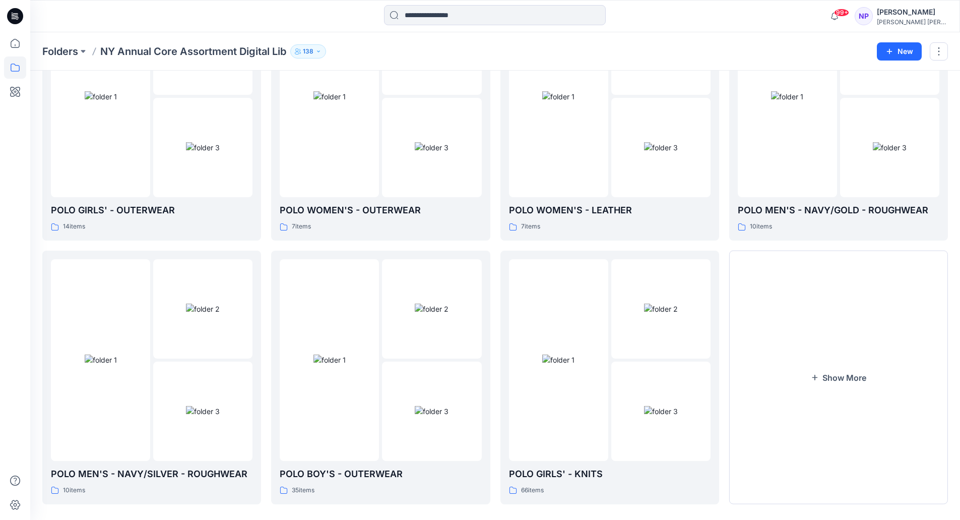
scroll to position [1444, 0]
click at [359, 204] on p "POLO WOMEN'S - OUTERWEAR" at bounding box center [381, 210] width 202 height 14
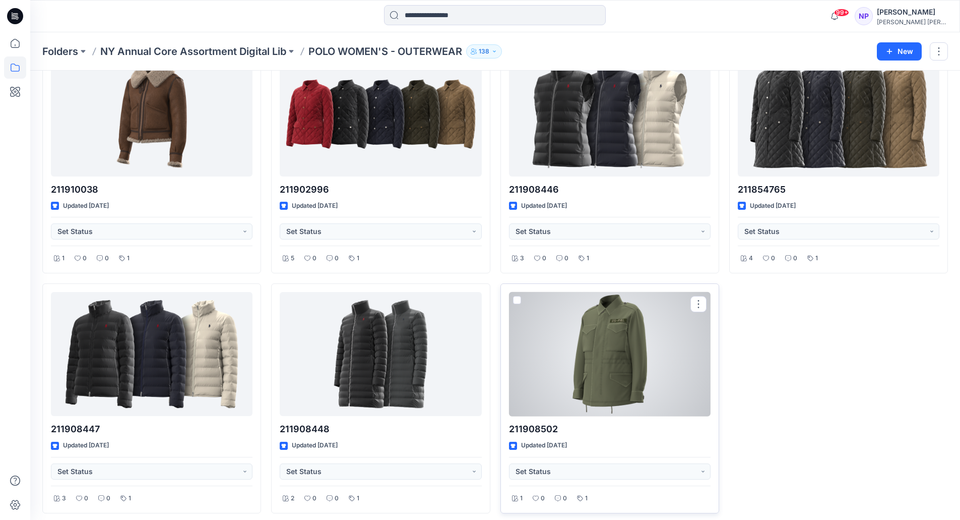
scroll to position [75, 0]
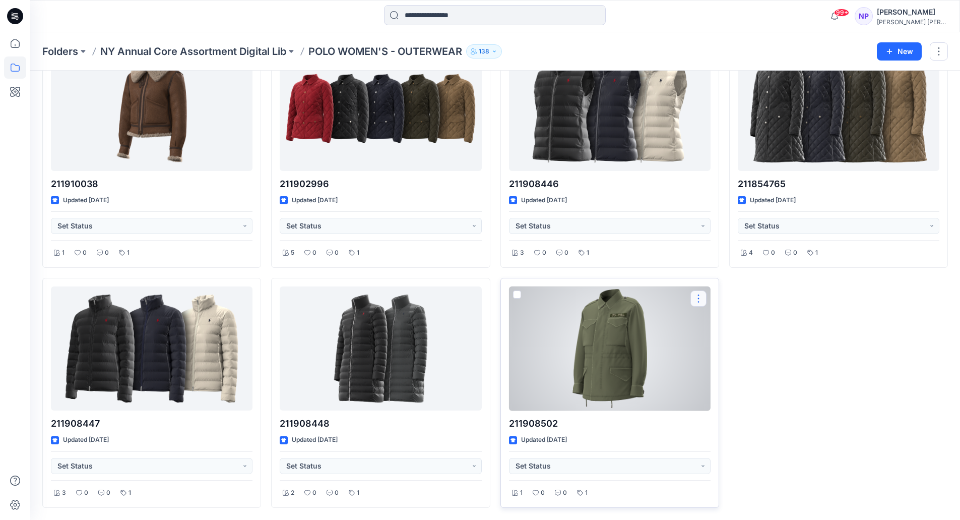
click at [700, 294] on button "button" at bounding box center [699, 298] width 16 height 16
click at [732, 381] on p "Duplicate to..." at bounding box center [734, 378] width 46 height 11
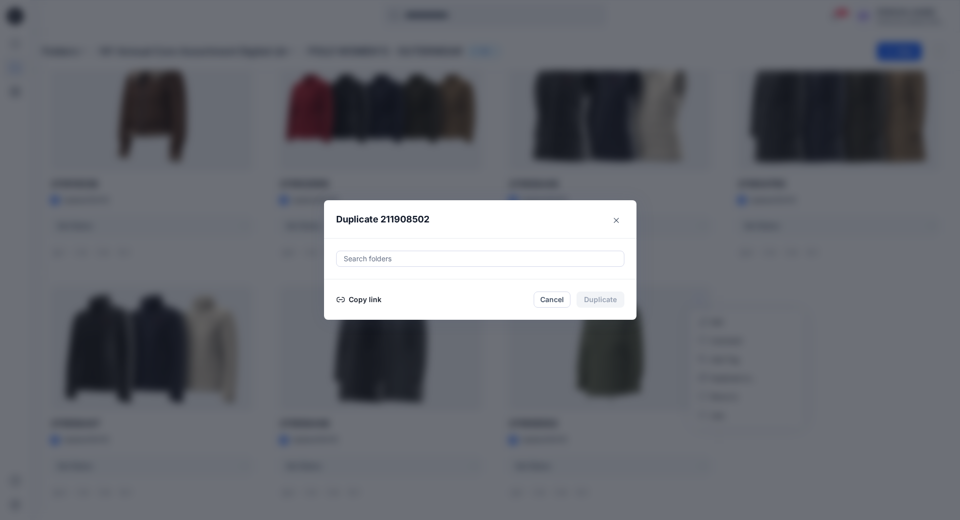
click at [453, 251] on div "Search folders" at bounding box center [480, 258] width 287 height 15
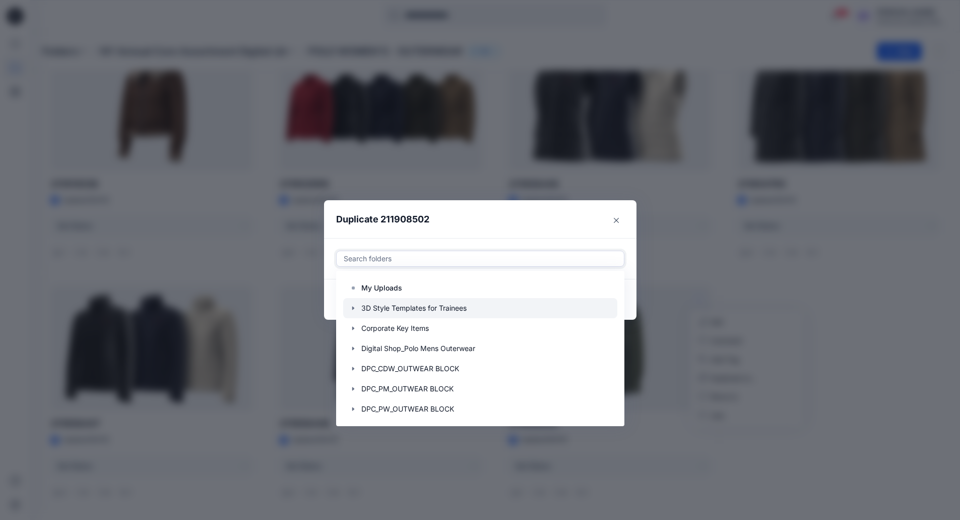
scroll to position [565, 0]
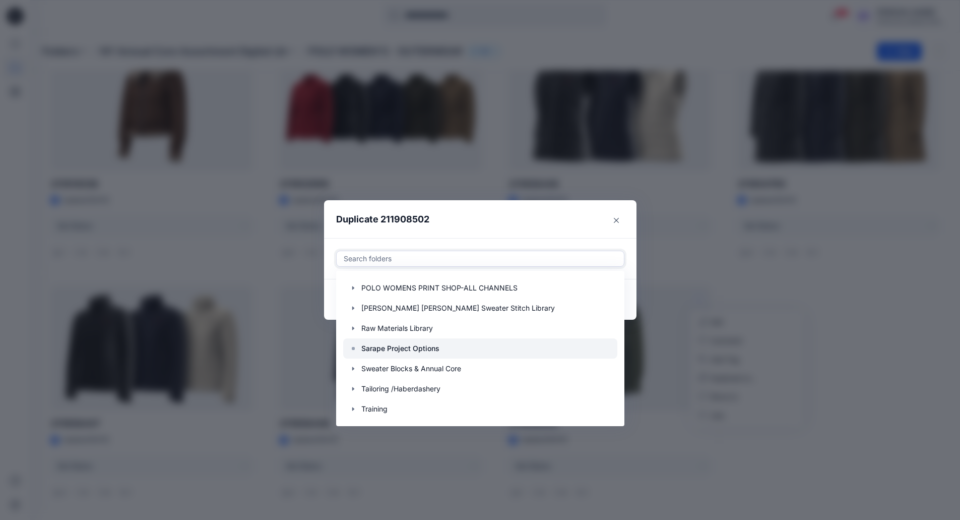
click at [412, 353] on p "Sarape Project Options" at bounding box center [400, 348] width 78 height 12
click at [544, 213] on header "Duplicate 211908502" at bounding box center [470, 219] width 292 height 38
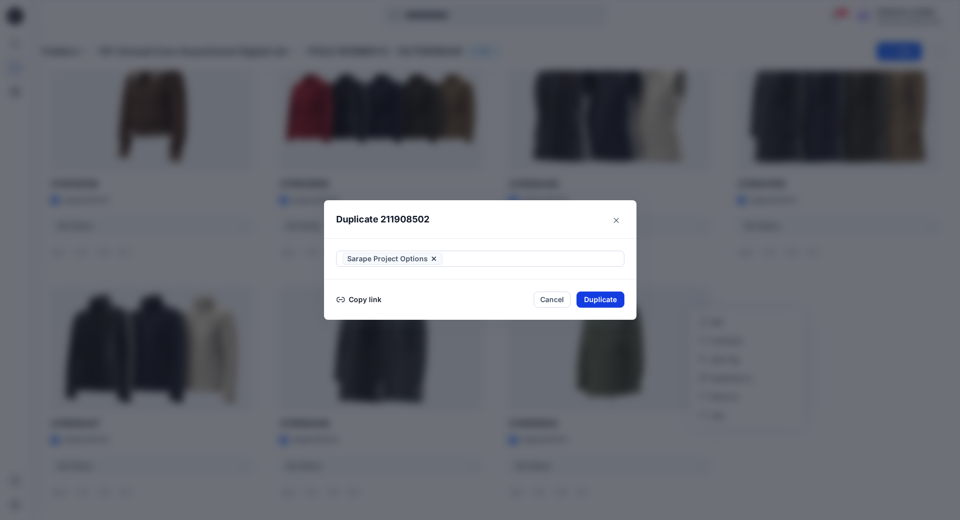
click at [593, 295] on button "Duplicate" at bounding box center [601, 299] width 48 height 16
click at [603, 299] on button "Close" at bounding box center [608, 300] width 33 height 16
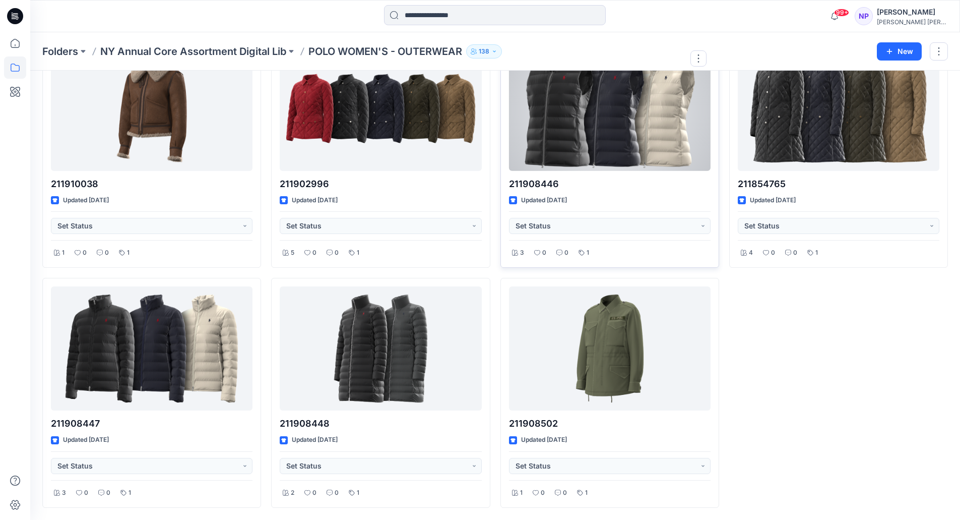
scroll to position [0, 0]
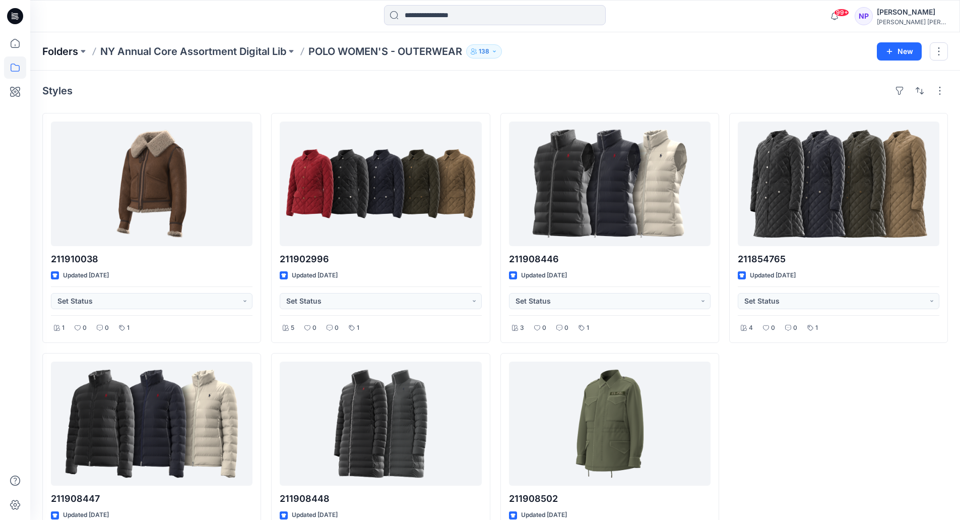
click at [53, 55] on p "Folders" at bounding box center [60, 51] width 36 height 14
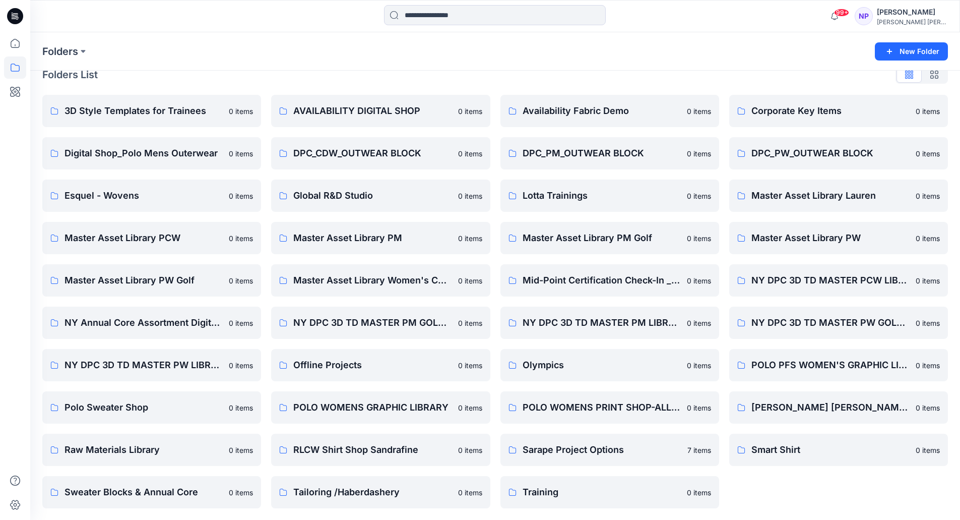
scroll to position [17, 0]
click at [575, 446] on p "Sarape Project Options" at bounding box center [609, 449] width 172 height 14
